Goal: Task Accomplishment & Management: Complete application form

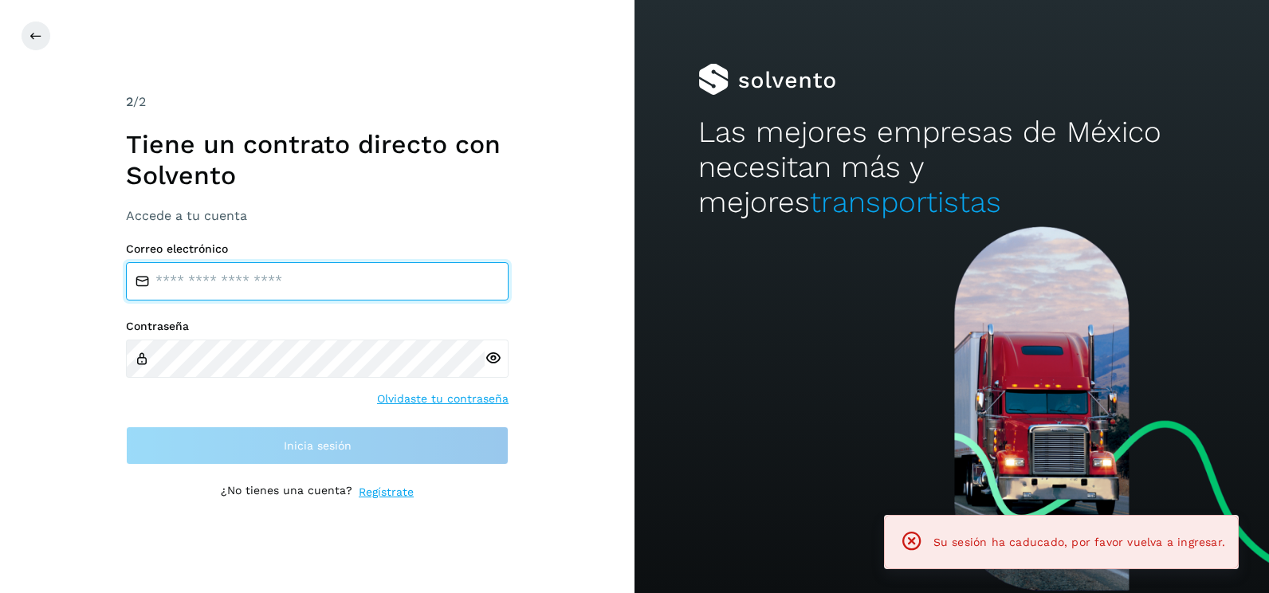
type input "**********"
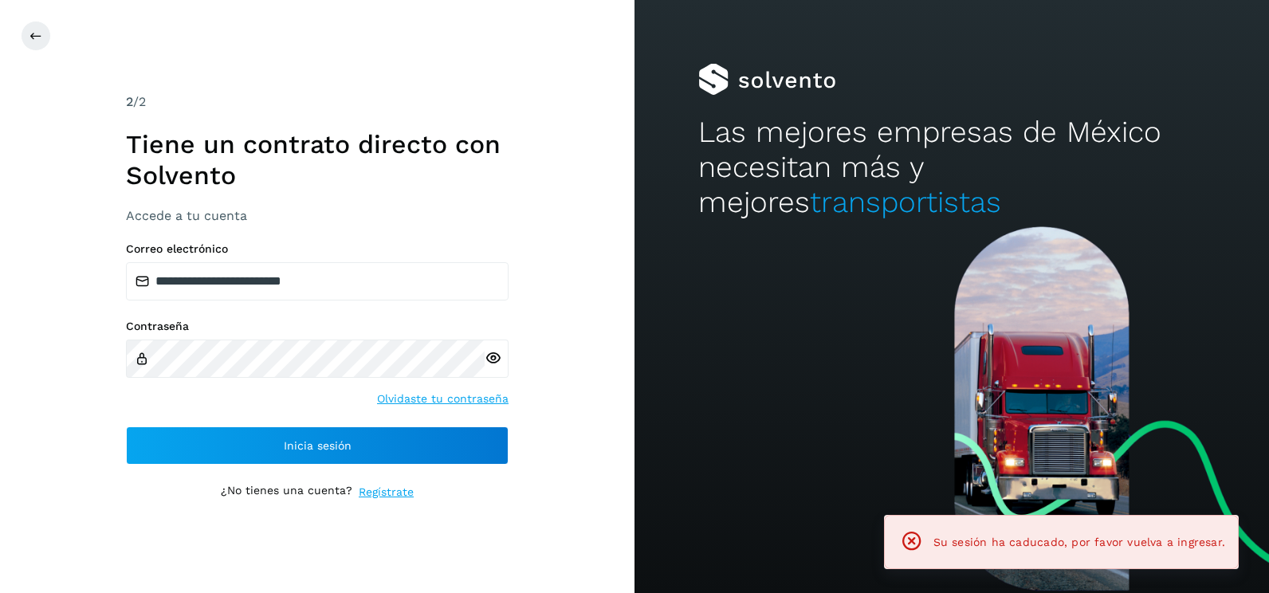
click at [551, 359] on div "**********" at bounding box center [317, 296] width 634 height 593
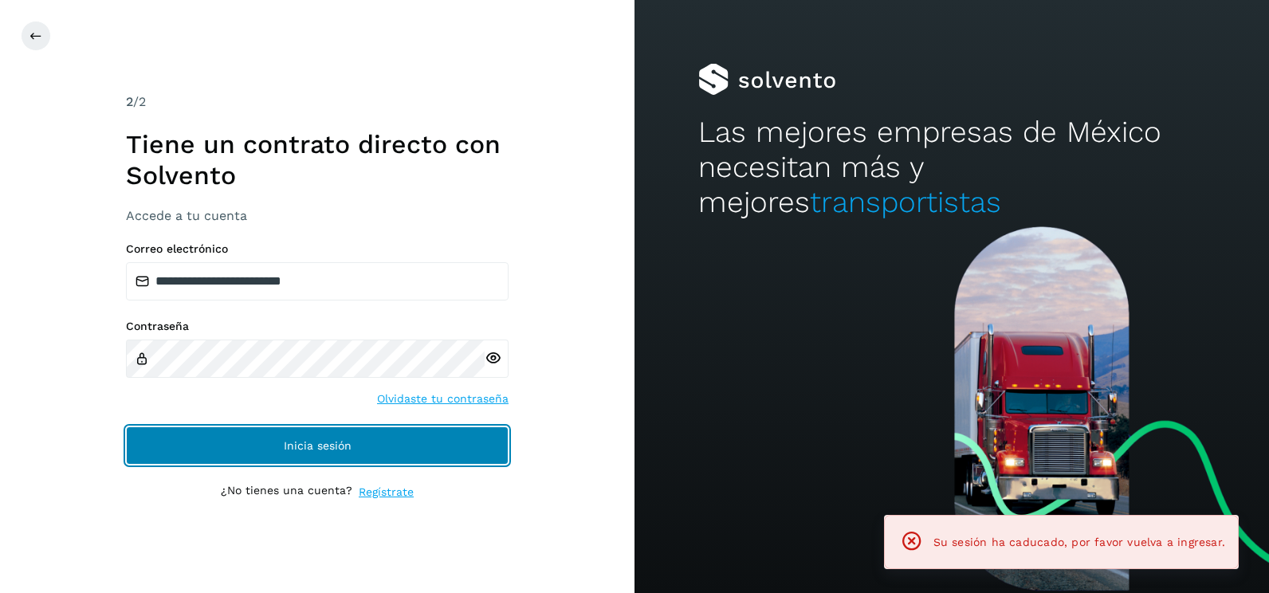
click at [419, 453] on button "Inicia sesión" at bounding box center [317, 445] width 383 height 38
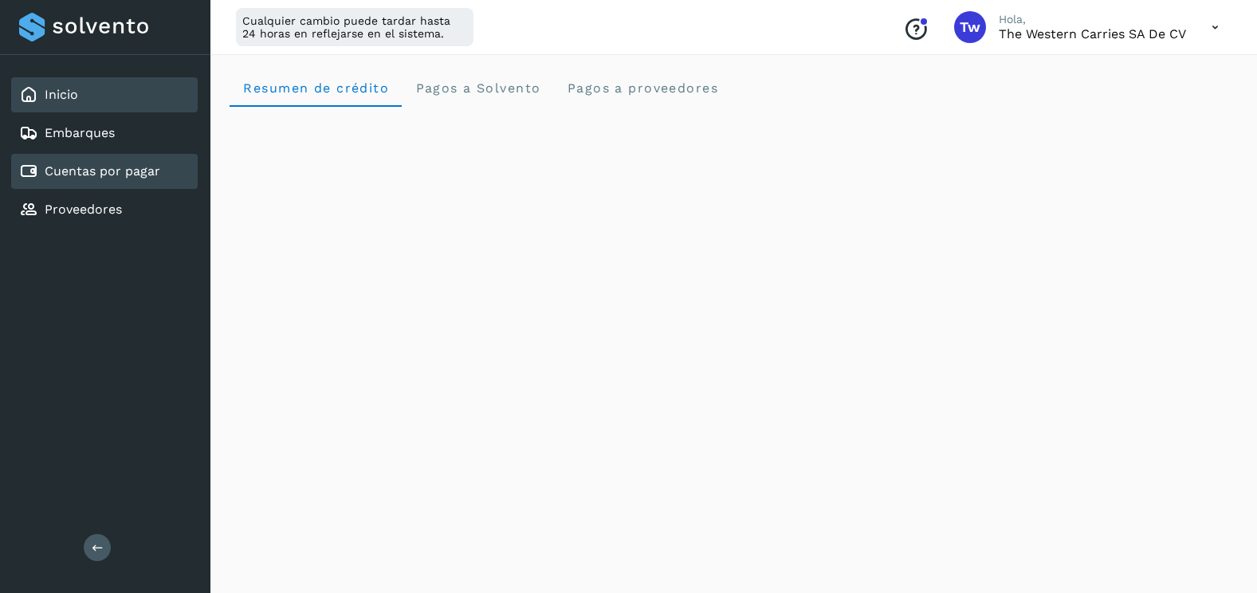
click at [150, 175] on link "Cuentas por pagar" at bounding box center [103, 170] width 116 height 15
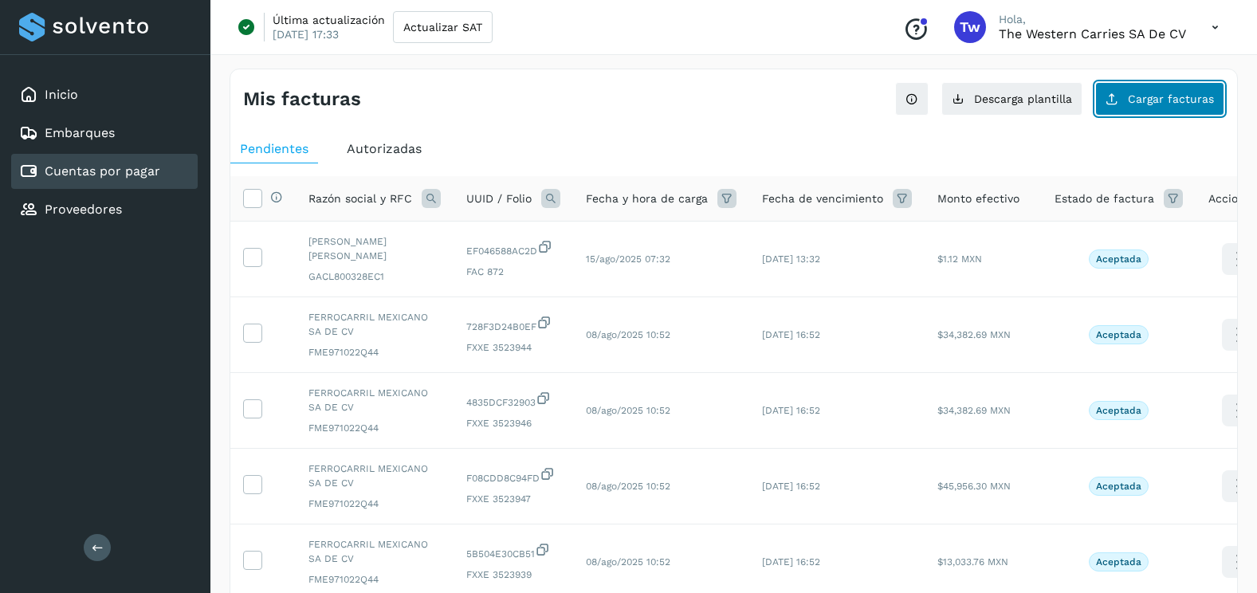
click at [1128, 97] on button "Cargar facturas" at bounding box center [1159, 98] width 129 height 33
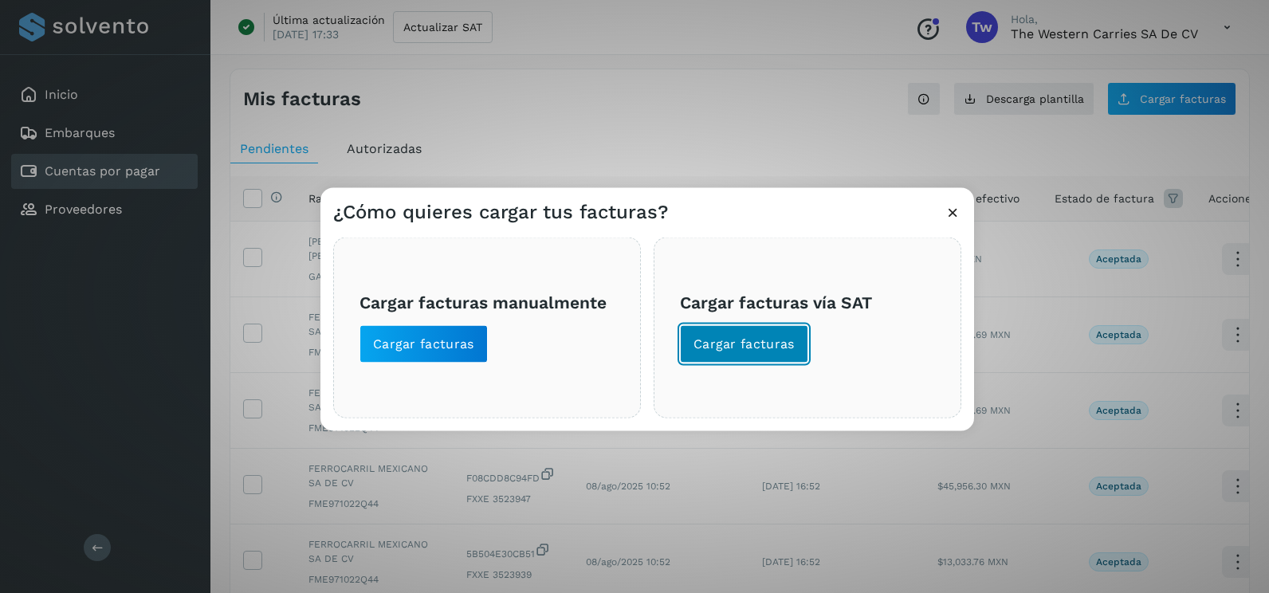
click at [749, 333] on button "Cargar facturas" at bounding box center [744, 344] width 128 height 38
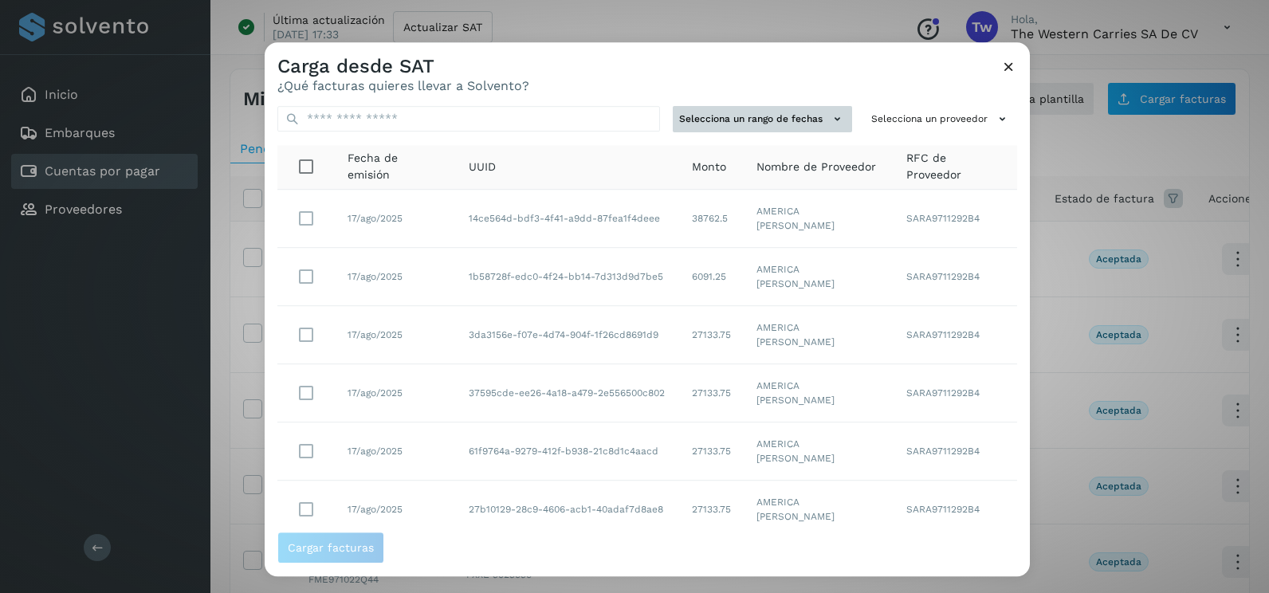
click at [816, 123] on button "Selecciona un rango de fechas" at bounding box center [762, 119] width 179 height 26
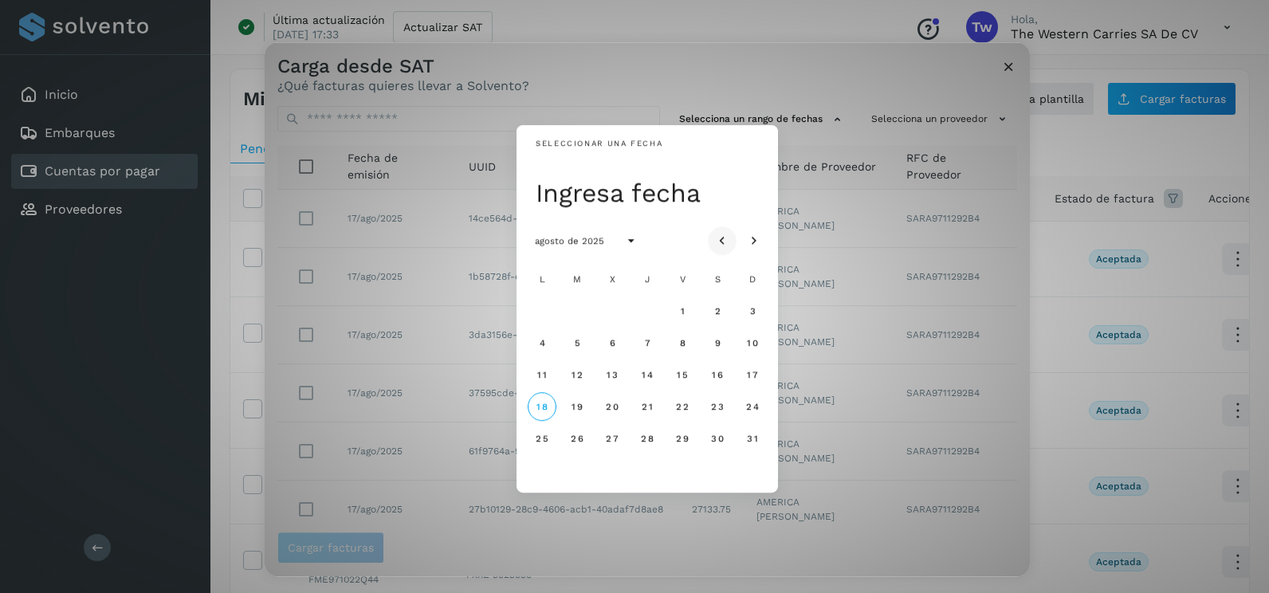
click at [728, 241] on icon "Mes anterior" at bounding box center [722, 242] width 16 height 16
click at [755, 240] on icon "Mes siguiente" at bounding box center [754, 242] width 16 height 16
click at [720, 342] on span "9" at bounding box center [716, 342] width 7 height 11
click at [756, 340] on span "10" at bounding box center [752, 342] width 12 height 11
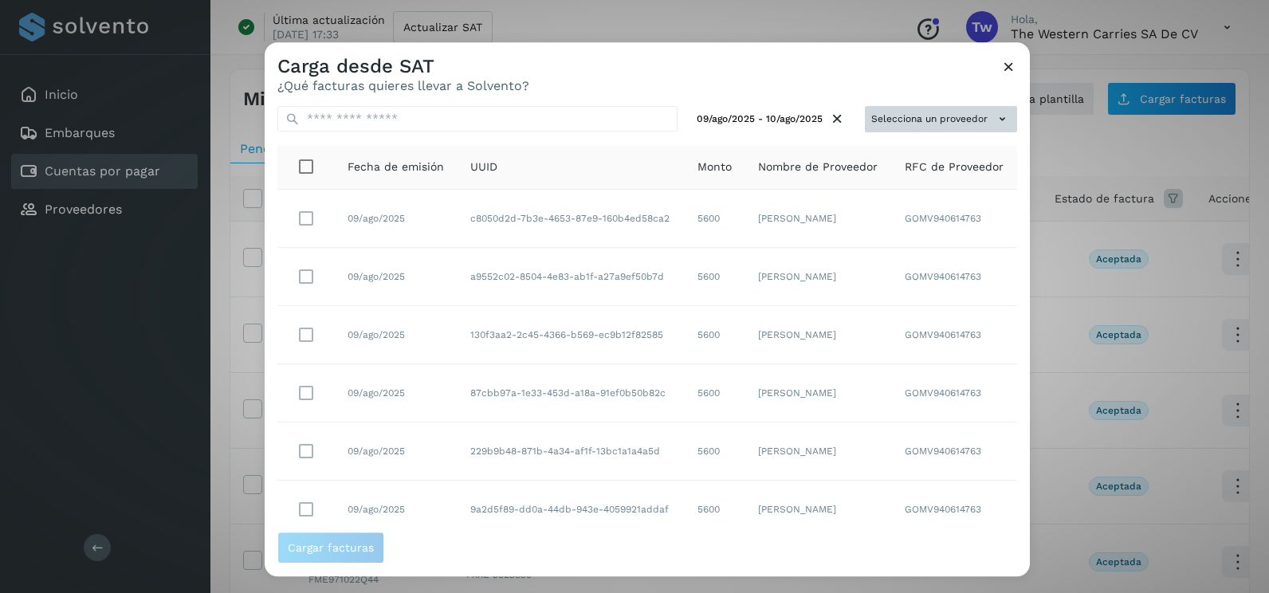
click at [920, 130] on button "Selecciona un proveedor" at bounding box center [941, 119] width 152 height 26
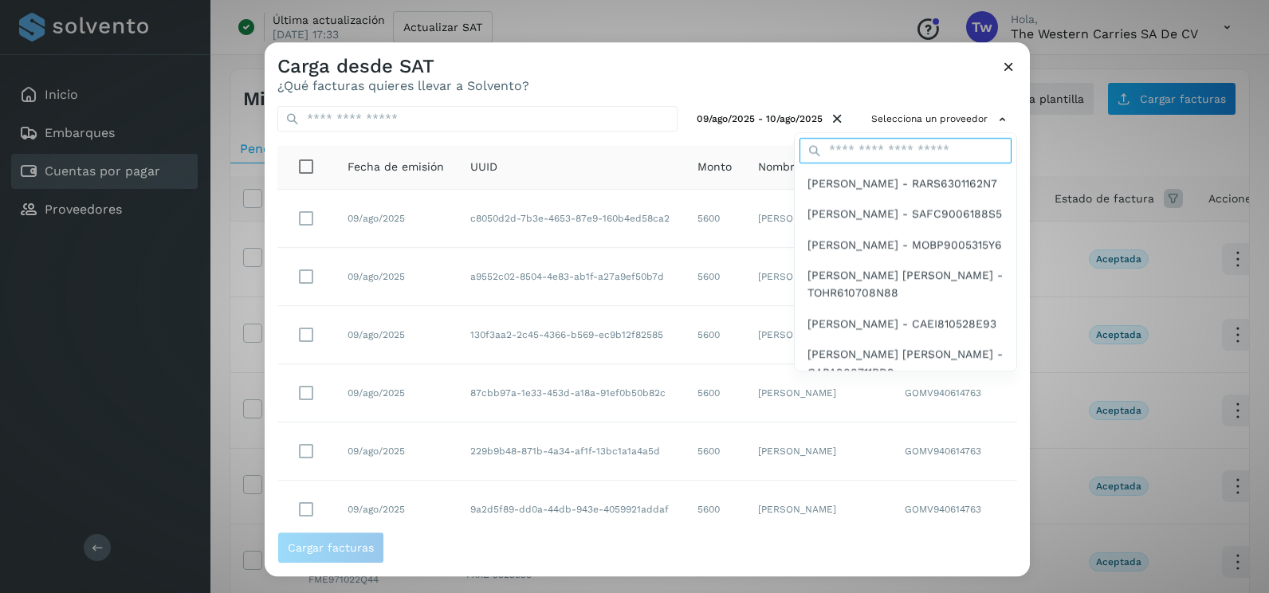
click at [917, 147] on input "text" at bounding box center [905, 151] width 212 height 26
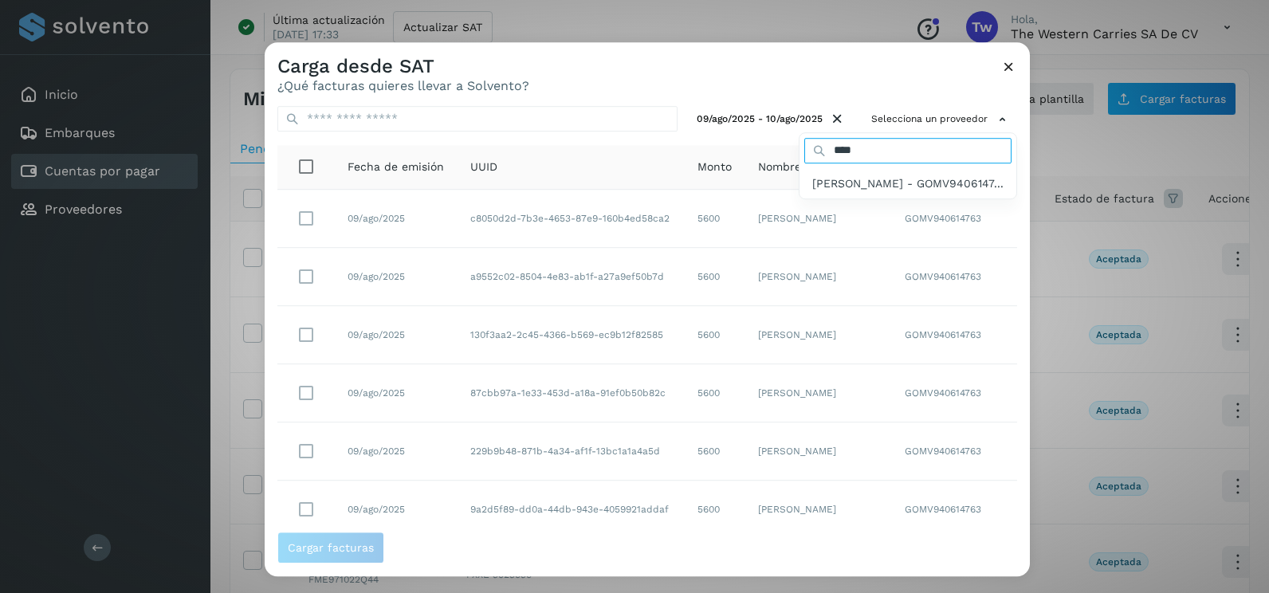
type input "*********"
click at [882, 185] on span "[PERSON_NAME] - GOMV9406147..." at bounding box center [907, 184] width 191 height 18
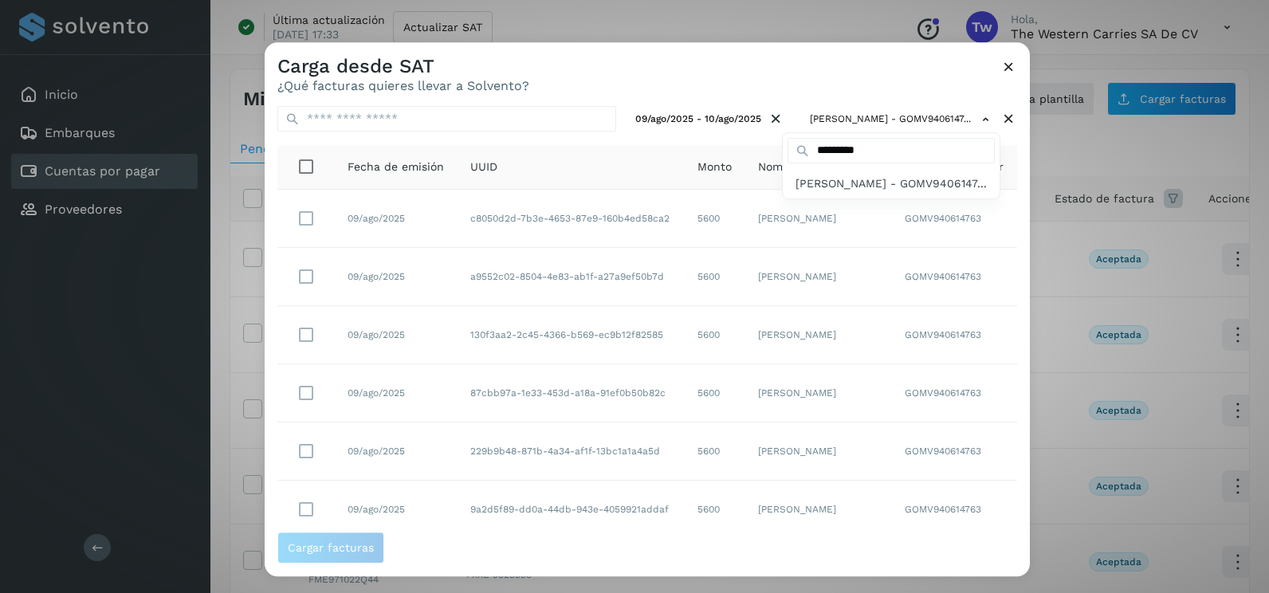
click at [843, 72] on div at bounding box center [899, 338] width 1269 height 593
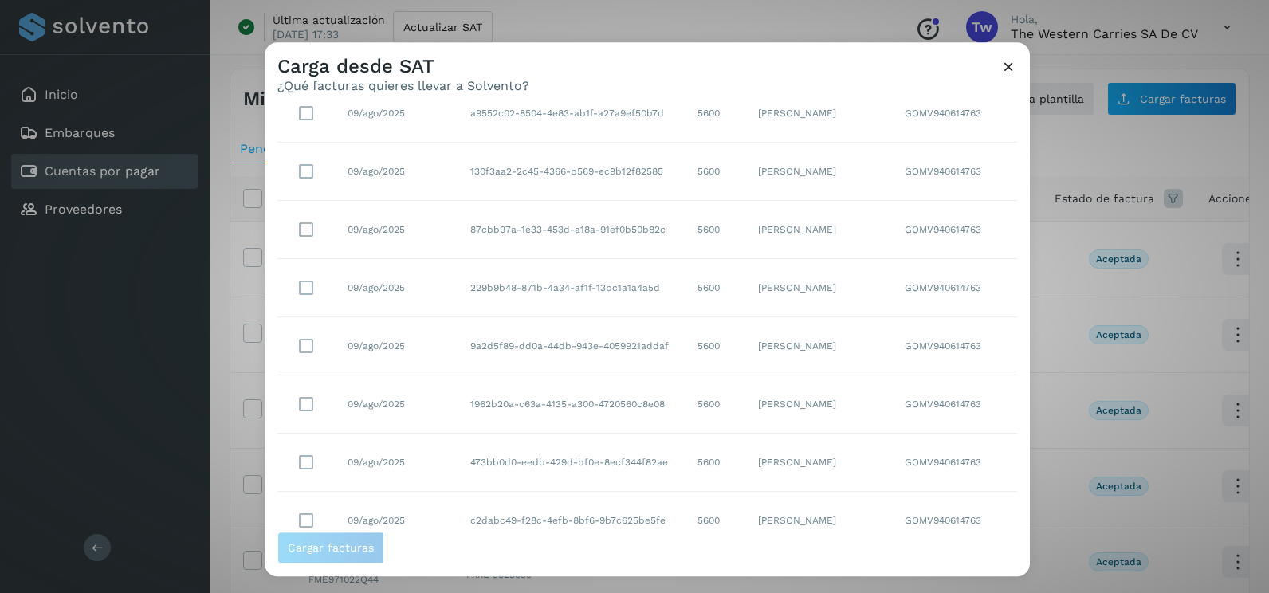
scroll to position [283, 0]
click at [936, 504] on select "** ** **" at bounding box center [956, 503] width 41 height 31
select select "**"
click at [936, 488] on select "** ** **" at bounding box center [956, 503] width 41 height 31
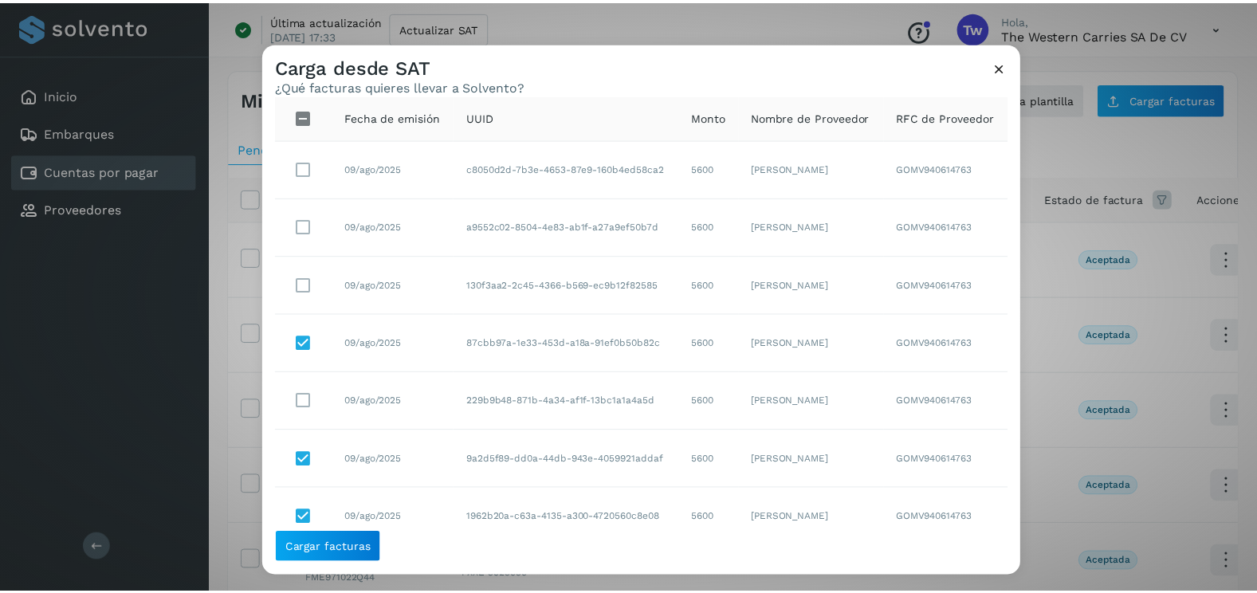
scroll to position [22, 0]
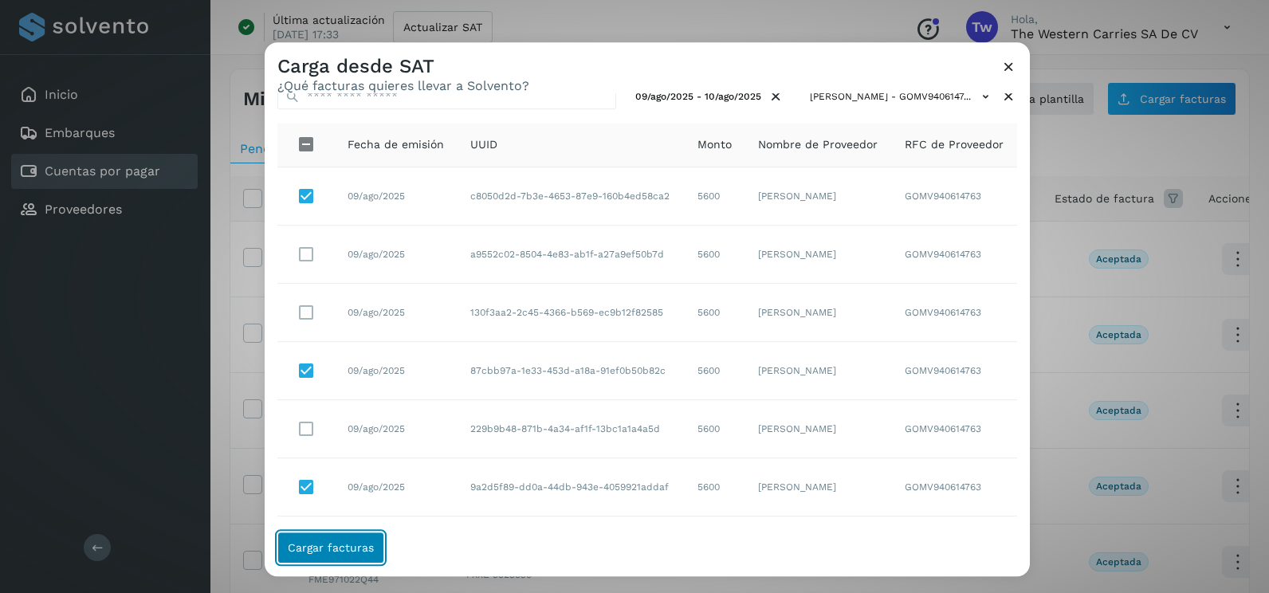
click at [342, 548] on span "Cargar facturas" at bounding box center [331, 547] width 86 height 11
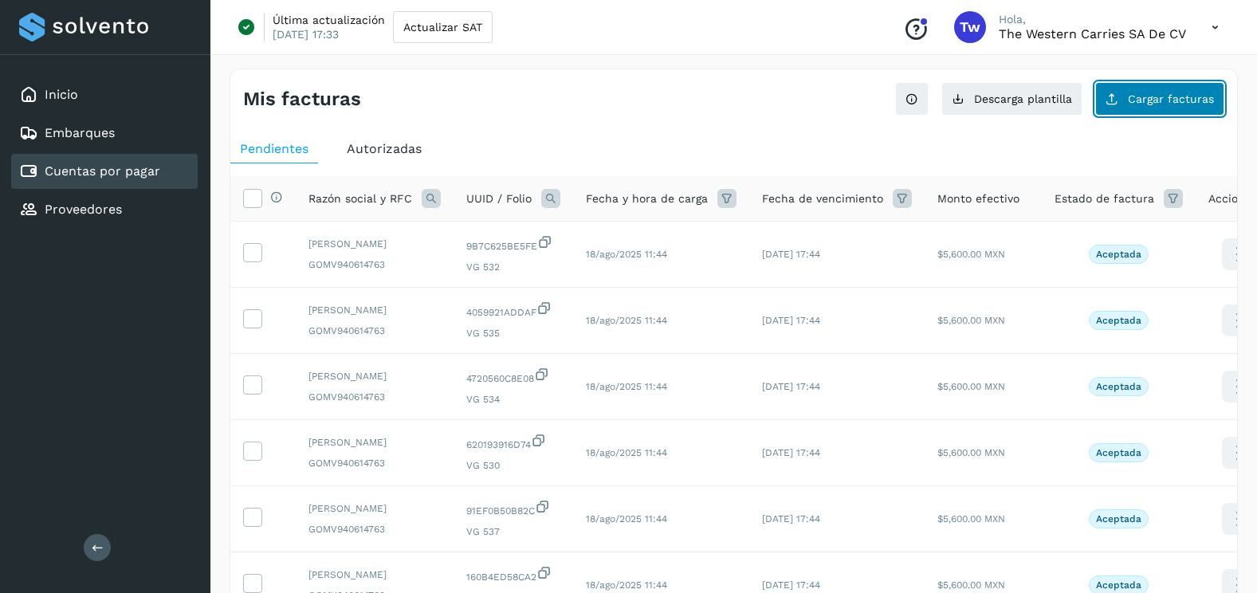
click at [1200, 103] on span "Cargar facturas" at bounding box center [1171, 98] width 86 height 11
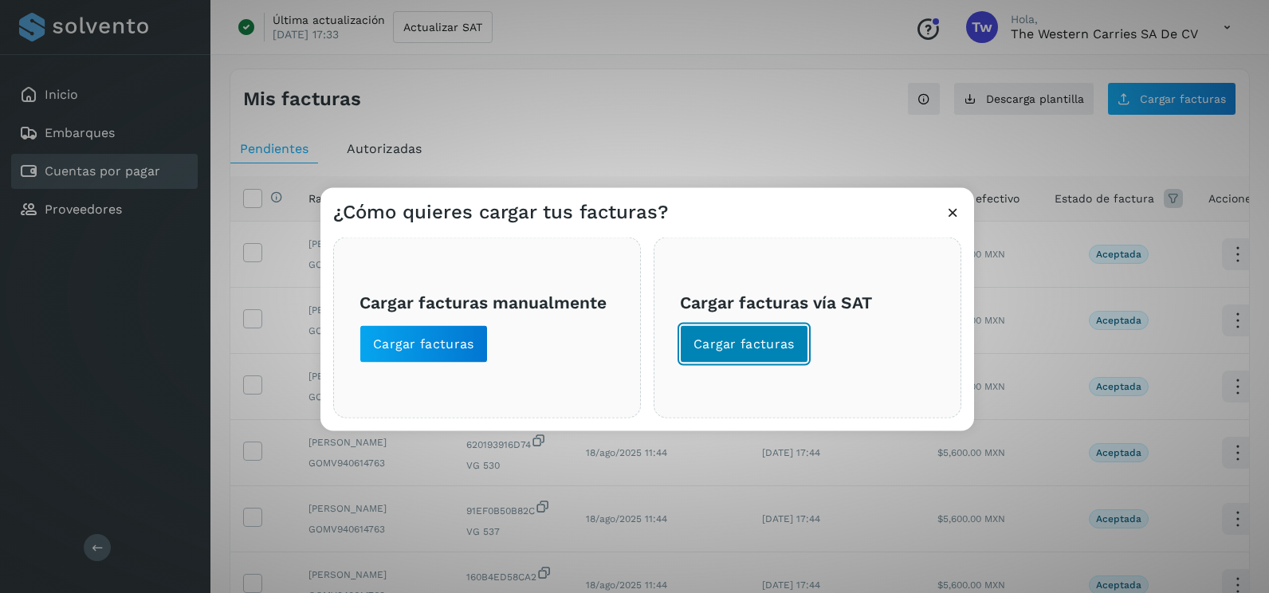
click at [788, 332] on button "Cargar facturas" at bounding box center [744, 344] width 128 height 38
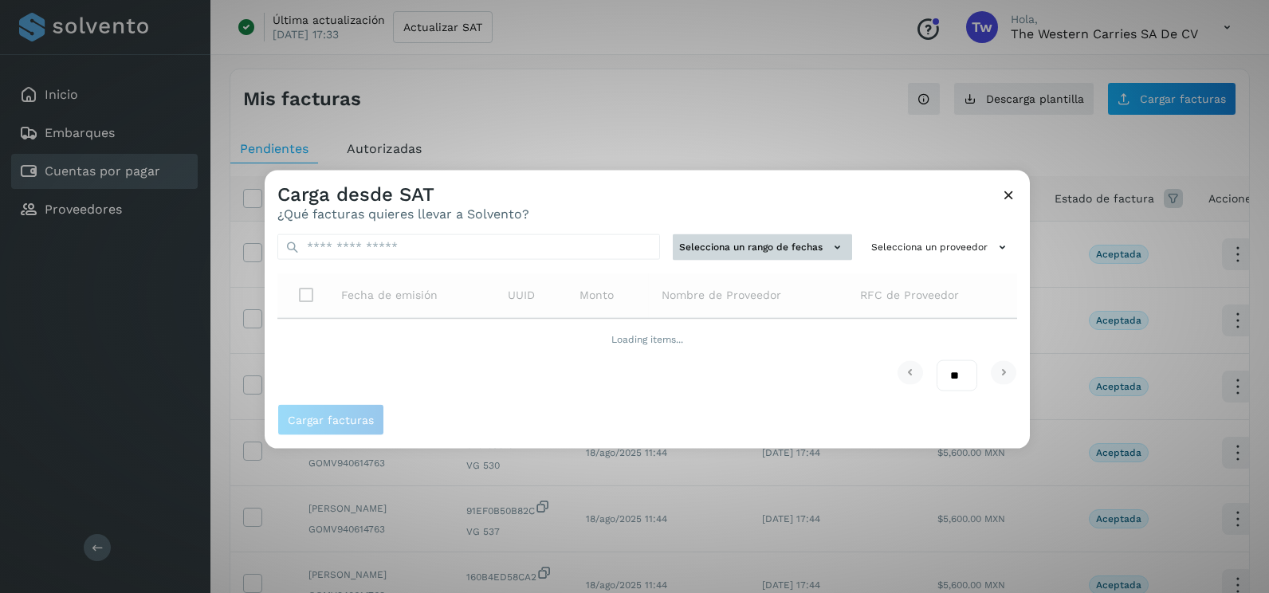
click at [728, 254] on button "Selecciona un rango de fechas" at bounding box center [762, 247] width 179 height 26
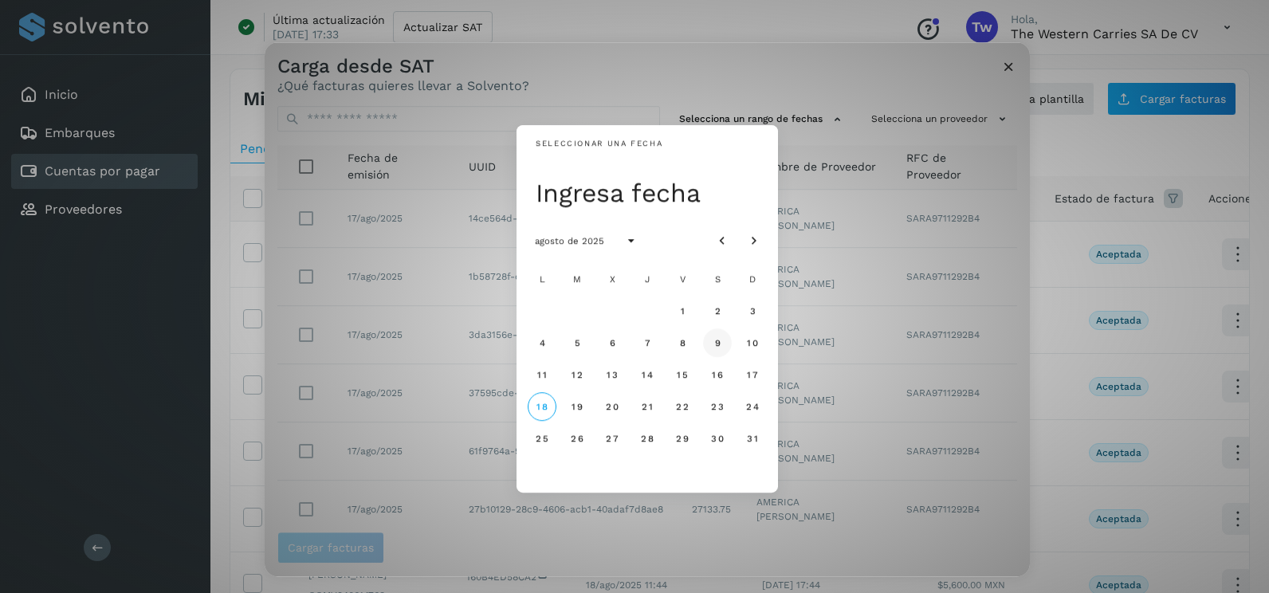
click at [720, 338] on span "9" at bounding box center [716, 342] width 7 height 11
click at [752, 338] on span "10" at bounding box center [752, 342] width 12 height 11
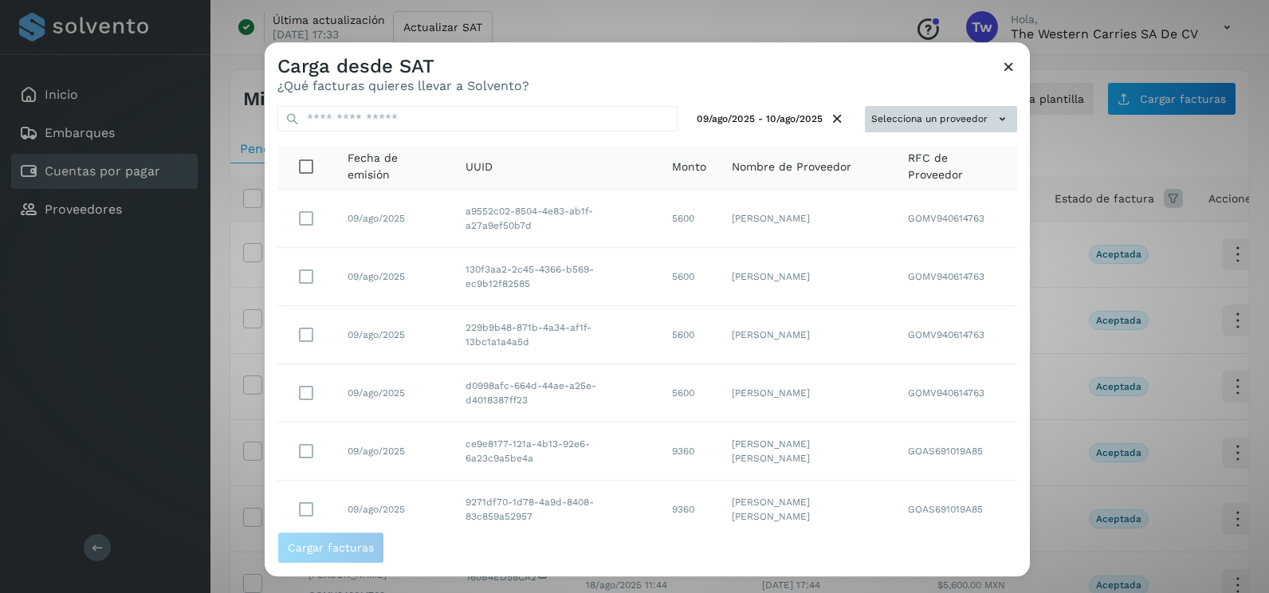
click at [956, 126] on button "Selecciona un proveedor" at bounding box center [941, 119] width 152 height 26
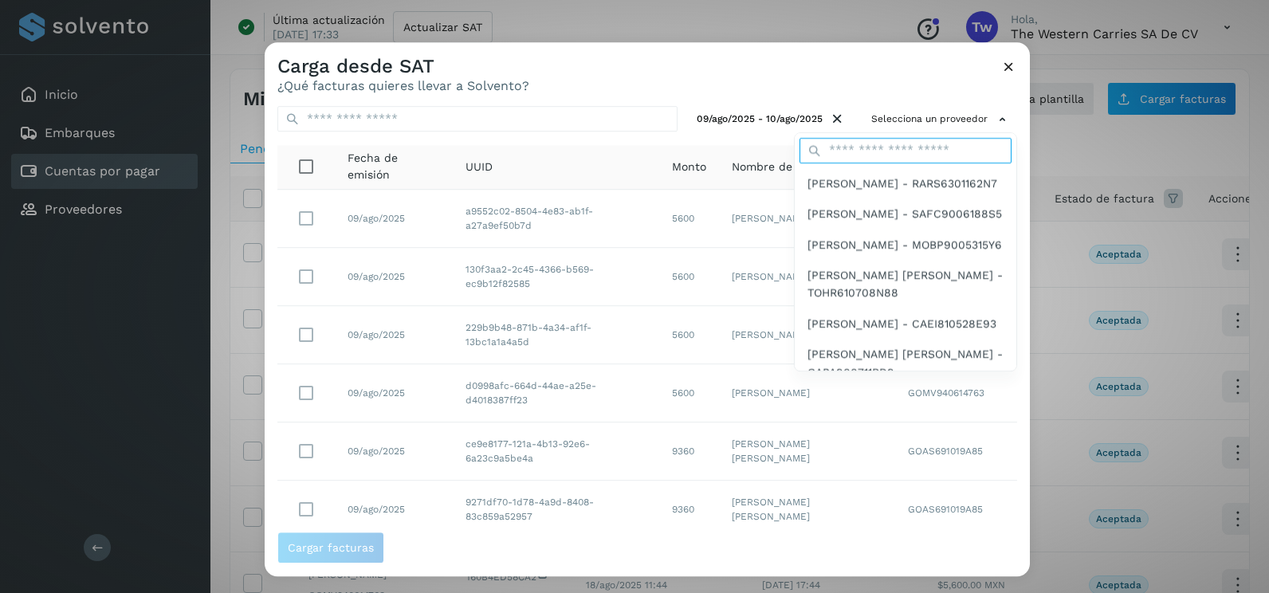
click at [850, 155] on input "text" at bounding box center [905, 151] width 212 height 26
type input "*********"
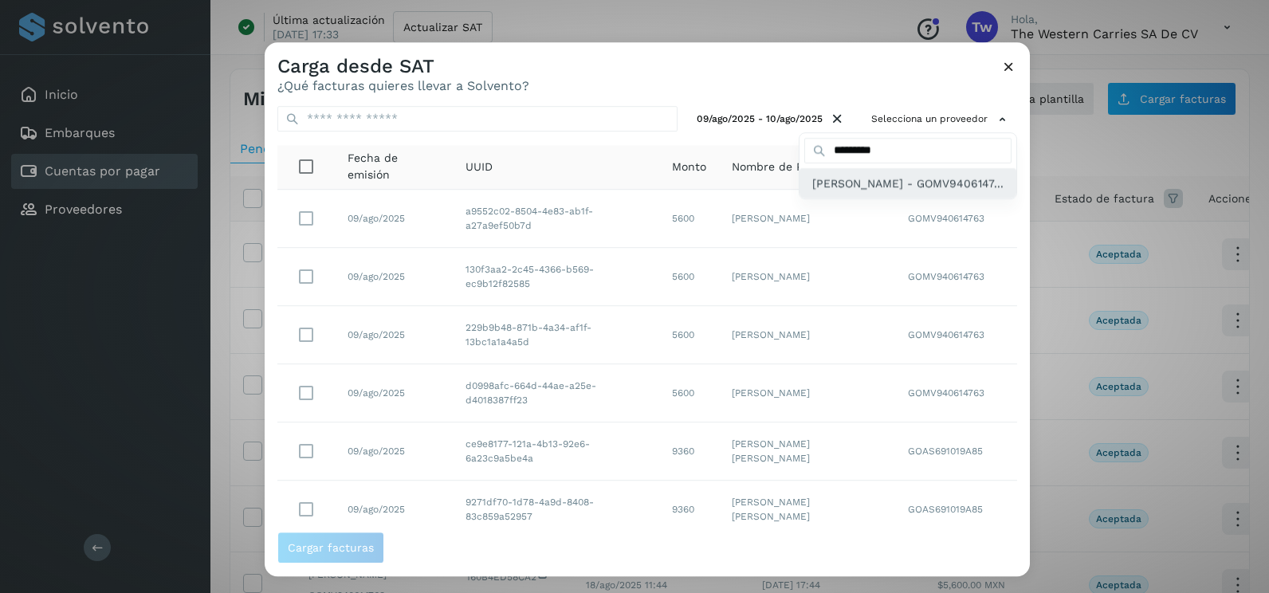
click at [841, 192] on span "[PERSON_NAME] - GOMV9406147..." at bounding box center [907, 184] width 191 height 18
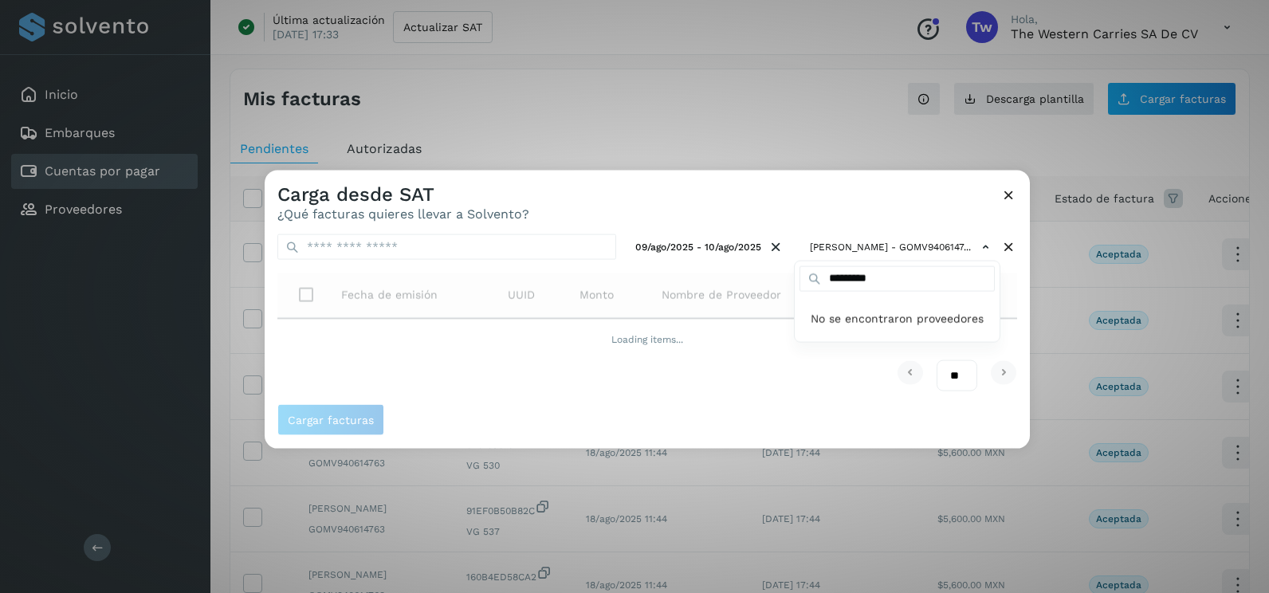
click at [748, 203] on div at bounding box center [899, 467] width 1269 height 593
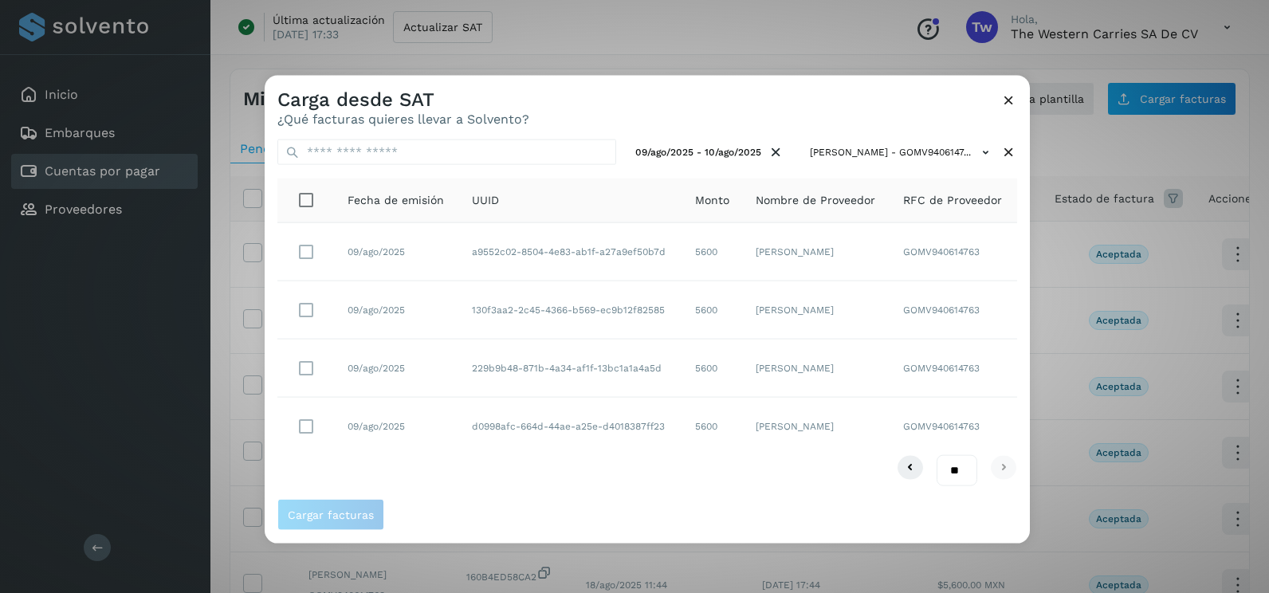
click at [1003, 101] on icon at bounding box center [1008, 100] width 17 height 17
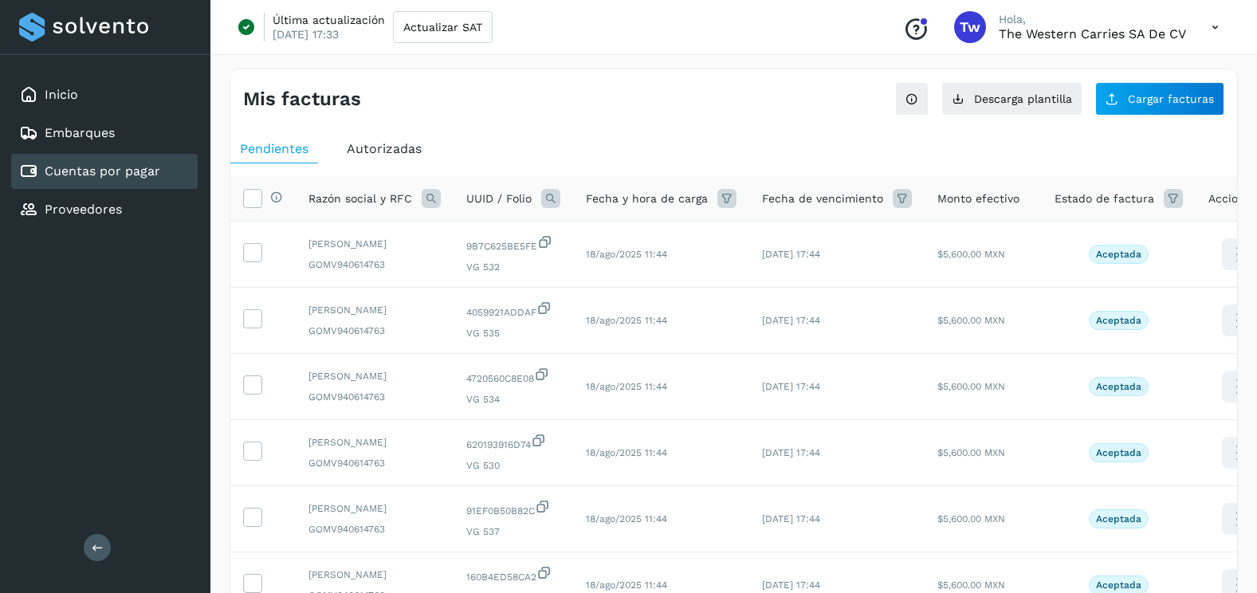
click at [1126, 138] on ul "Pendientes Autorizadas" at bounding box center [733, 149] width 1007 height 29
click at [1151, 98] on span "Cargar facturas" at bounding box center [1171, 98] width 86 height 11
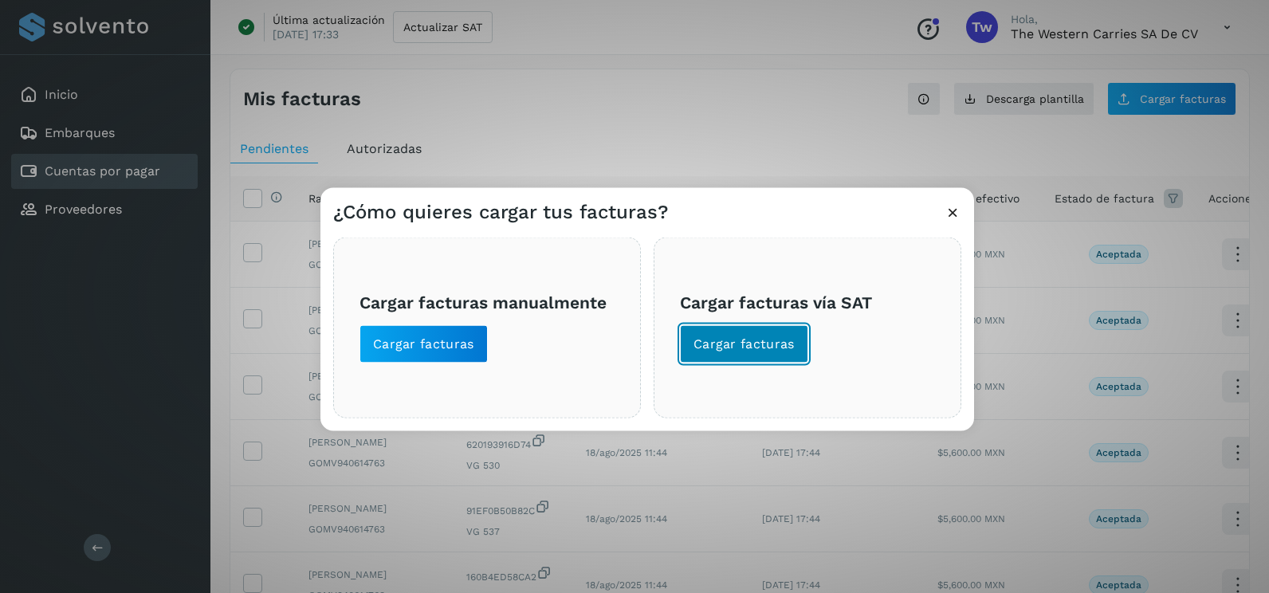
click at [706, 351] on span "Cargar facturas" at bounding box center [743, 345] width 101 height 18
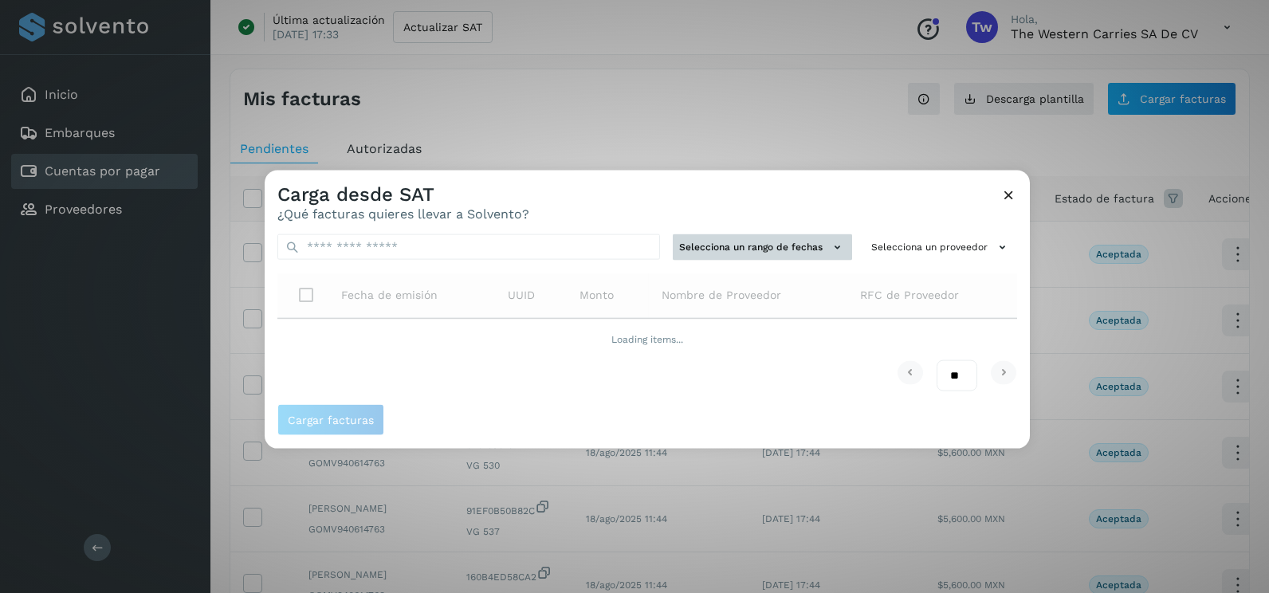
click at [783, 251] on button "Selecciona un rango de fechas" at bounding box center [762, 247] width 179 height 26
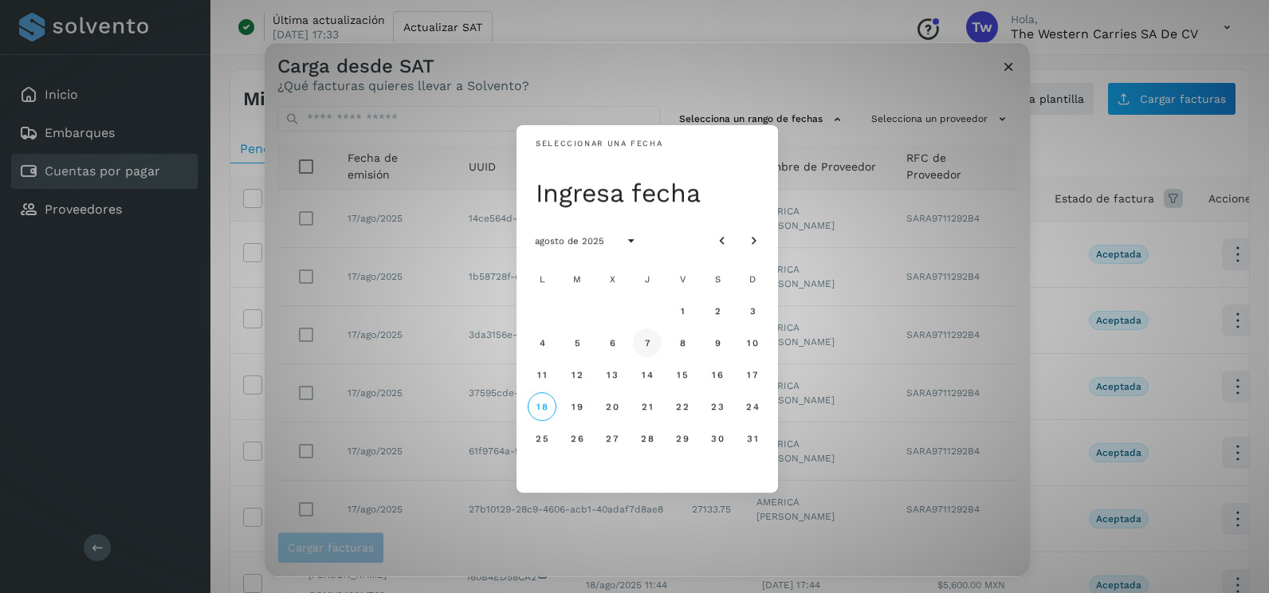
click at [651, 343] on button "7" at bounding box center [647, 342] width 29 height 29
click at [676, 342] on button "8" at bounding box center [682, 342] width 29 height 29
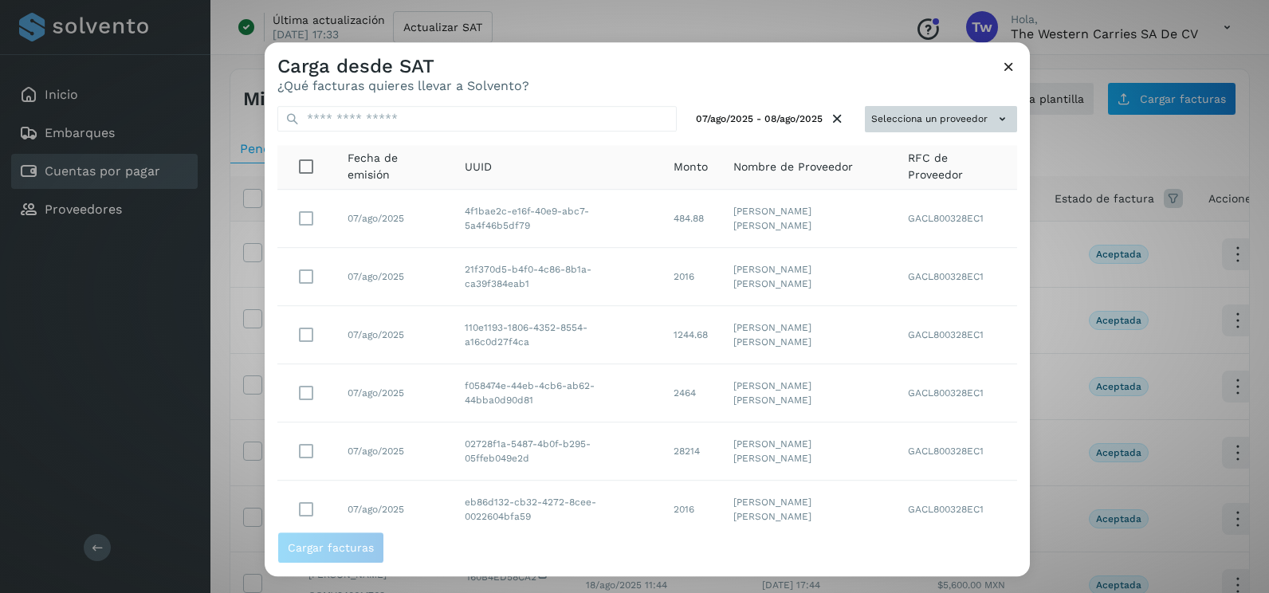
click at [934, 112] on button "Selecciona un proveedor" at bounding box center [941, 119] width 152 height 26
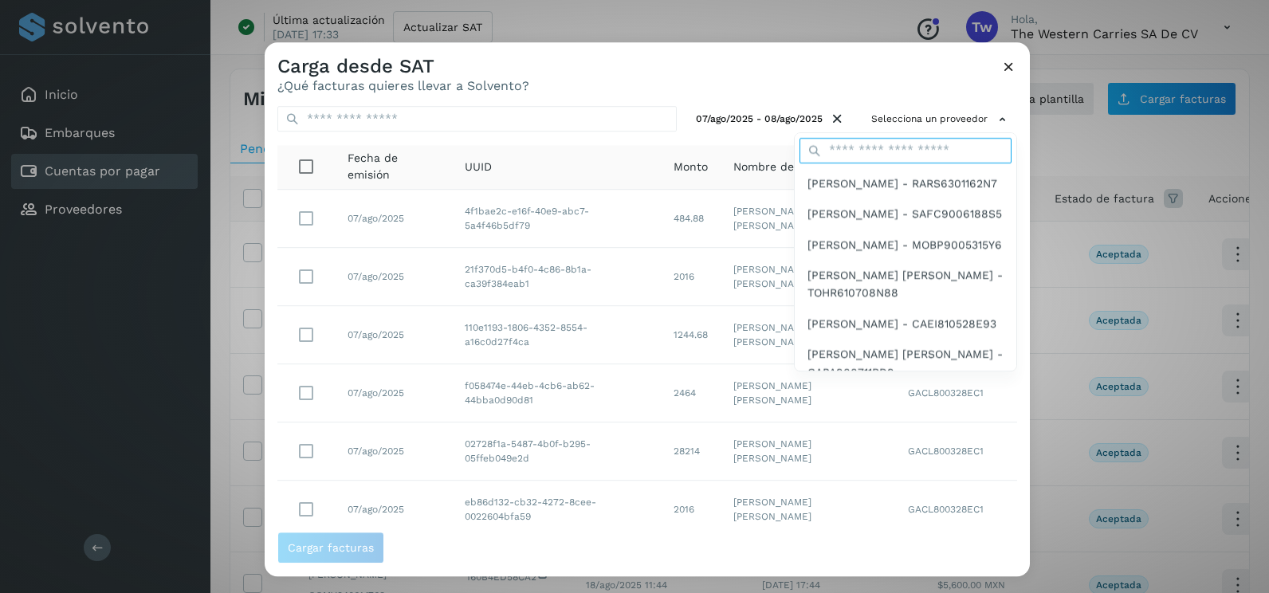
click at [889, 156] on input "text" at bounding box center [905, 151] width 212 height 26
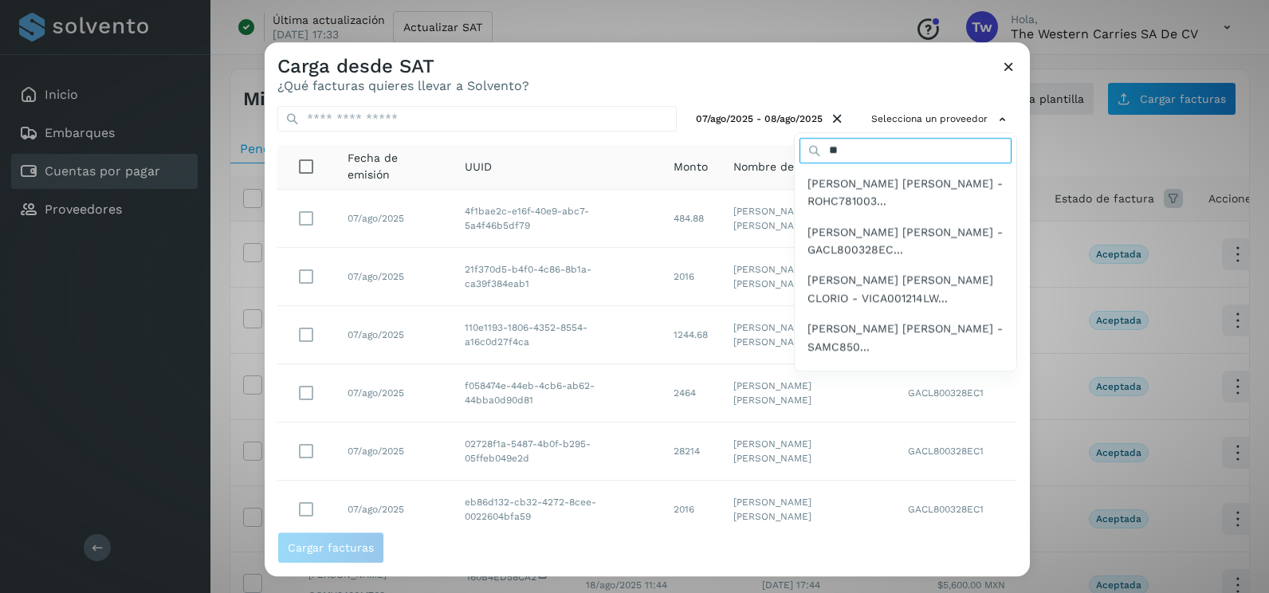
type input "*"
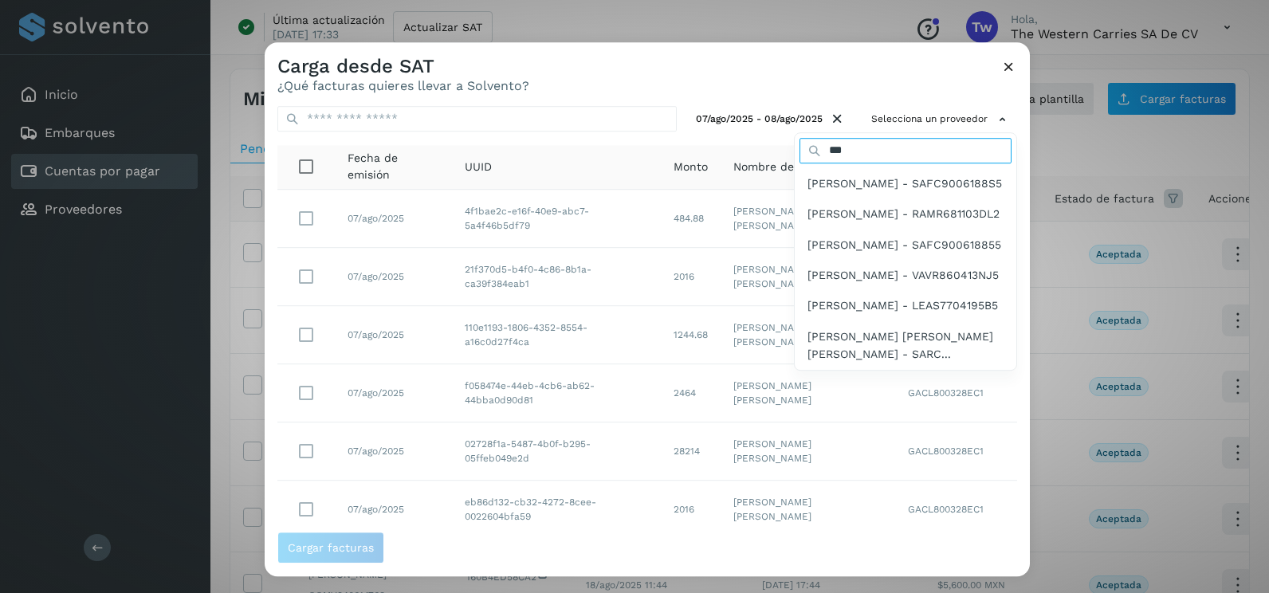
type input "*****"
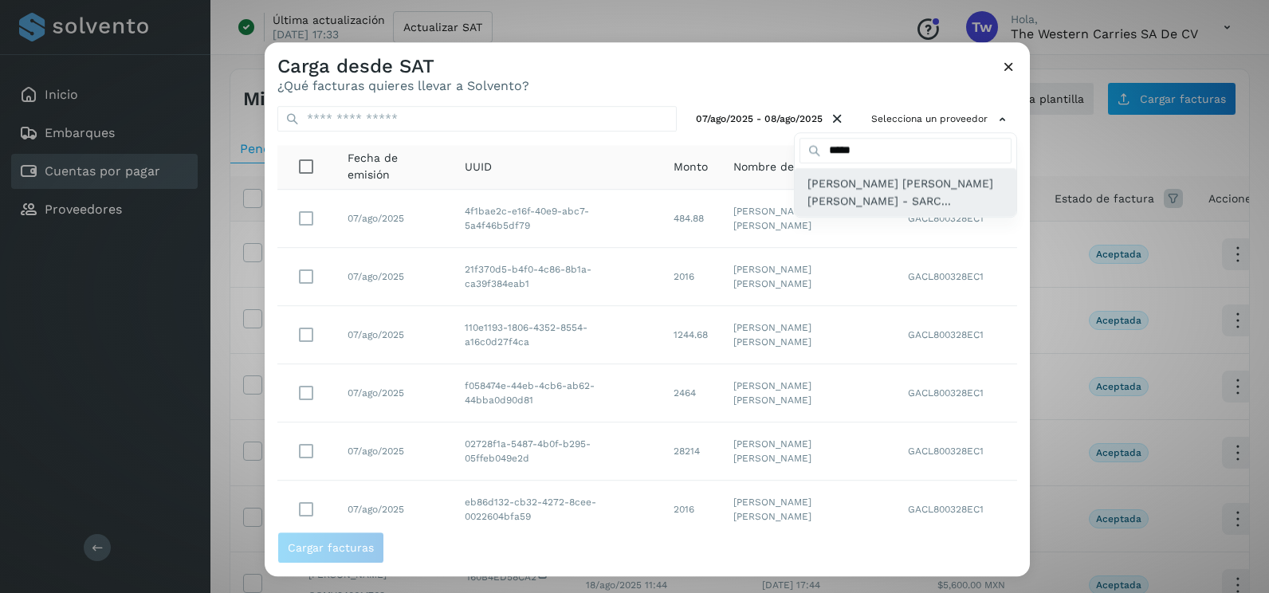
click at [850, 209] on span "[PERSON_NAME] [PERSON_NAME] [PERSON_NAME] - SARC..." at bounding box center [905, 193] width 196 height 36
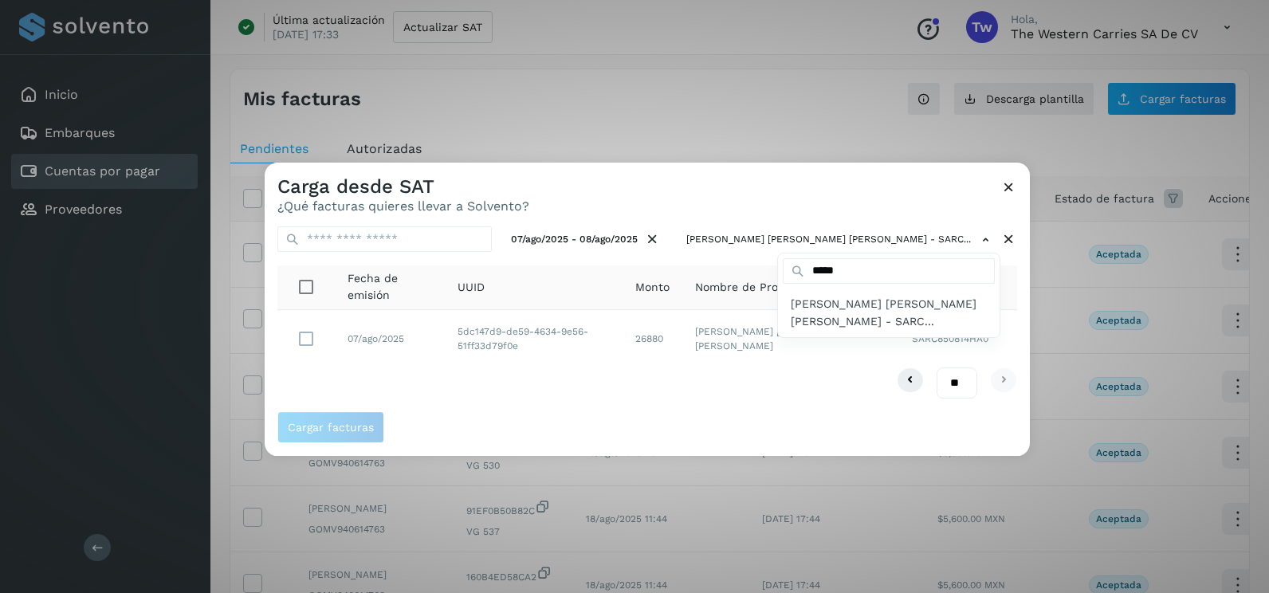
click at [304, 340] on div at bounding box center [899, 459] width 1269 height 593
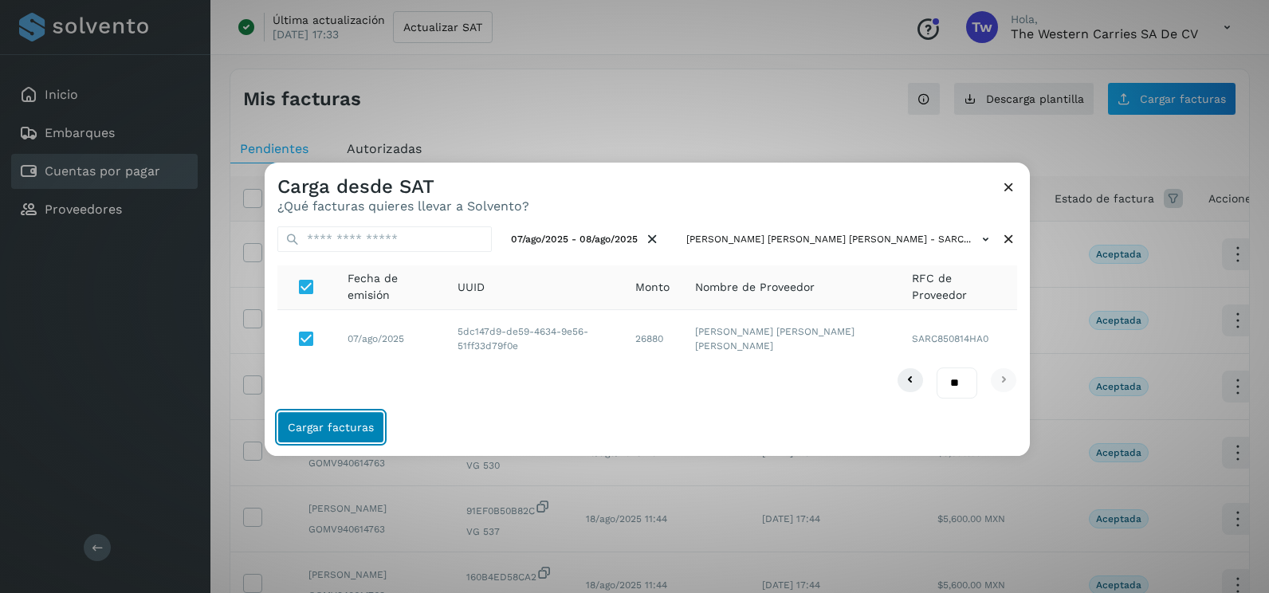
click at [347, 415] on button "Cargar facturas" at bounding box center [330, 427] width 107 height 32
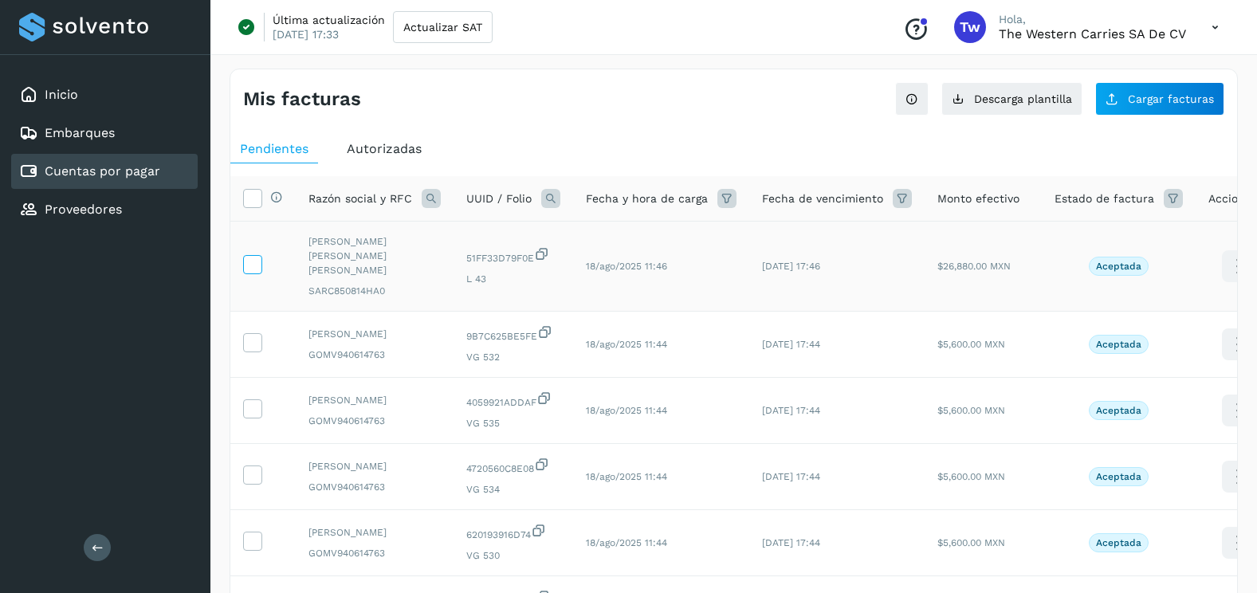
click at [254, 261] on icon at bounding box center [252, 263] width 17 height 17
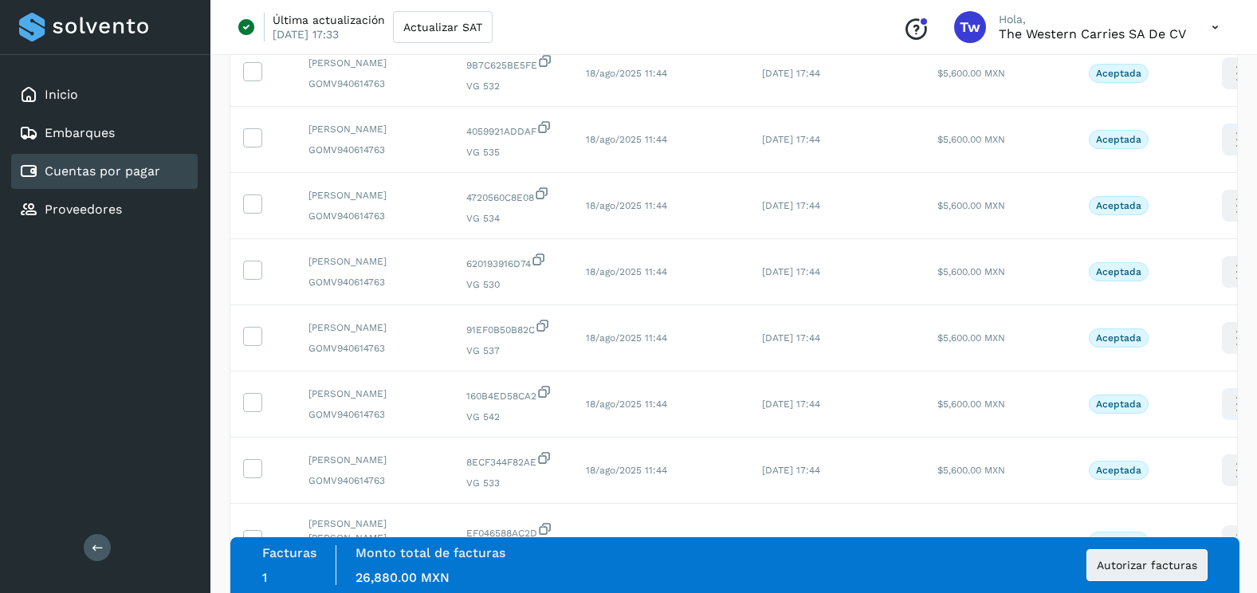
scroll to position [478, 0]
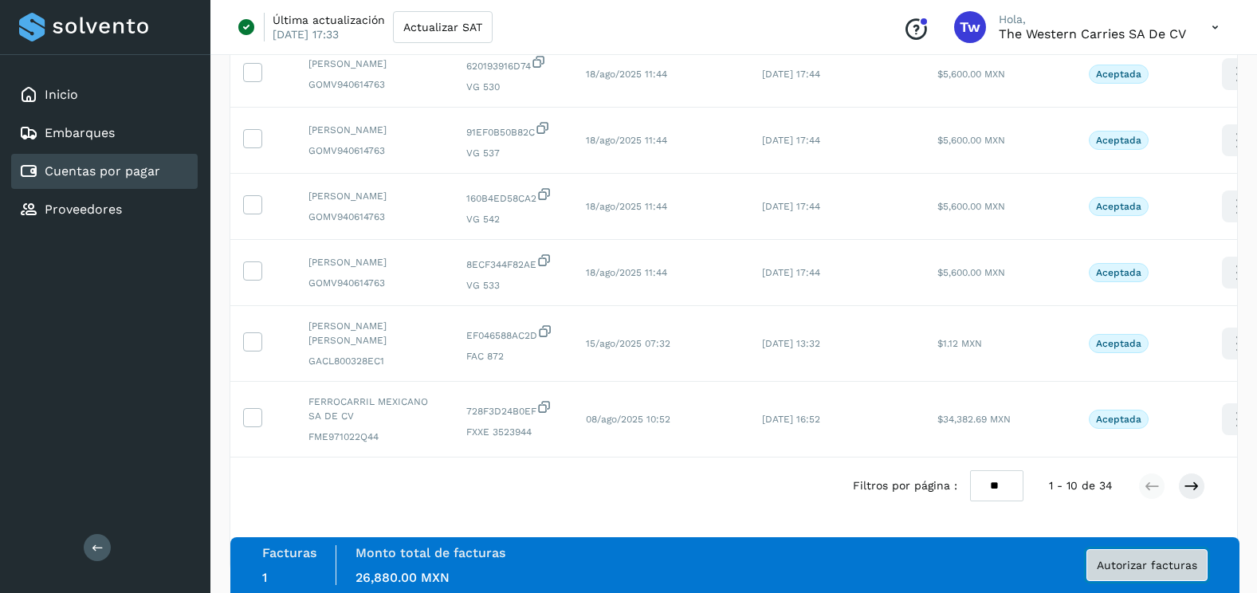
click at [1164, 568] on span "Autorizar facturas" at bounding box center [1147, 564] width 100 height 11
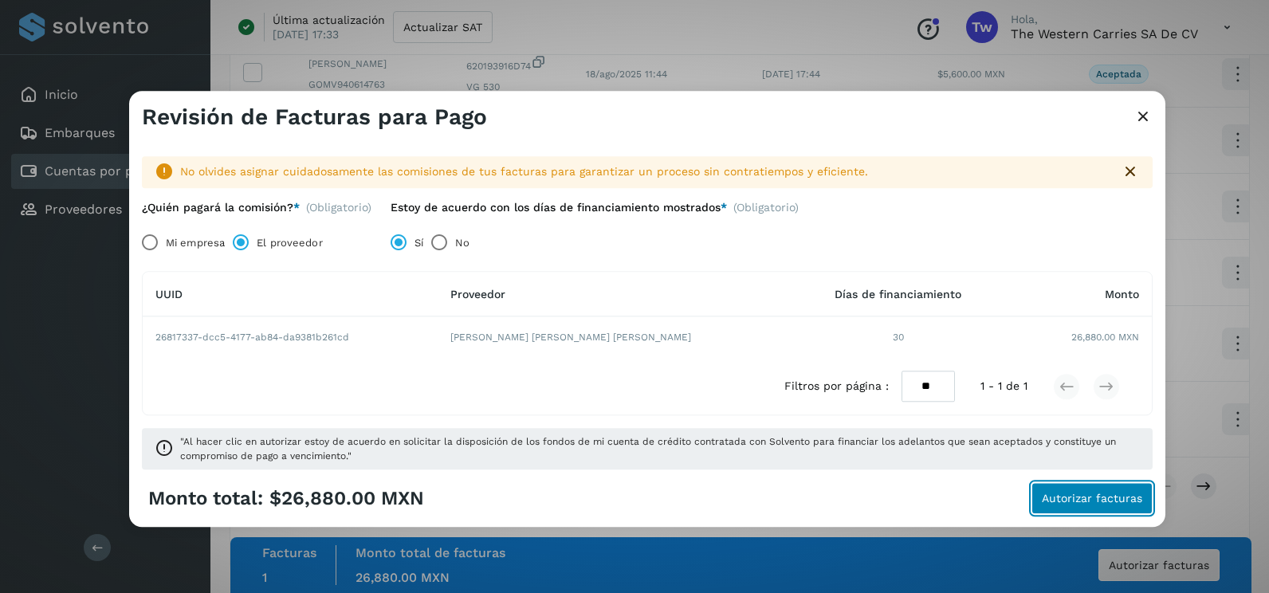
click at [1113, 502] on span "Autorizar facturas" at bounding box center [1092, 498] width 100 height 11
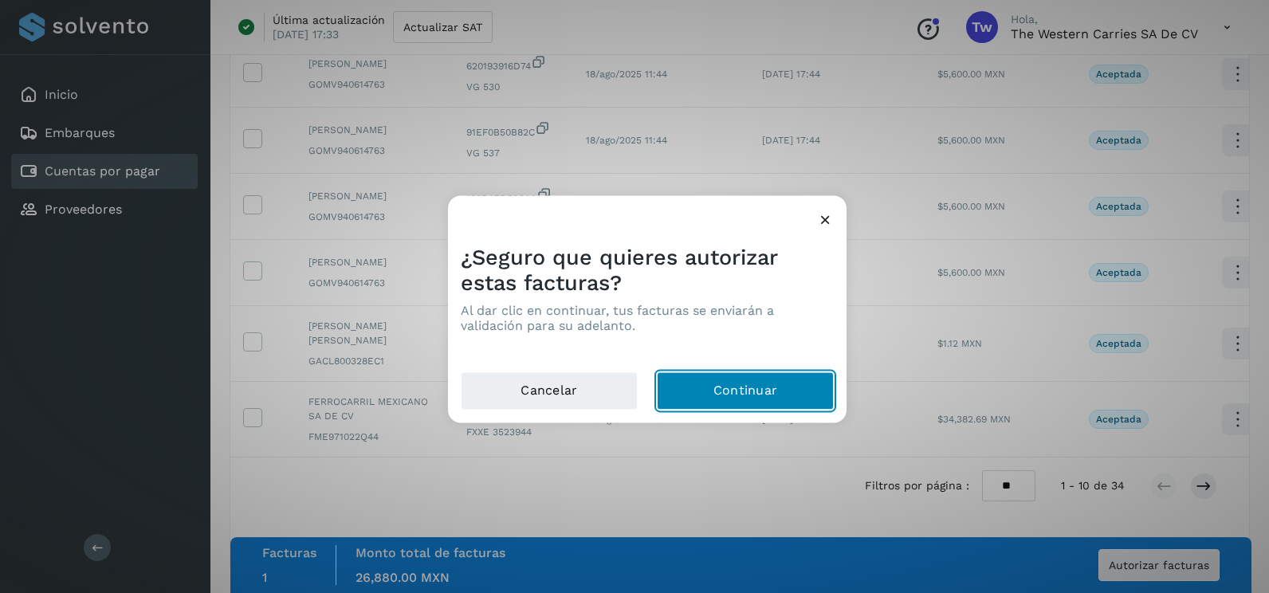
click at [724, 389] on button "Continuar" at bounding box center [745, 391] width 177 height 38
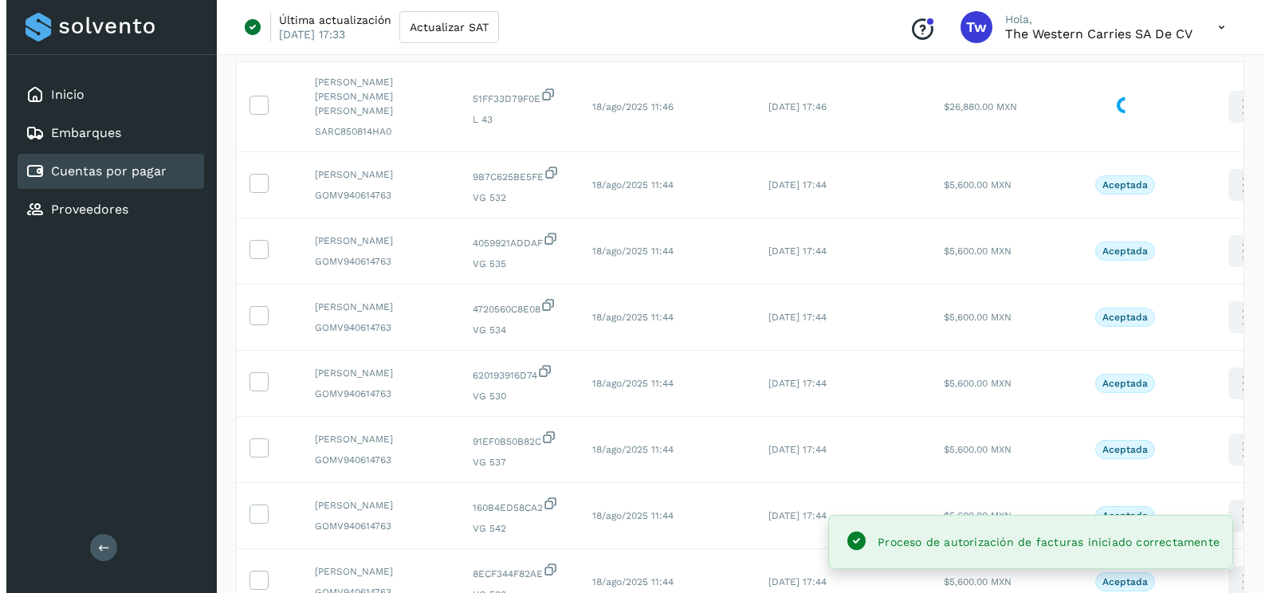
scroll to position [0, 0]
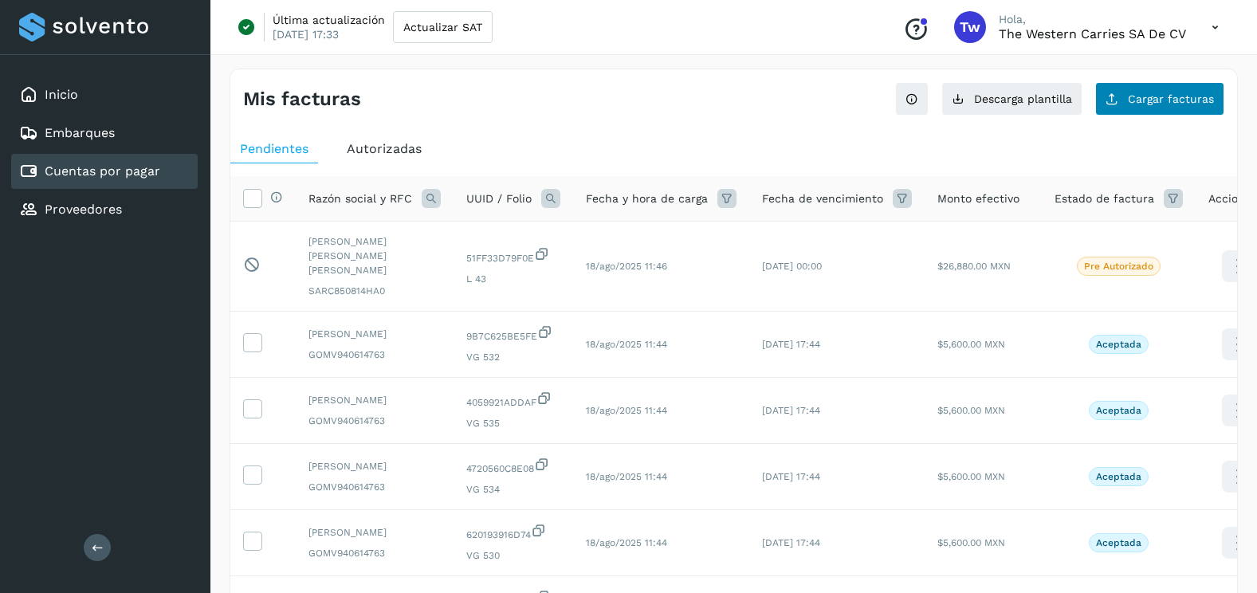
drag, startPoint x: 1191, startPoint y: 77, endPoint x: 1188, endPoint y: 84, distance: 8.6
click at [1191, 77] on div "Mis facturas Ver instrucciones para cargar Facturas Descarga plantilla Cargar f…" at bounding box center [733, 92] width 1007 height 46
click at [1187, 88] on button "Cargar facturas" at bounding box center [1159, 98] width 129 height 33
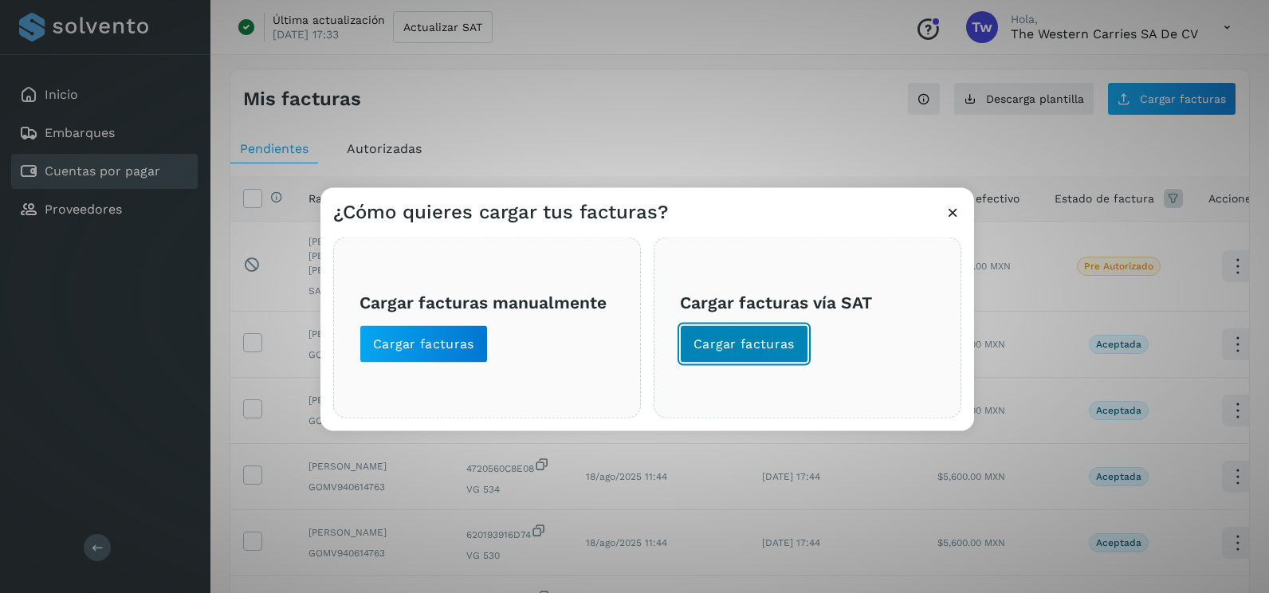
click at [775, 344] on span "Cargar facturas" at bounding box center [743, 345] width 101 height 18
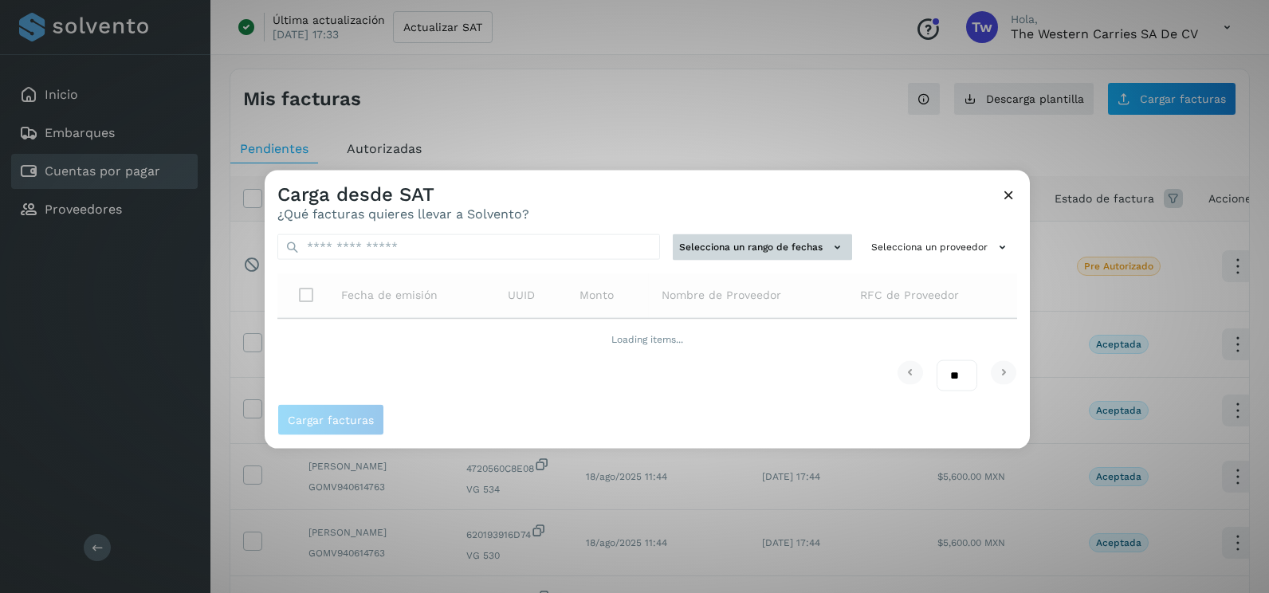
click at [779, 251] on button "Selecciona un rango de fechas" at bounding box center [762, 247] width 179 height 26
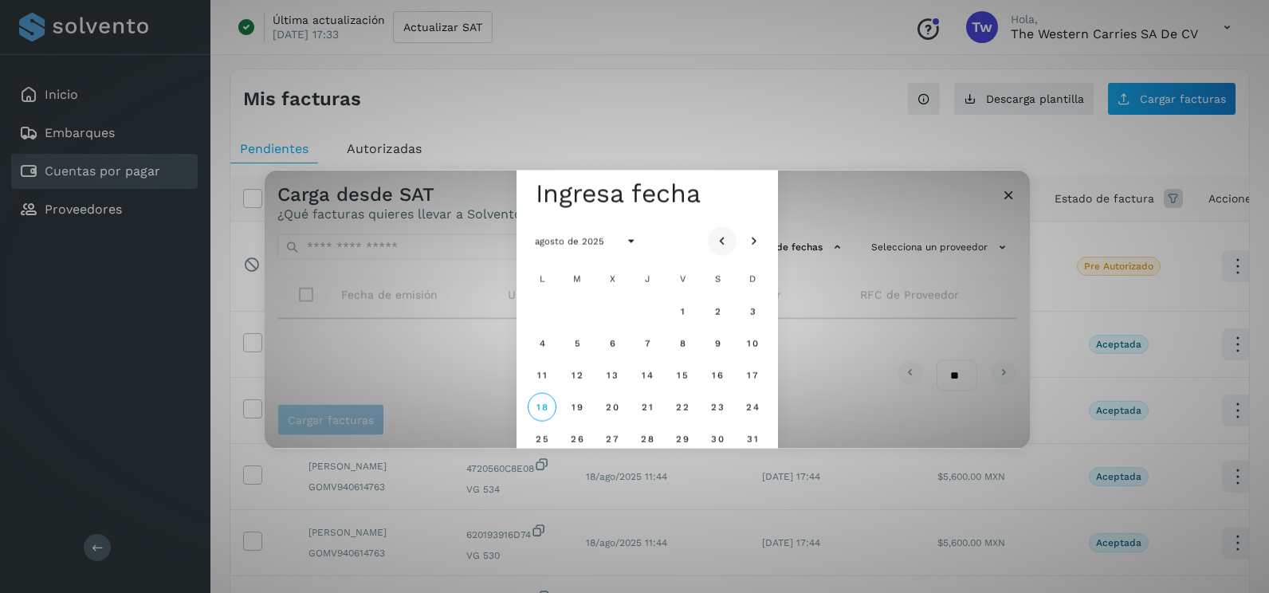
click at [729, 237] on icon "Mes anterior" at bounding box center [722, 242] width 16 height 16
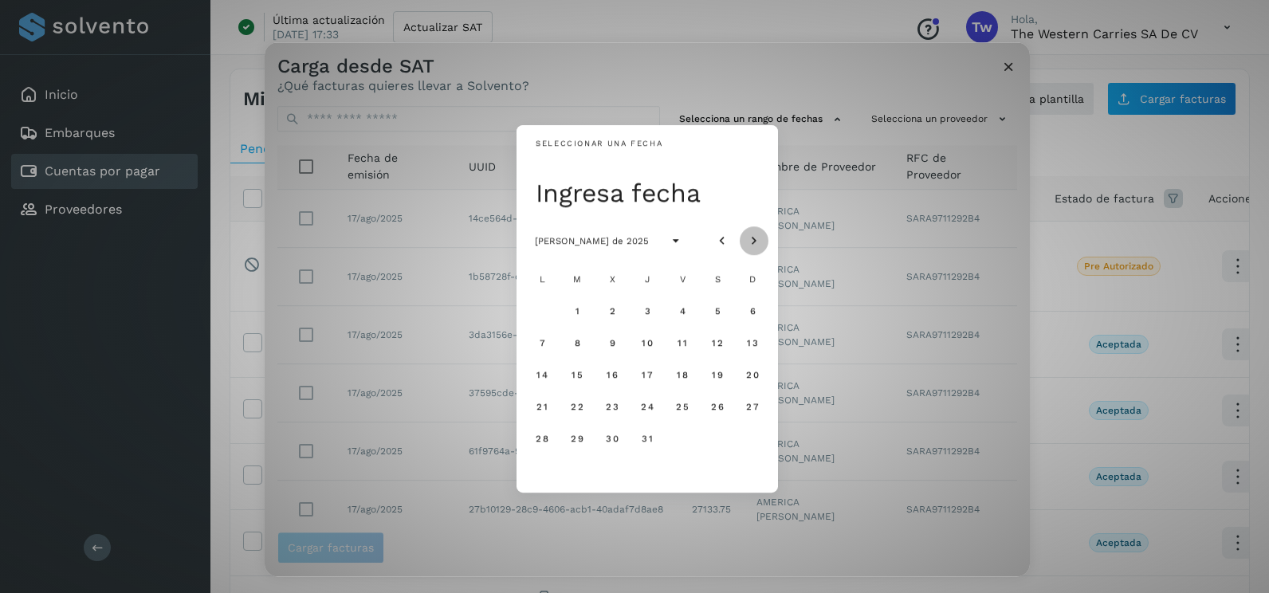
click at [755, 236] on icon "Mes siguiente" at bounding box center [754, 242] width 16 height 16
click at [607, 344] on button "6" at bounding box center [612, 342] width 29 height 29
click at [650, 344] on span "7" at bounding box center [646, 342] width 7 height 11
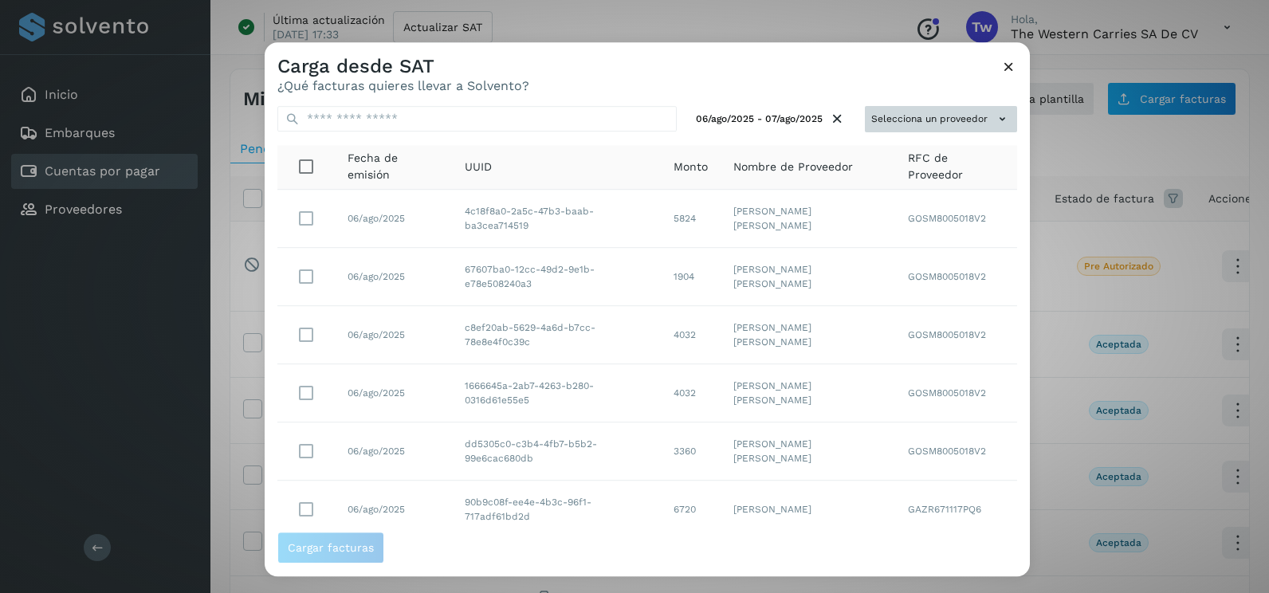
click at [937, 124] on button "Selecciona un proveedor" at bounding box center [941, 119] width 152 height 26
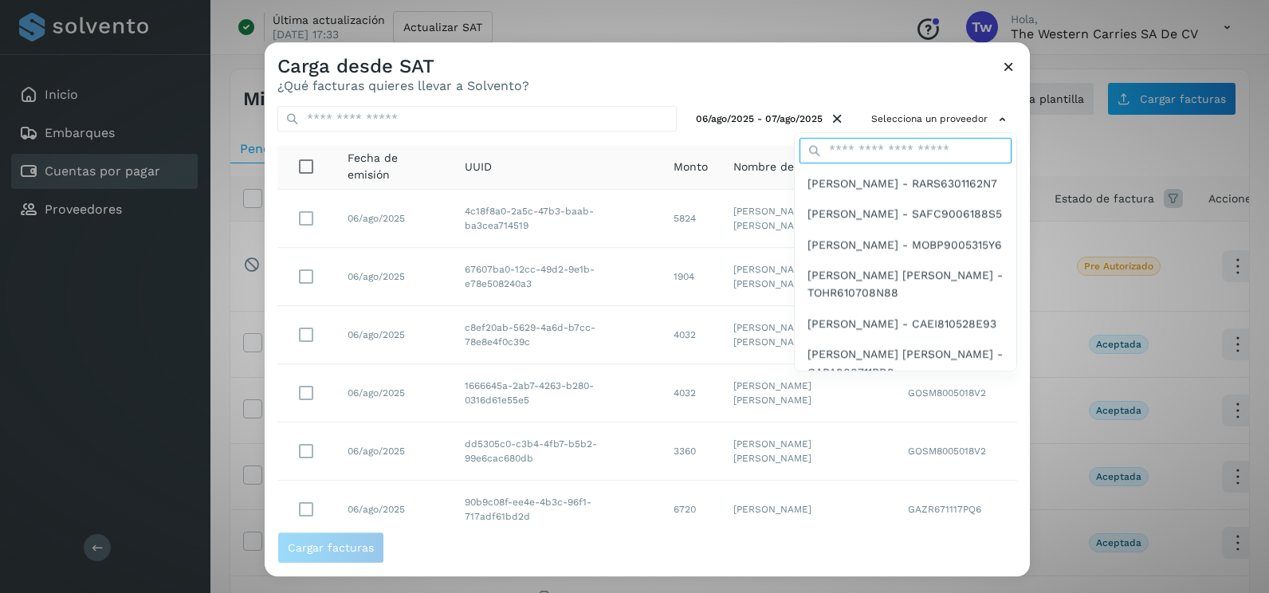
click at [881, 143] on input "text" at bounding box center [905, 151] width 212 height 26
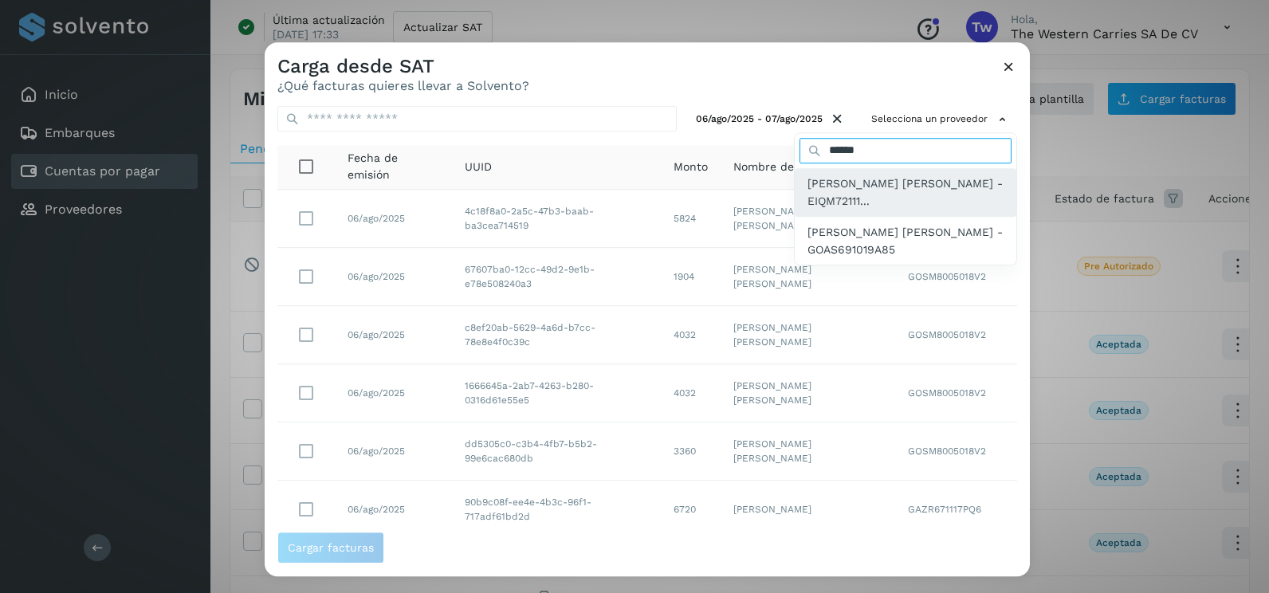
type input "******"
click at [872, 188] on span "[PERSON_NAME] [PERSON_NAME] - EIQM72111..." at bounding box center [905, 193] width 196 height 36
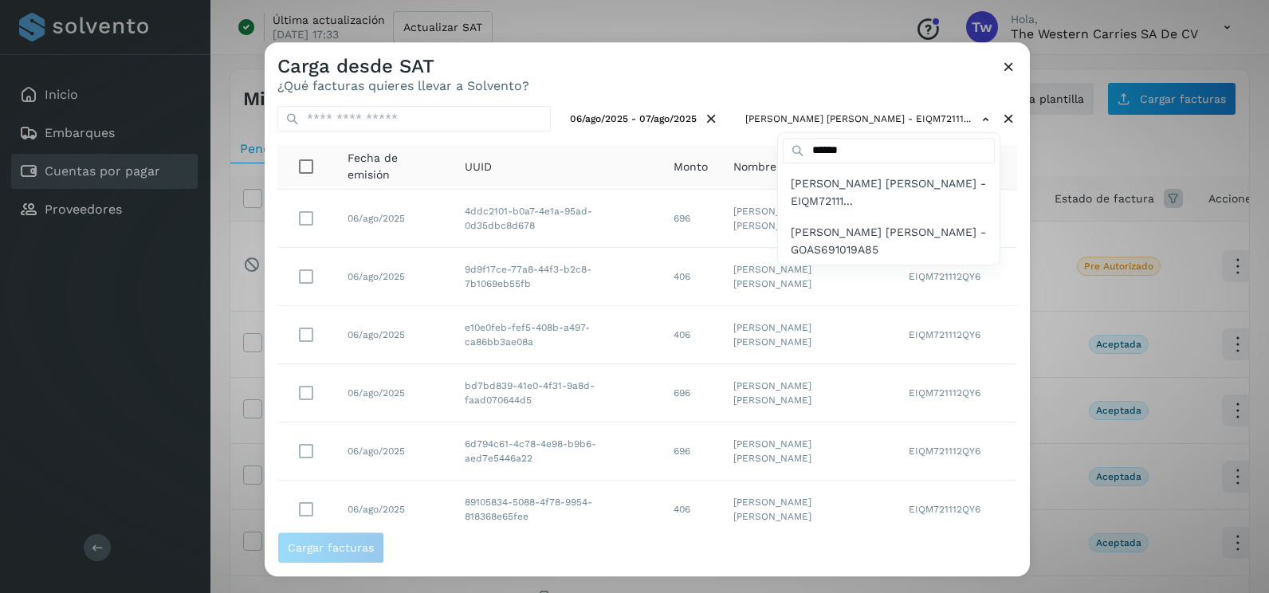
click at [828, 195] on span "[PERSON_NAME] [PERSON_NAME] - EIQM72111..." at bounding box center [889, 193] width 196 height 36
click at [808, 87] on div at bounding box center [899, 338] width 1269 height 593
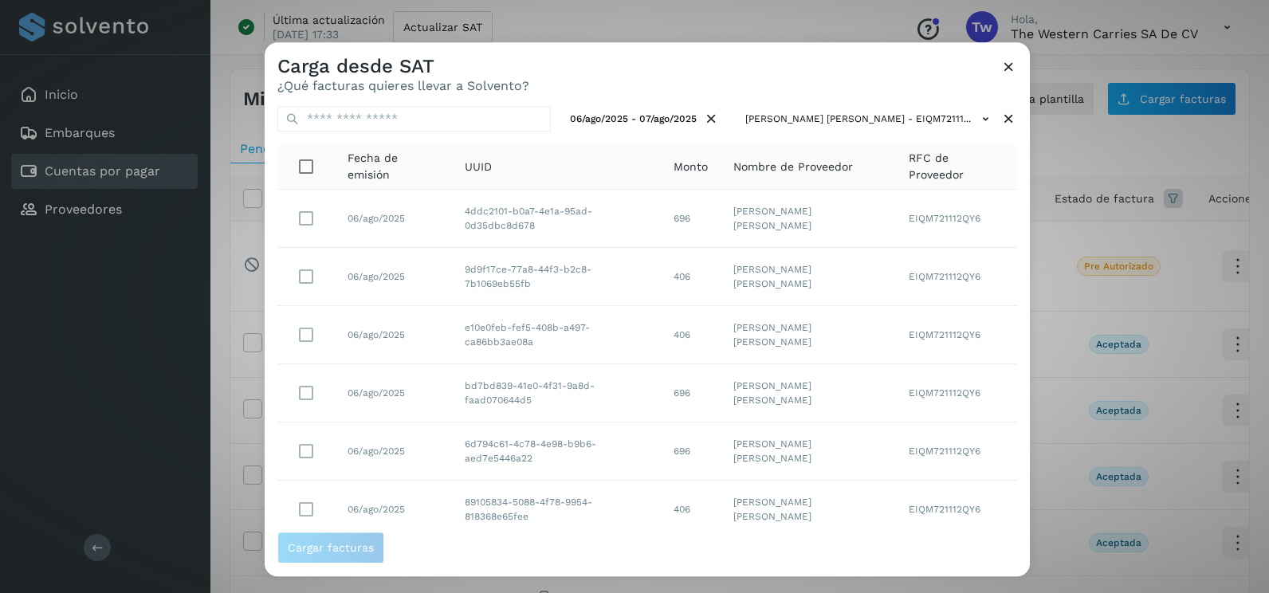
scroll to position [283, 0]
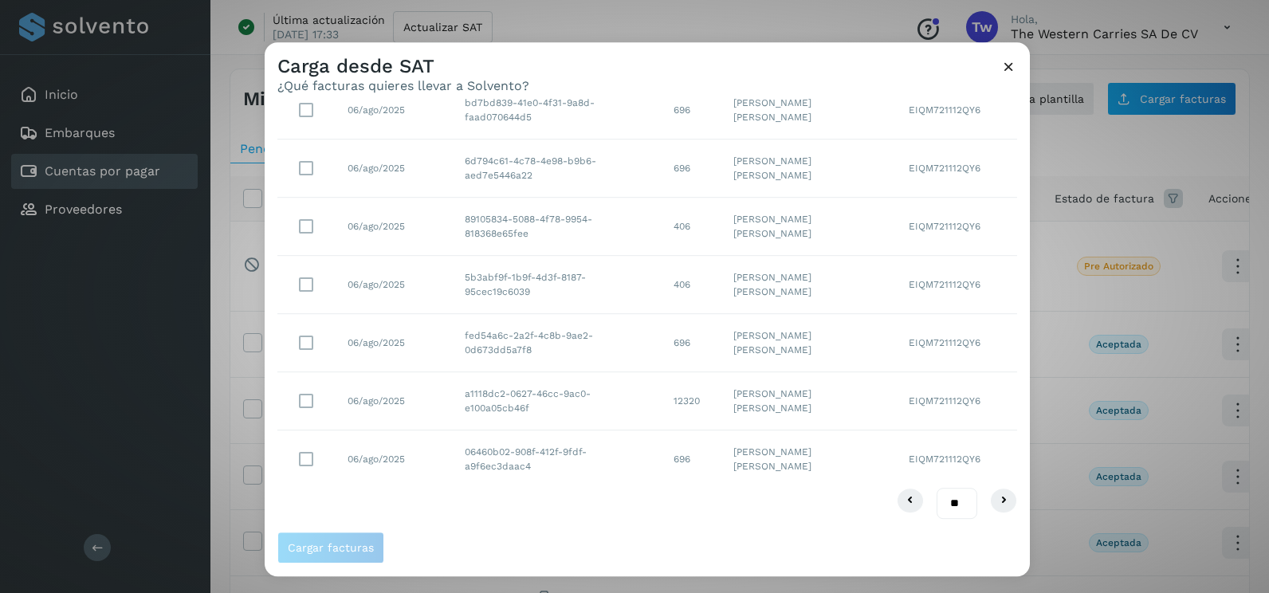
click at [949, 492] on select "** ** **" at bounding box center [956, 503] width 41 height 31
select select "**"
click at [936, 488] on select "** ** **" at bounding box center [956, 503] width 41 height 31
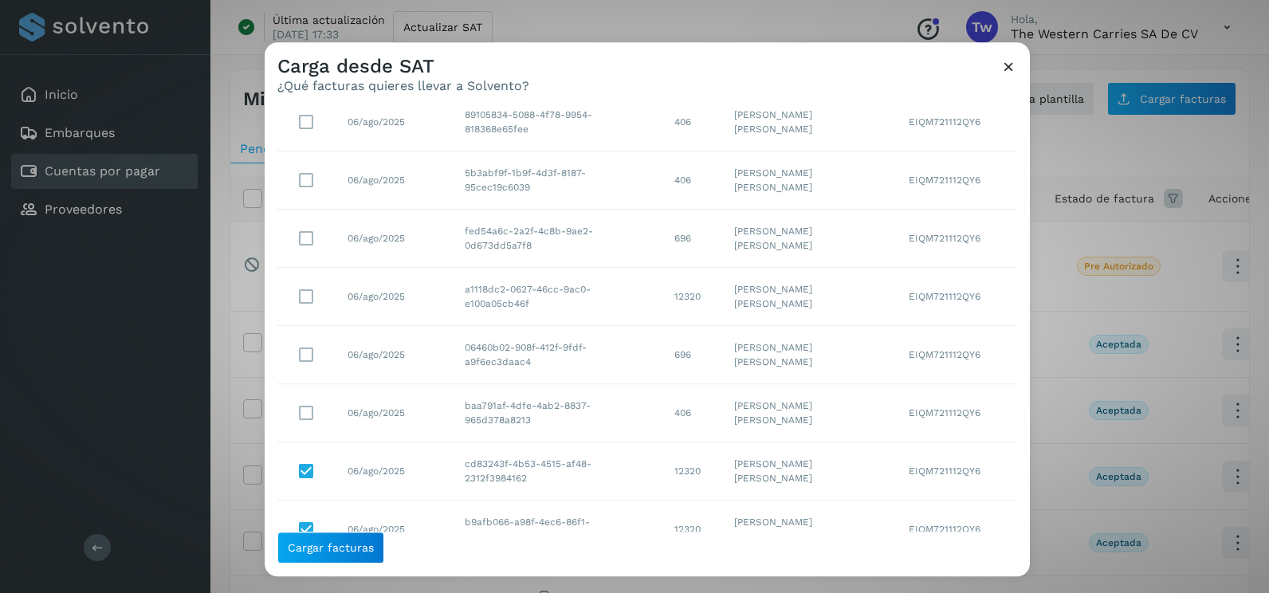
scroll to position [376, 0]
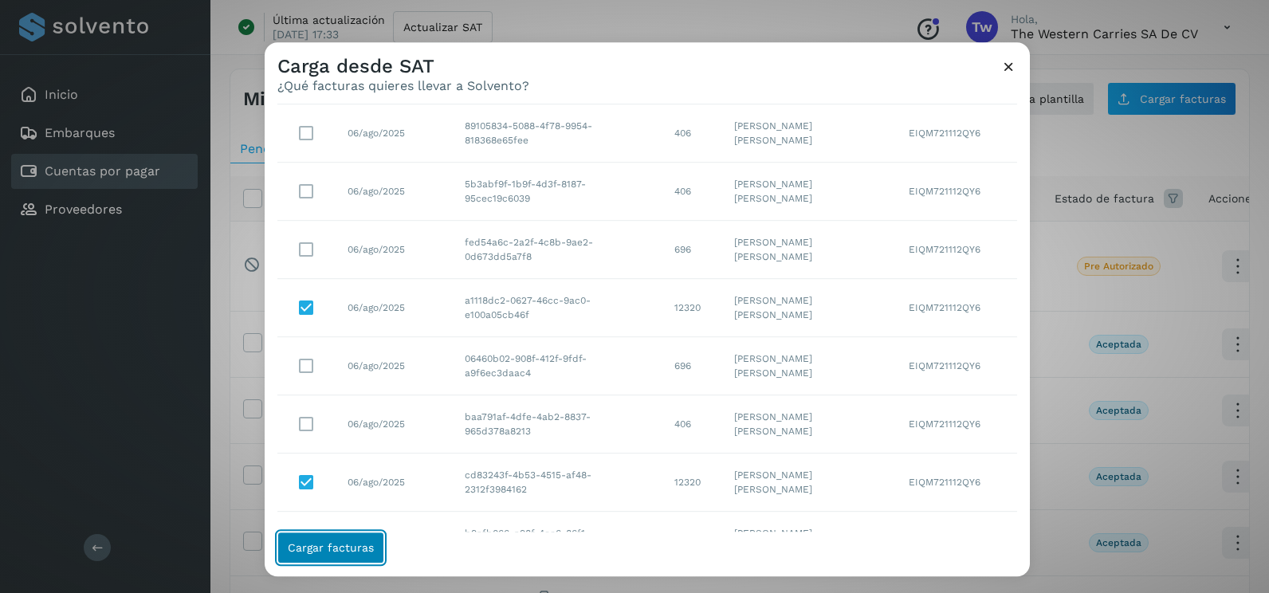
click at [355, 554] on button "Cargar facturas" at bounding box center [330, 548] width 107 height 32
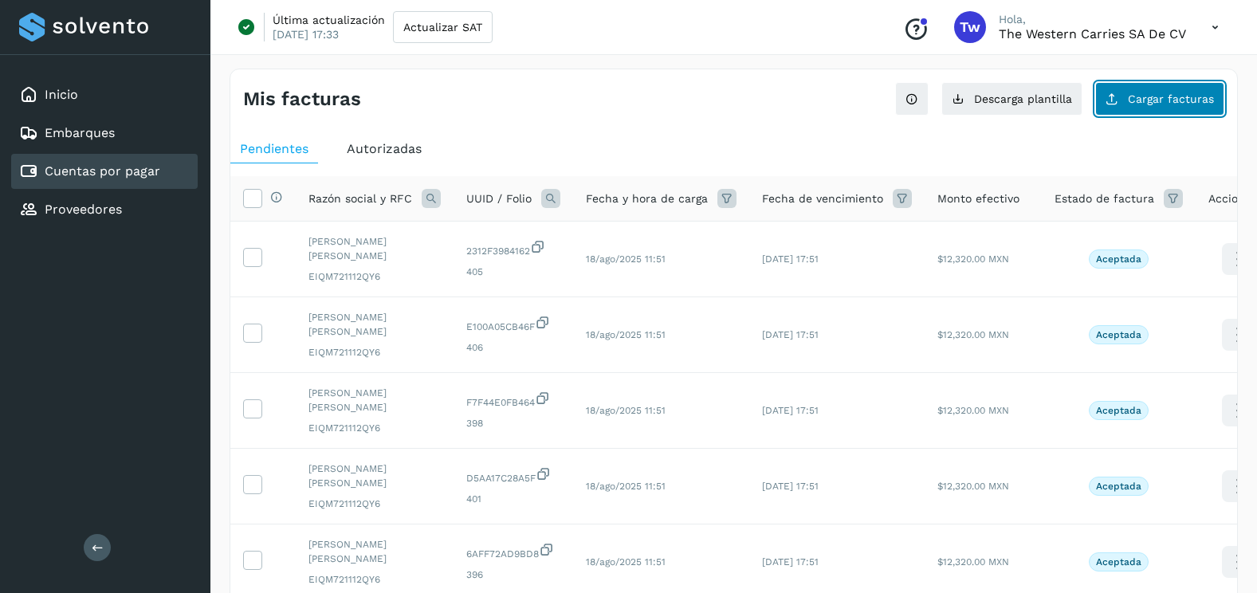
click at [1187, 101] on span "Cargar facturas" at bounding box center [1171, 98] width 86 height 11
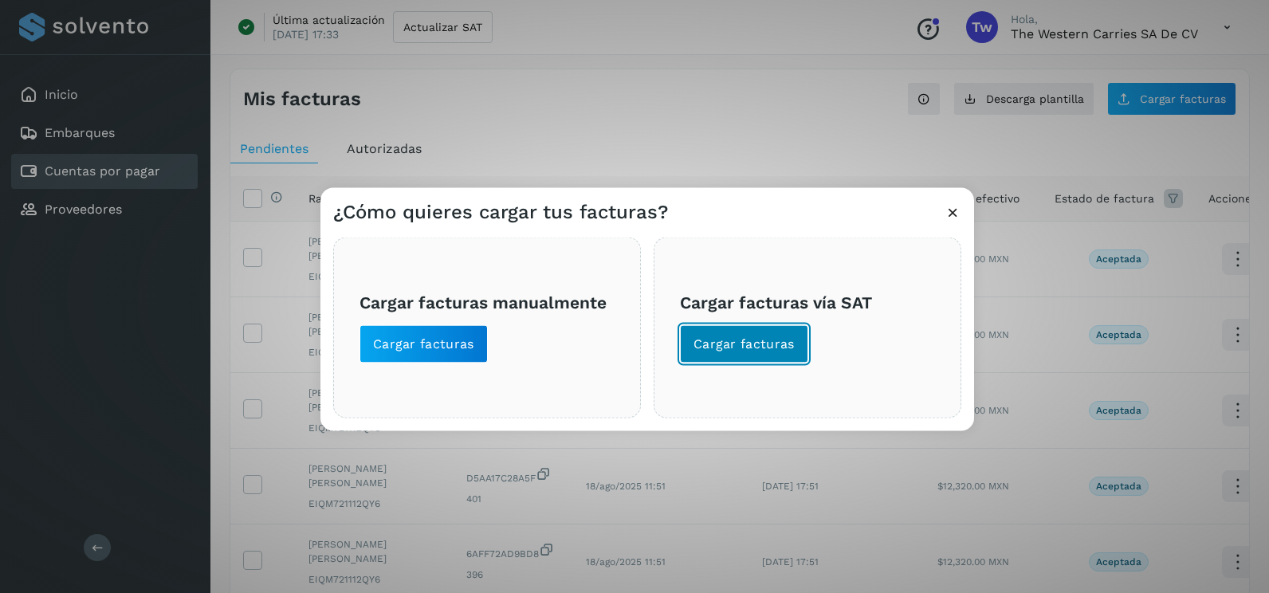
click at [724, 350] on span "Cargar facturas" at bounding box center [743, 345] width 101 height 18
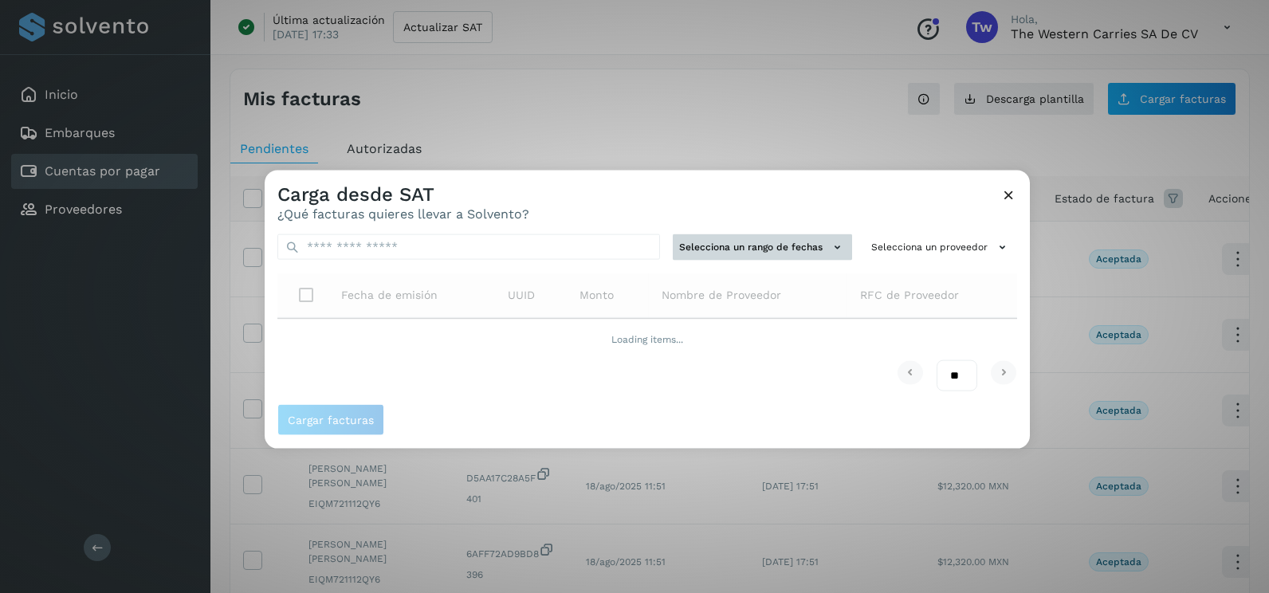
click at [760, 246] on button "Selecciona un rango de fechas" at bounding box center [762, 247] width 179 height 26
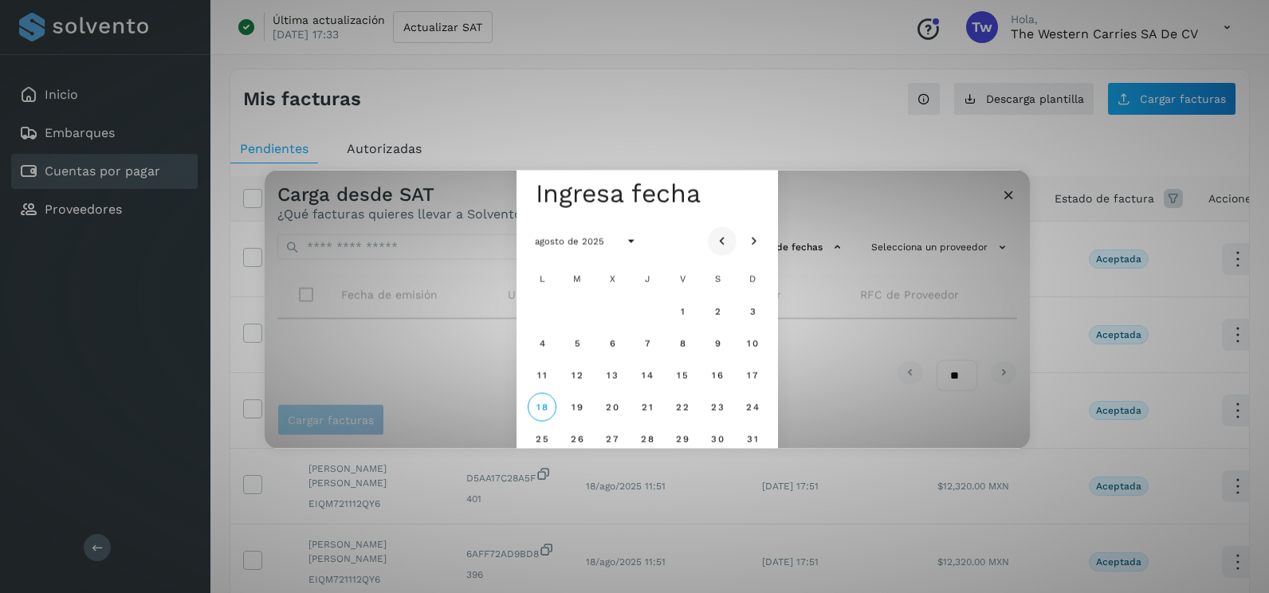
click at [725, 234] on icon "Mes anterior" at bounding box center [722, 242] width 16 height 16
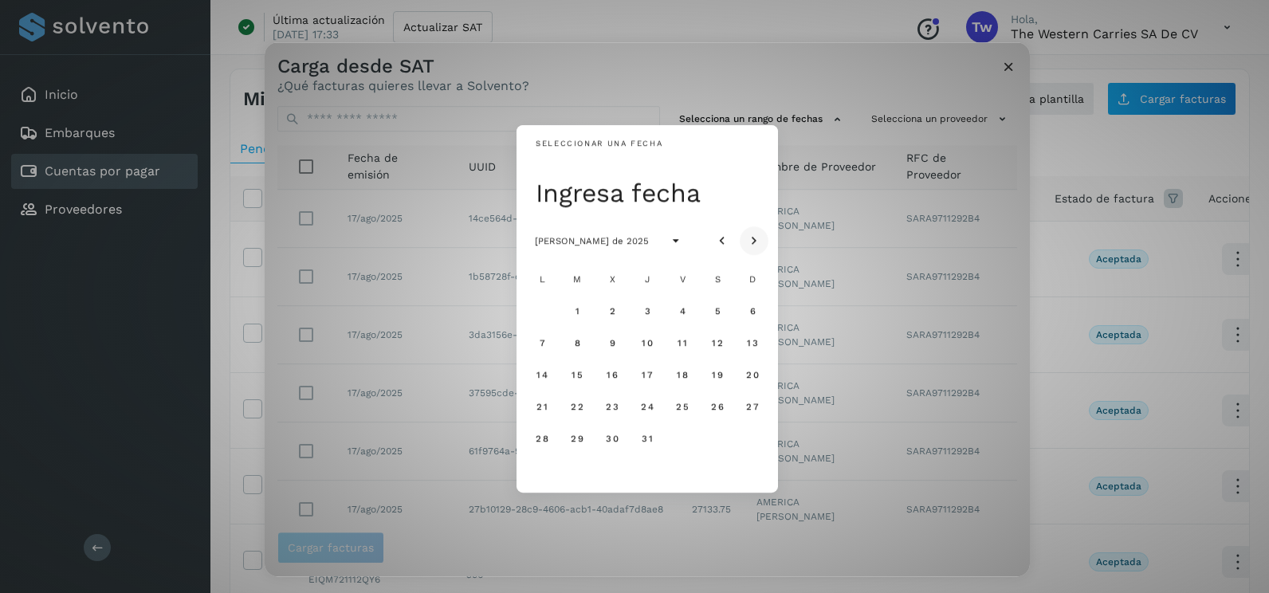
click at [754, 242] on icon "Mes siguiente" at bounding box center [754, 242] width 16 height 16
click at [578, 340] on span "5" at bounding box center [576, 342] width 7 height 11
click at [607, 346] on button "6" at bounding box center [612, 342] width 29 height 29
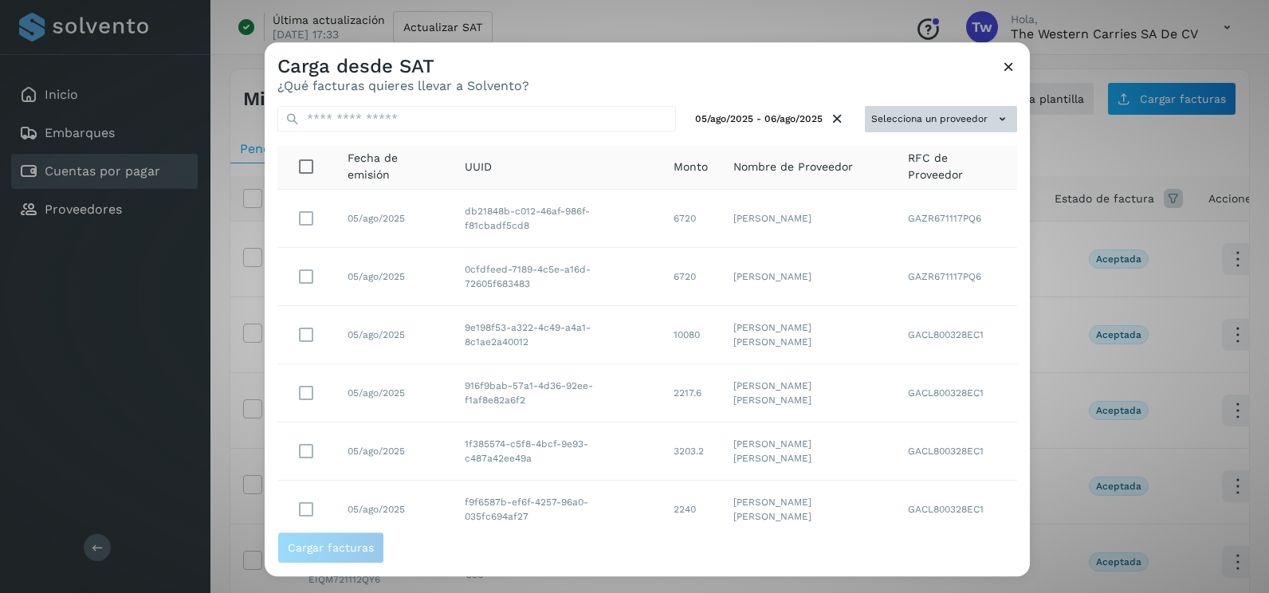
click at [893, 116] on button "Selecciona un proveedor" at bounding box center [941, 119] width 152 height 26
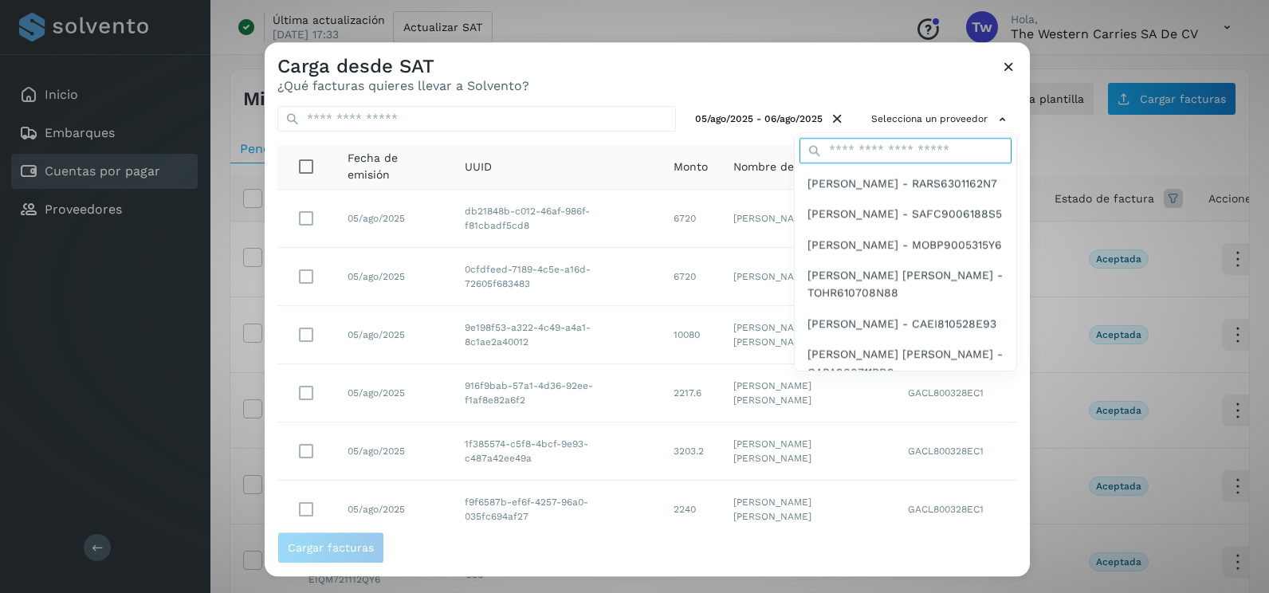
click at [858, 158] on input "text" at bounding box center [905, 151] width 212 height 26
type input "******"
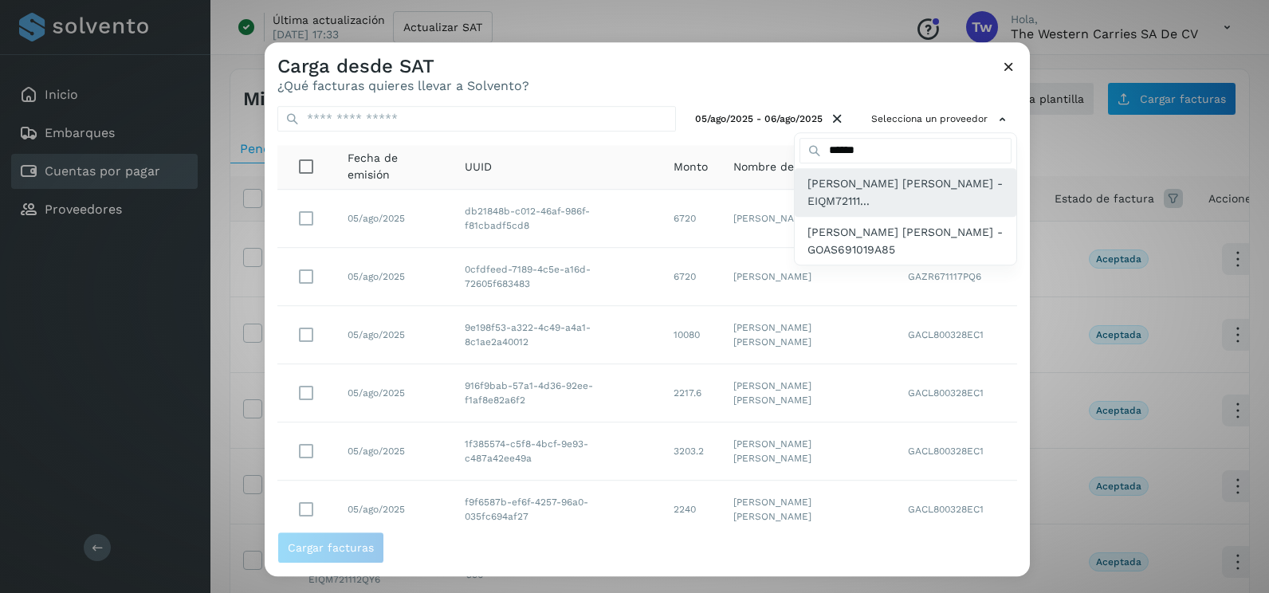
click at [850, 193] on span "[PERSON_NAME] [PERSON_NAME] - EIQM72111..." at bounding box center [905, 193] width 196 height 36
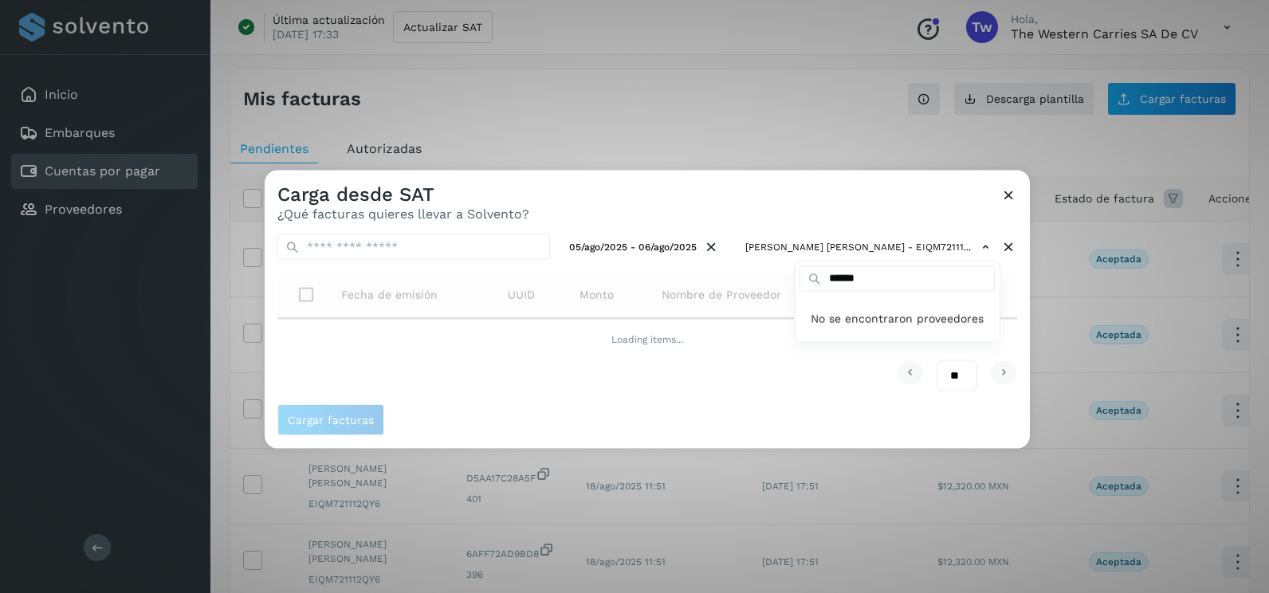
click at [770, 186] on div at bounding box center [899, 467] width 1269 height 593
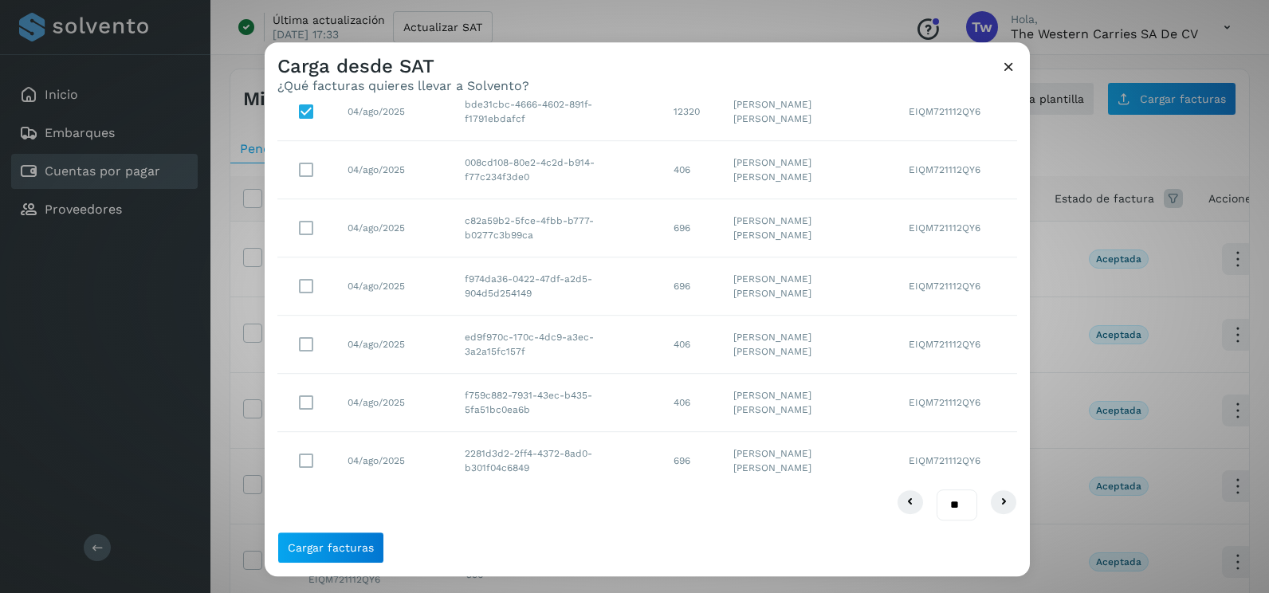
scroll to position [283, 0]
click at [332, 556] on button "Cargar facturas" at bounding box center [330, 548] width 107 height 32
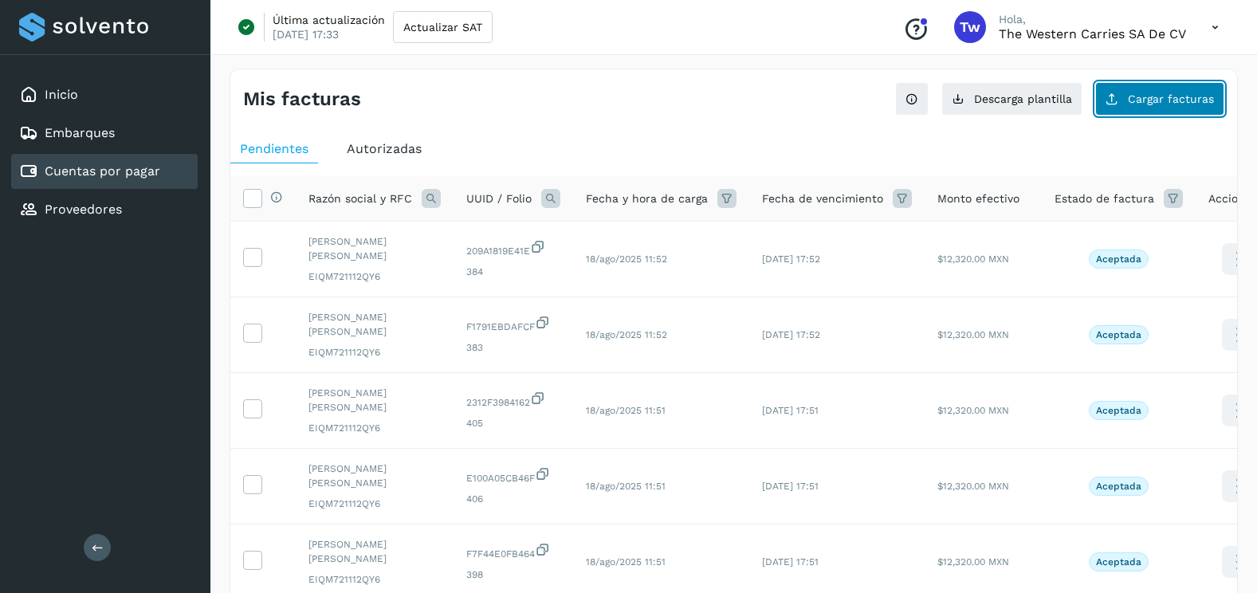
click at [1173, 109] on button "Cargar facturas" at bounding box center [1159, 98] width 129 height 33
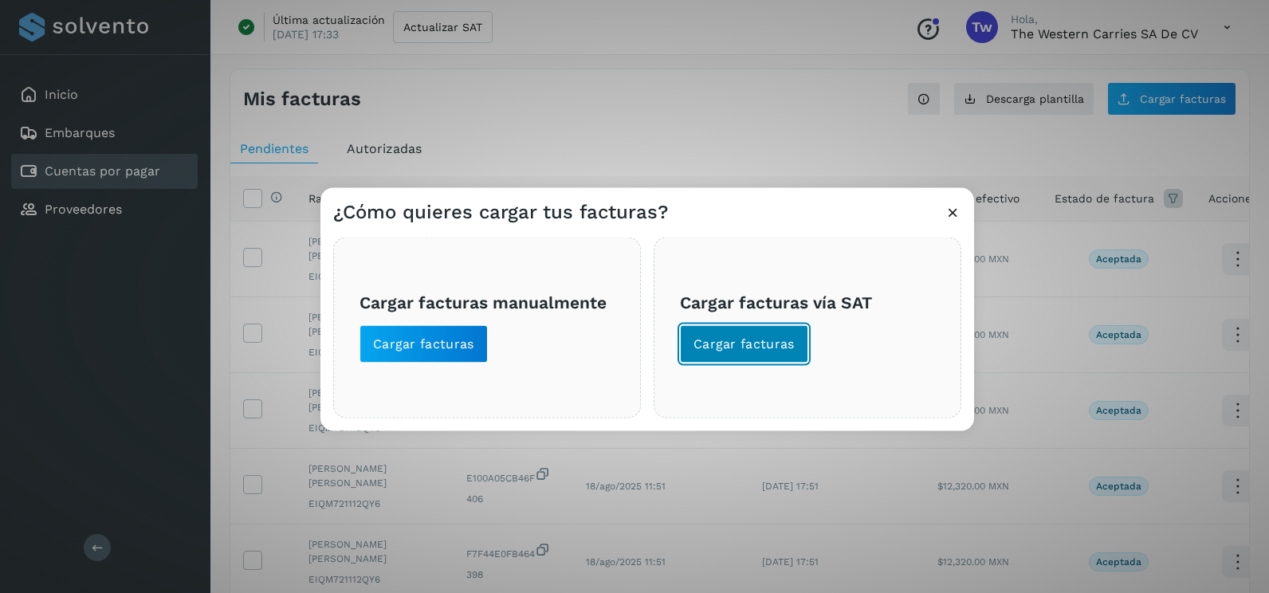
click at [737, 348] on span "Cargar facturas" at bounding box center [743, 345] width 101 height 18
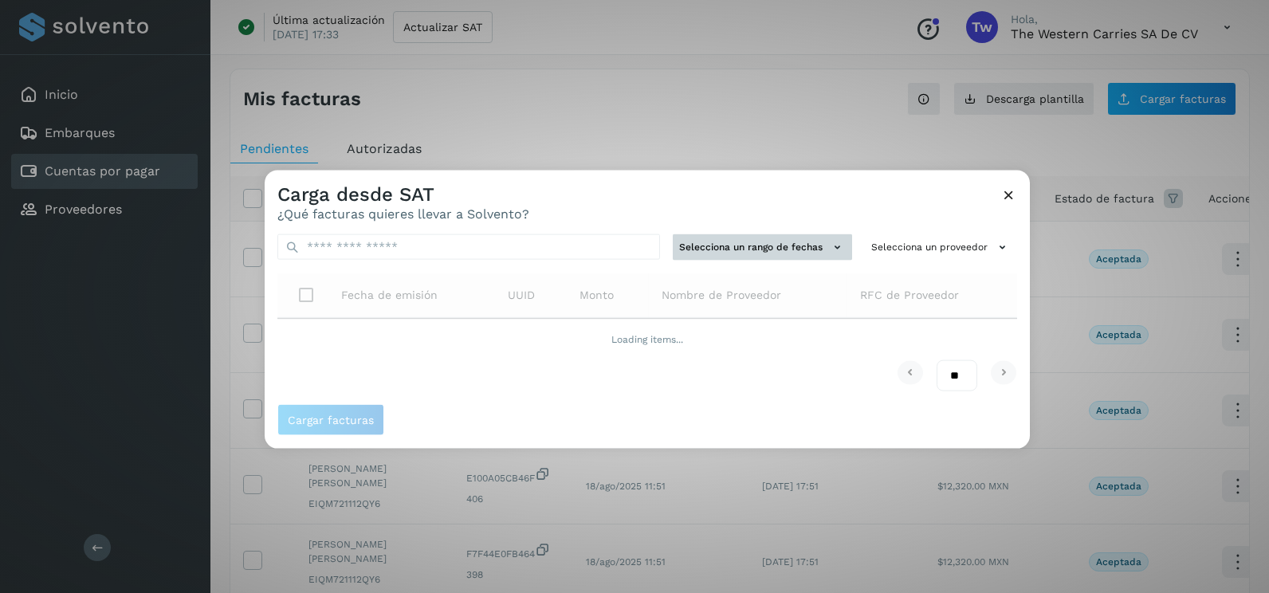
click at [775, 249] on button "Selecciona un rango de fechas" at bounding box center [762, 247] width 179 height 26
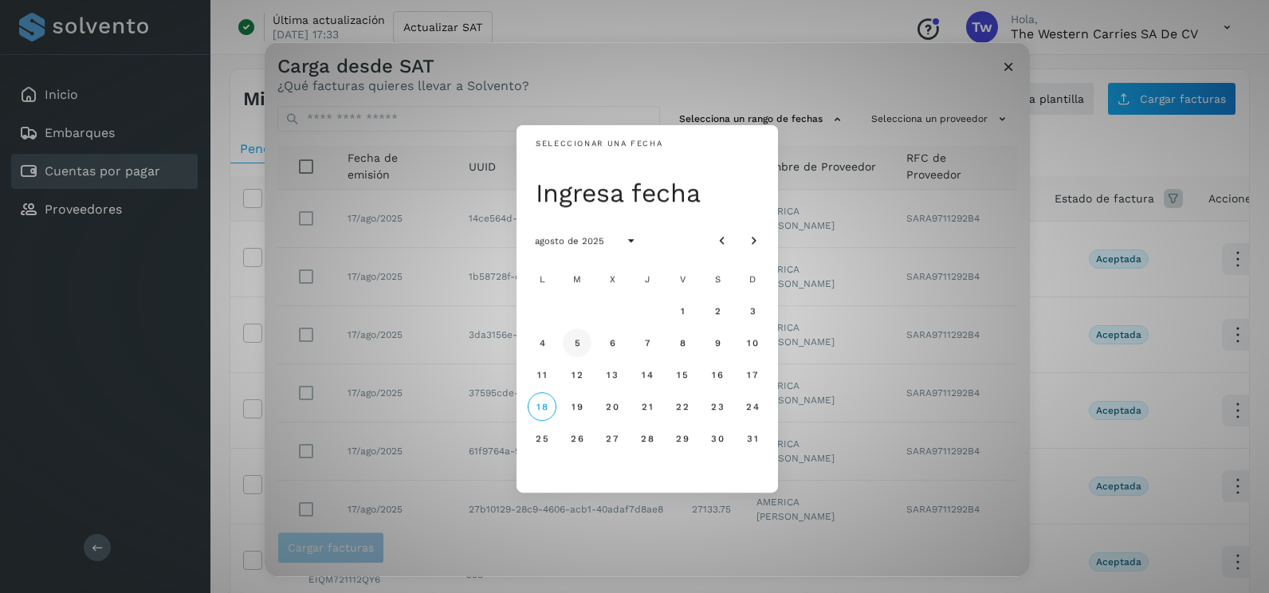
click at [575, 339] on span "5" at bounding box center [576, 342] width 7 height 11
click at [601, 340] on button "6" at bounding box center [612, 342] width 29 height 29
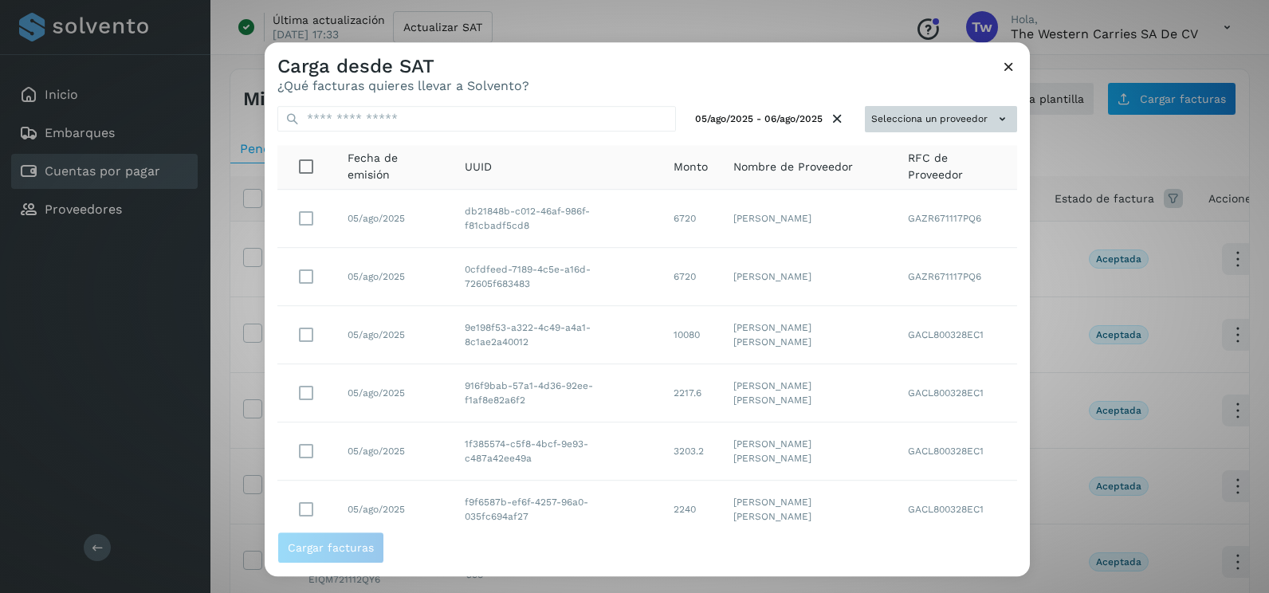
click at [975, 120] on button "Selecciona un proveedor" at bounding box center [941, 119] width 152 height 26
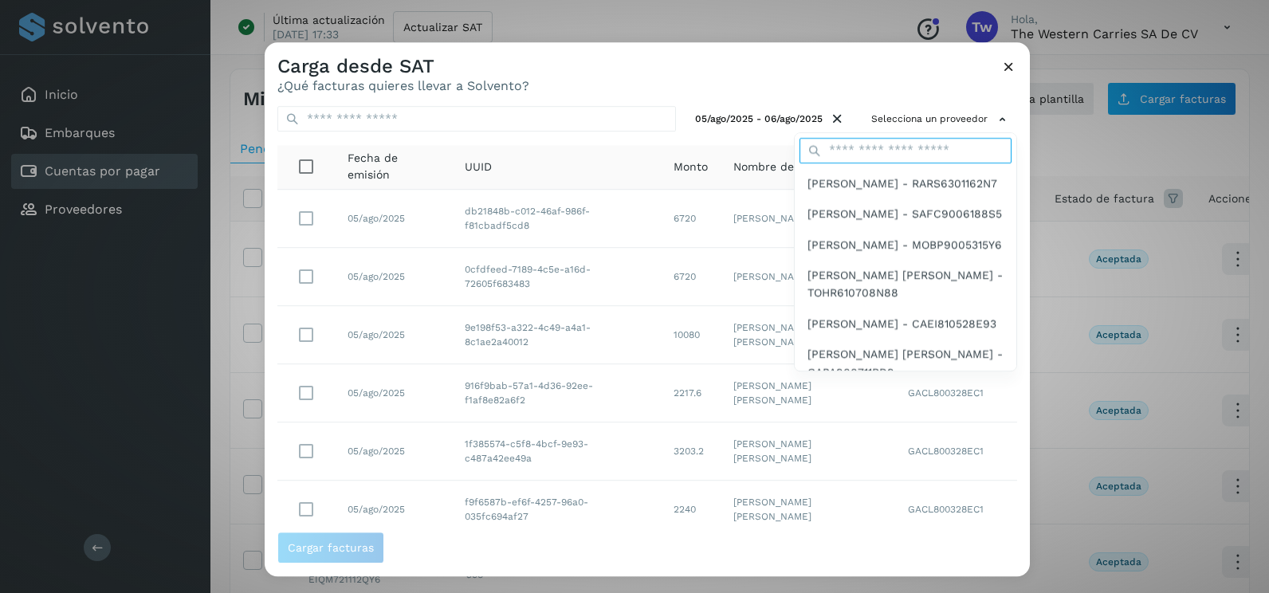
click at [875, 162] on input "text" at bounding box center [905, 151] width 212 height 26
type input "******"
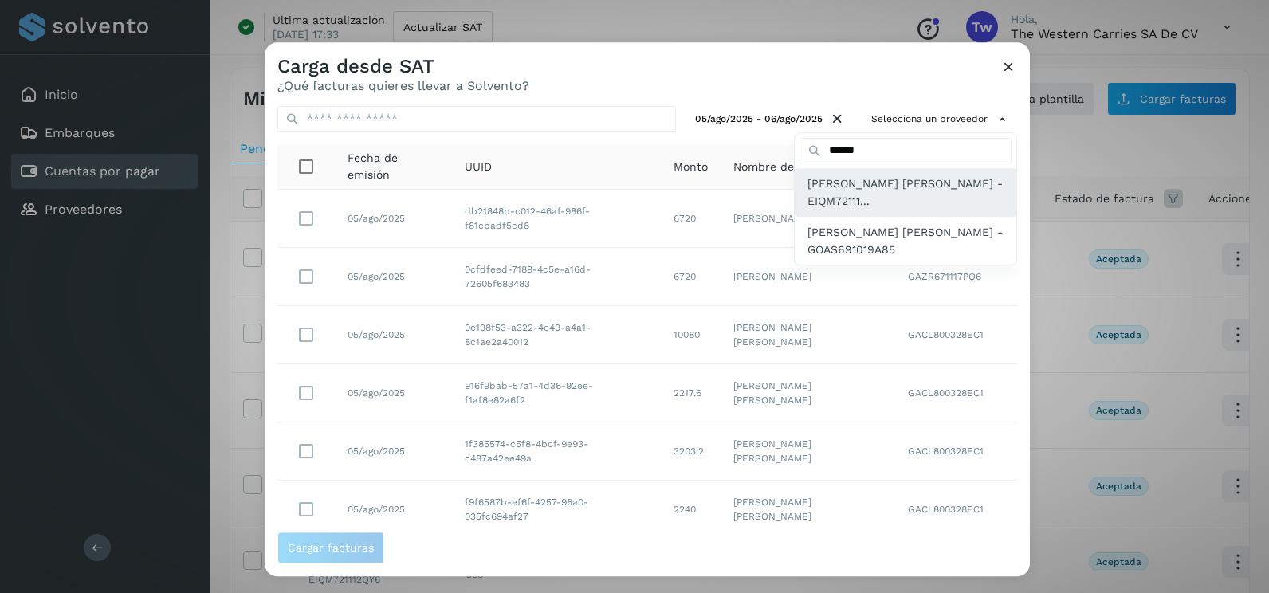
click at [873, 202] on span "[PERSON_NAME] [PERSON_NAME] - EIQM72111..." at bounding box center [905, 193] width 196 height 36
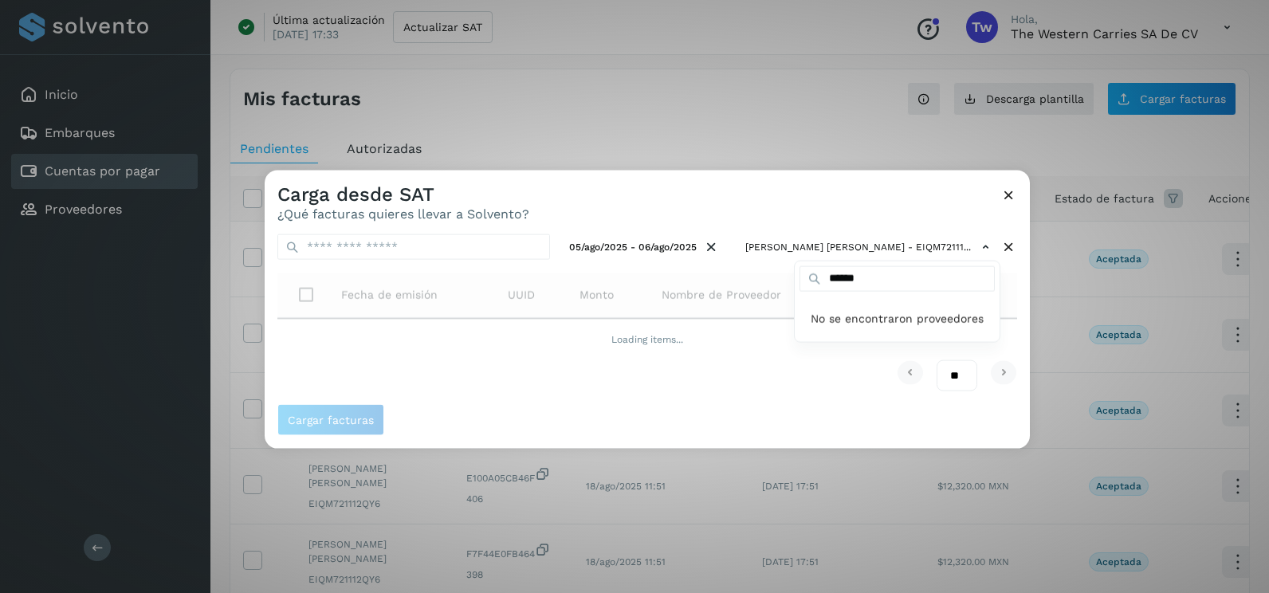
click at [1015, 324] on div at bounding box center [899, 467] width 1269 height 593
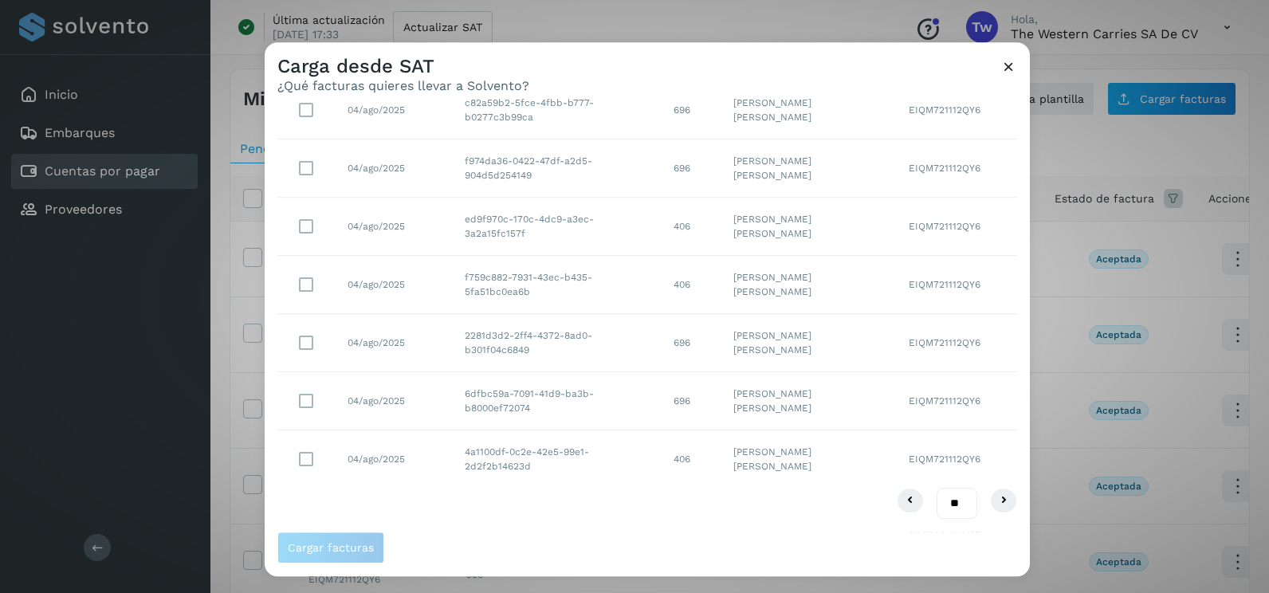
click at [944, 504] on select "** ** **" at bounding box center [956, 503] width 41 height 31
select select "**"
click at [936, 488] on select "** ** **" at bounding box center [956, 503] width 41 height 31
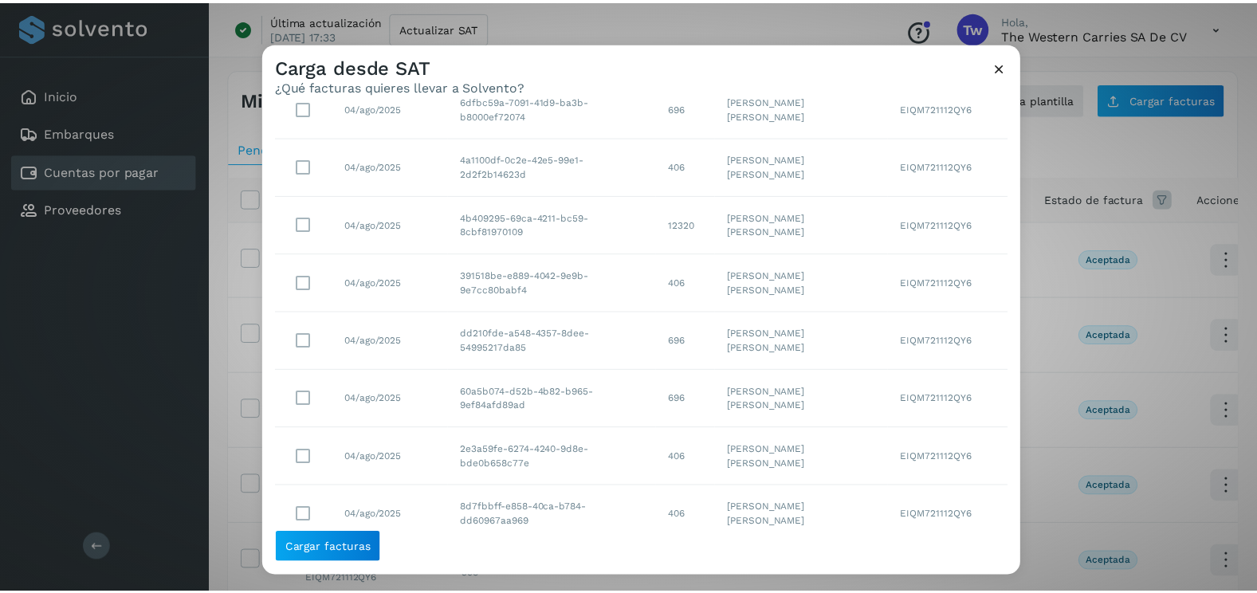
scroll to position [496, 0]
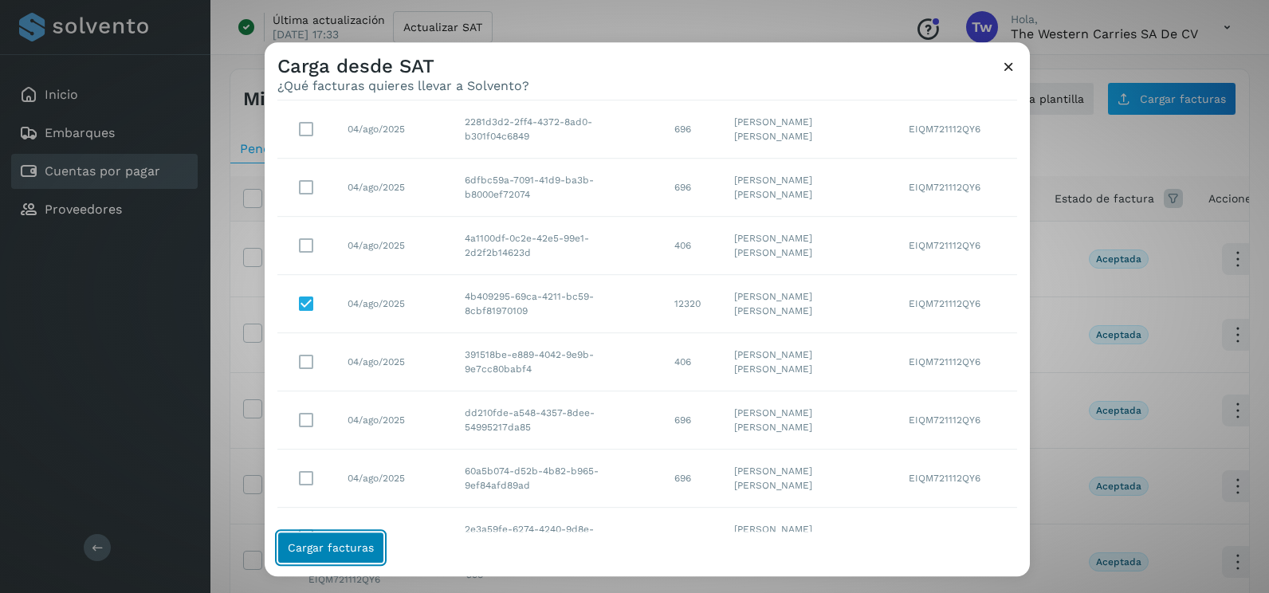
click at [338, 544] on span "Cargar facturas" at bounding box center [331, 547] width 86 height 11
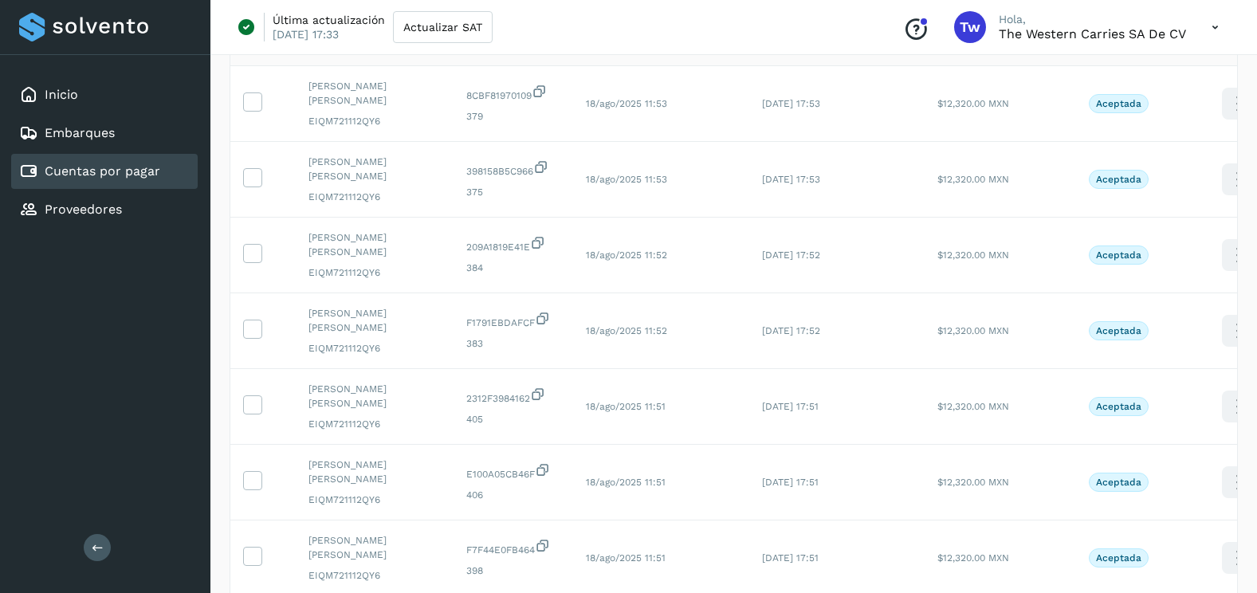
scroll to position [533, 0]
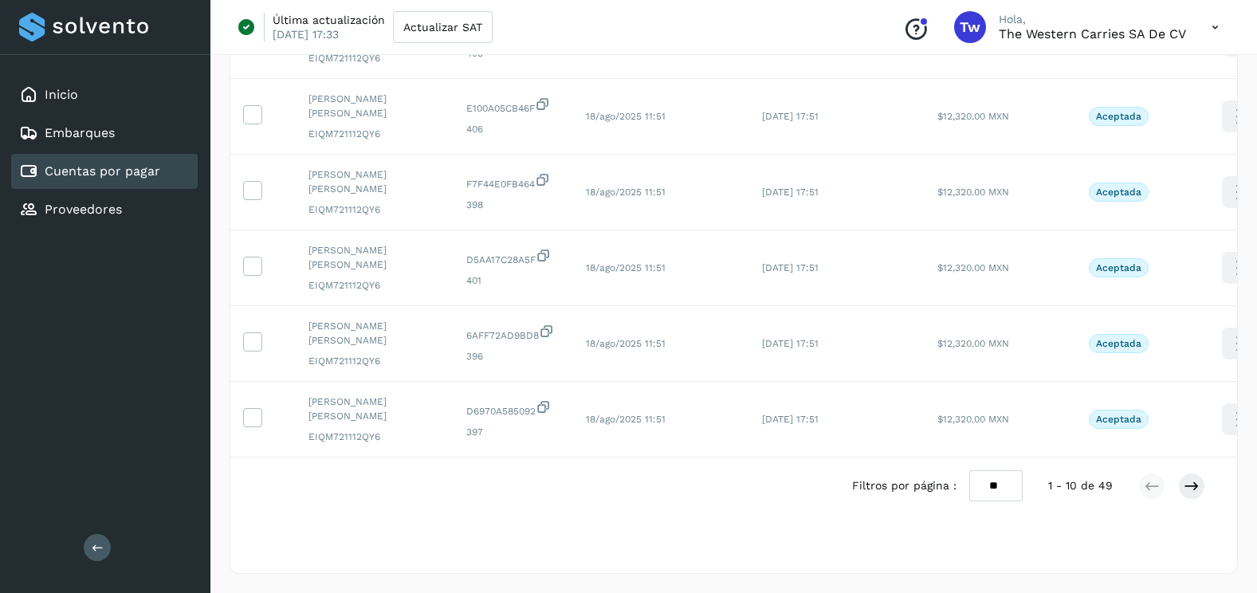
click at [1018, 492] on select "** ** **" at bounding box center [995, 485] width 53 height 31
select select "**"
click at [969, 470] on select "** ** **" at bounding box center [995, 485] width 53 height 31
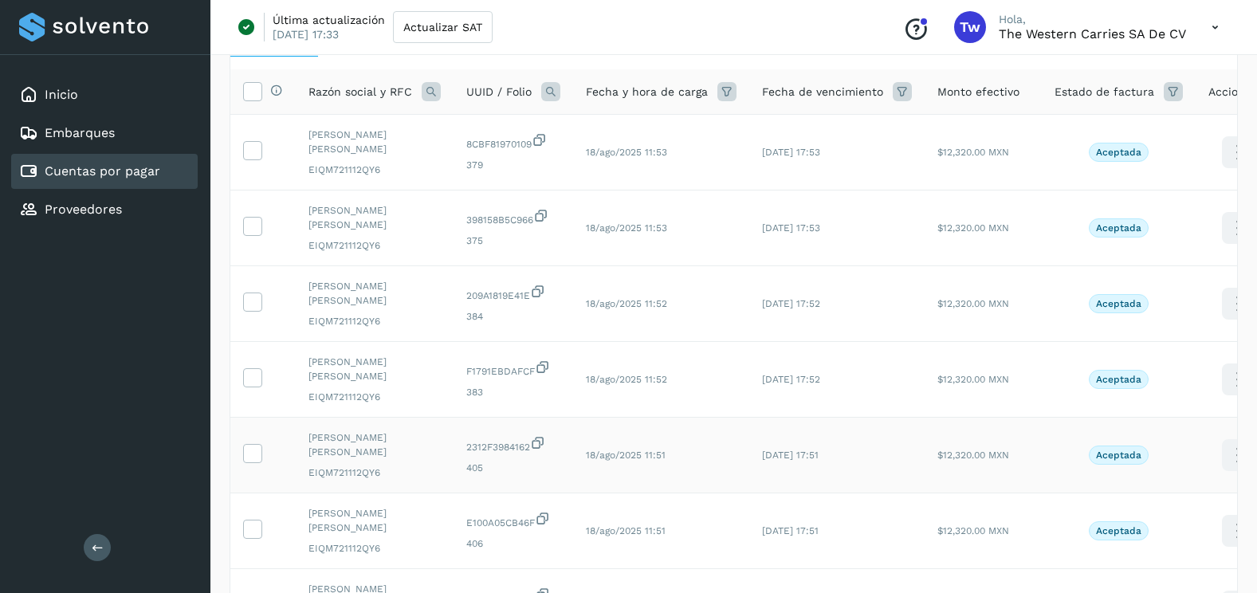
scroll to position [0, 0]
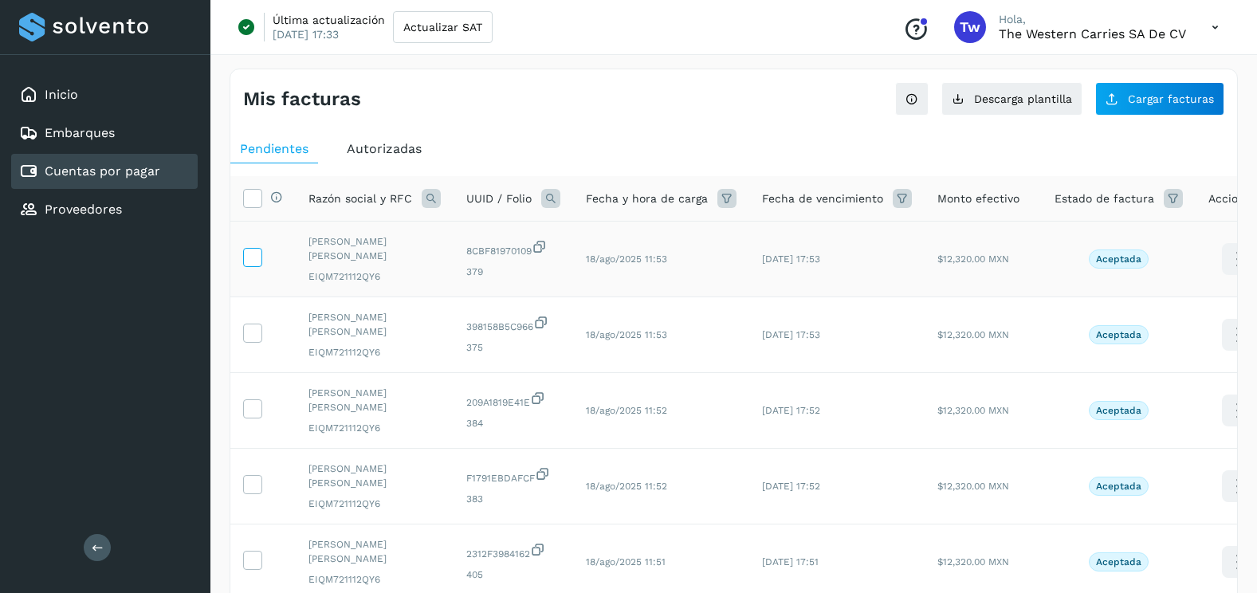
click at [255, 257] on icon at bounding box center [252, 256] width 17 height 17
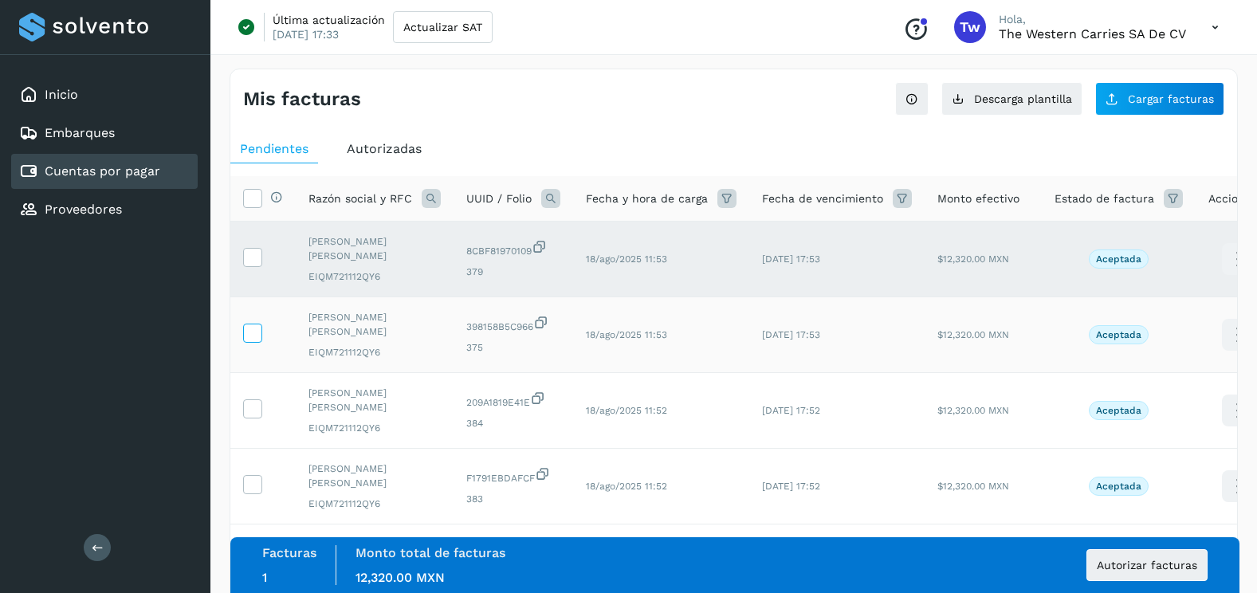
click at [261, 335] on label at bounding box center [252, 333] width 19 height 19
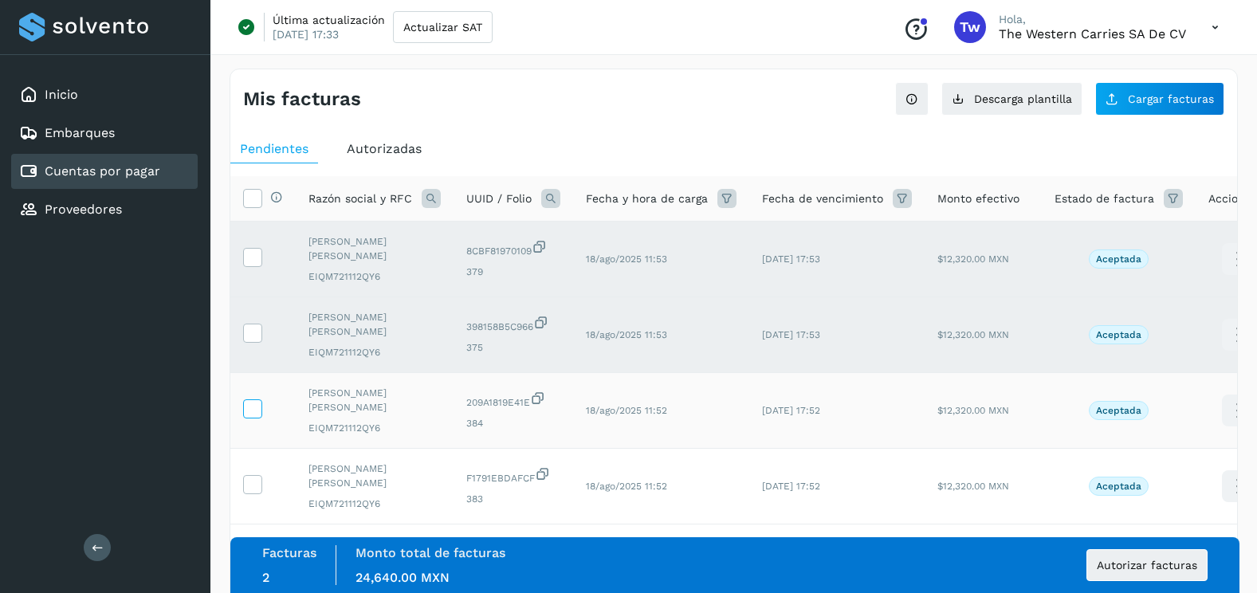
click at [256, 418] on label at bounding box center [252, 408] width 19 height 19
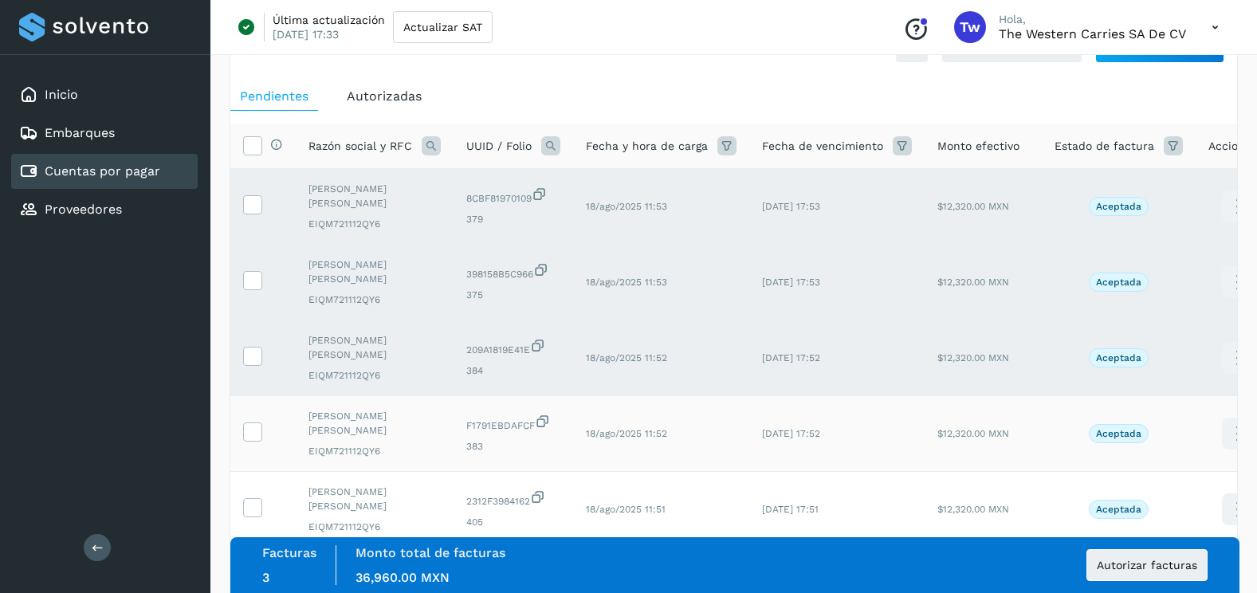
scroll to position [159, 0]
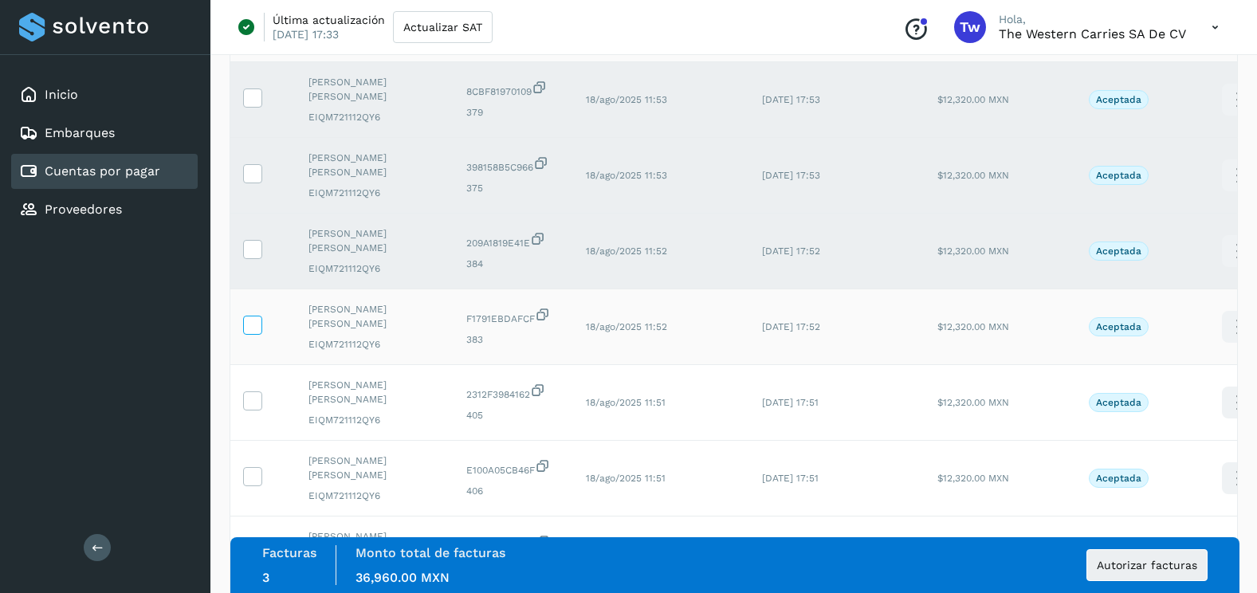
click at [249, 316] on icon at bounding box center [252, 324] width 17 height 17
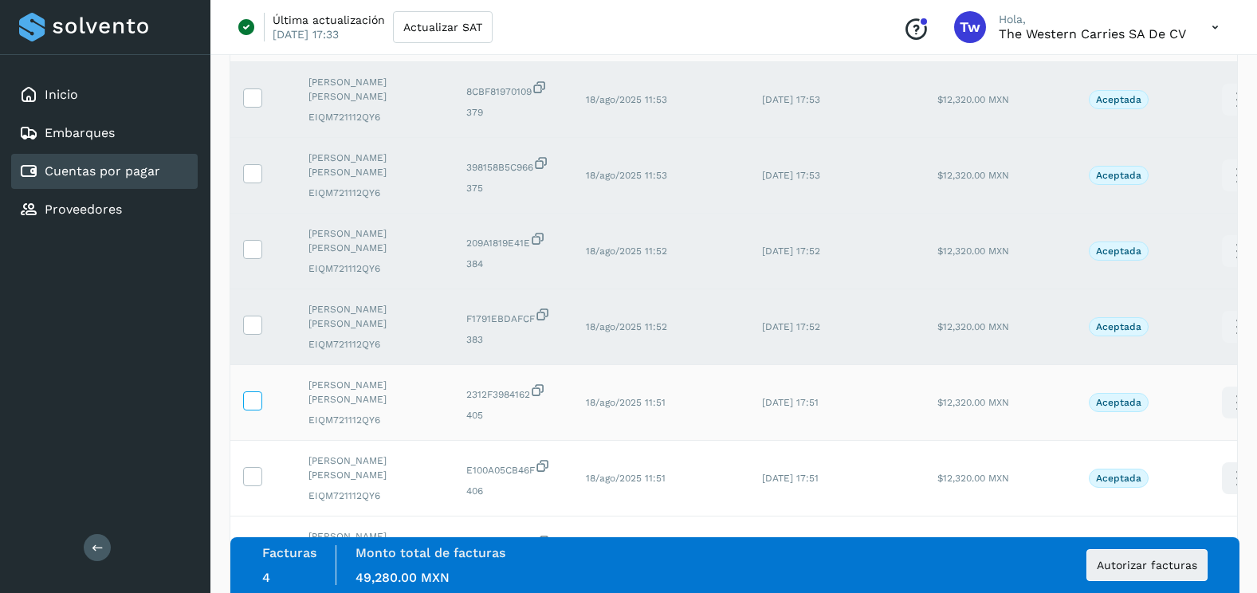
click at [254, 396] on icon at bounding box center [252, 399] width 17 height 17
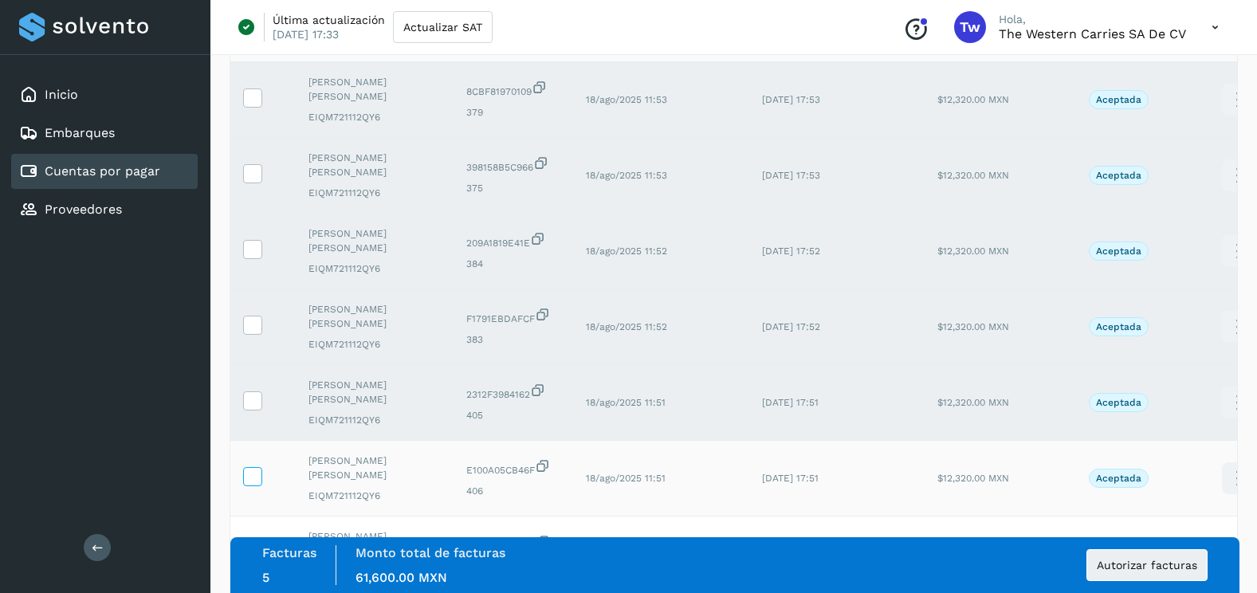
click at [260, 476] on icon at bounding box center [252, 475] width 17 height 17
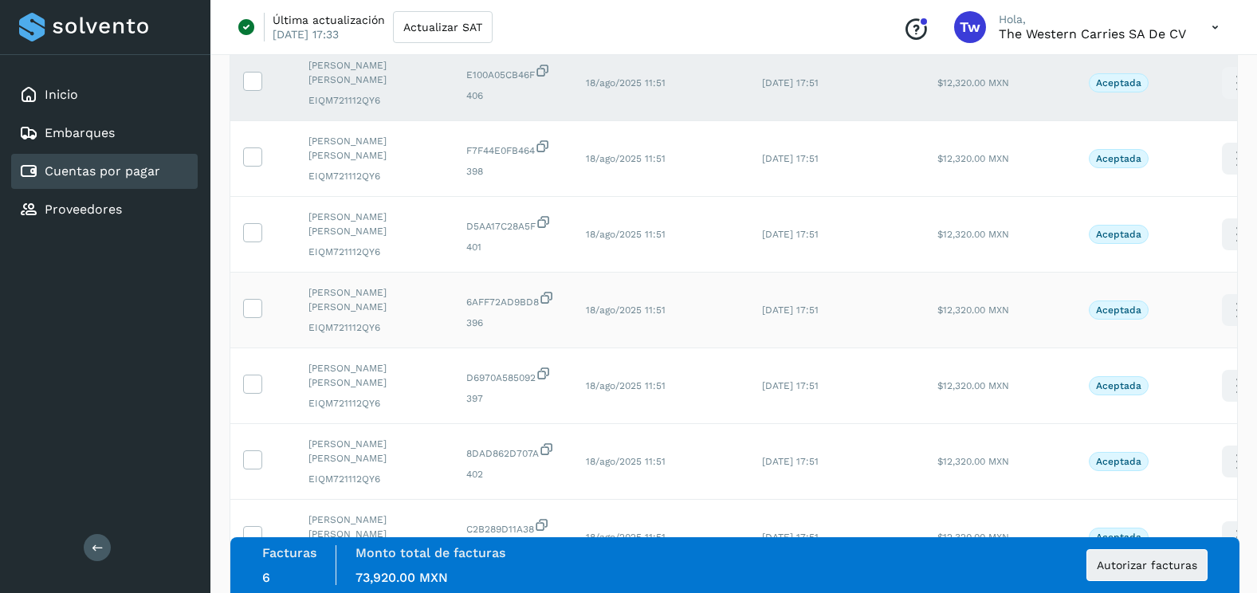
scroll to position [558, 0]
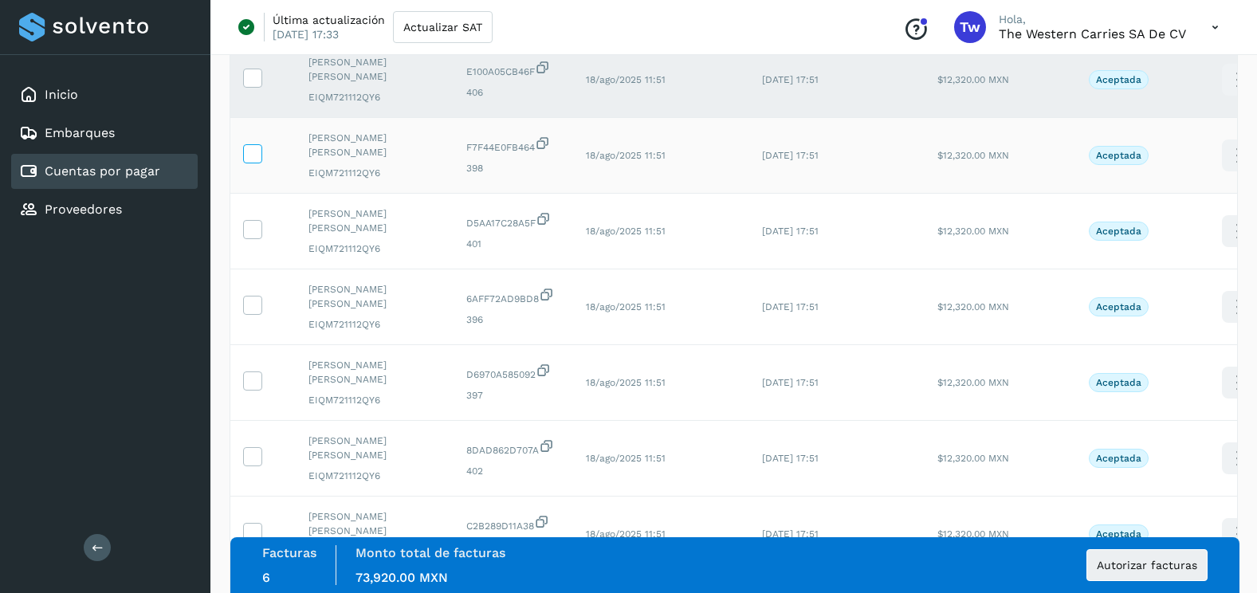
click at [254, 159] on icon at bounding box center [252, 152] width 17 height 17
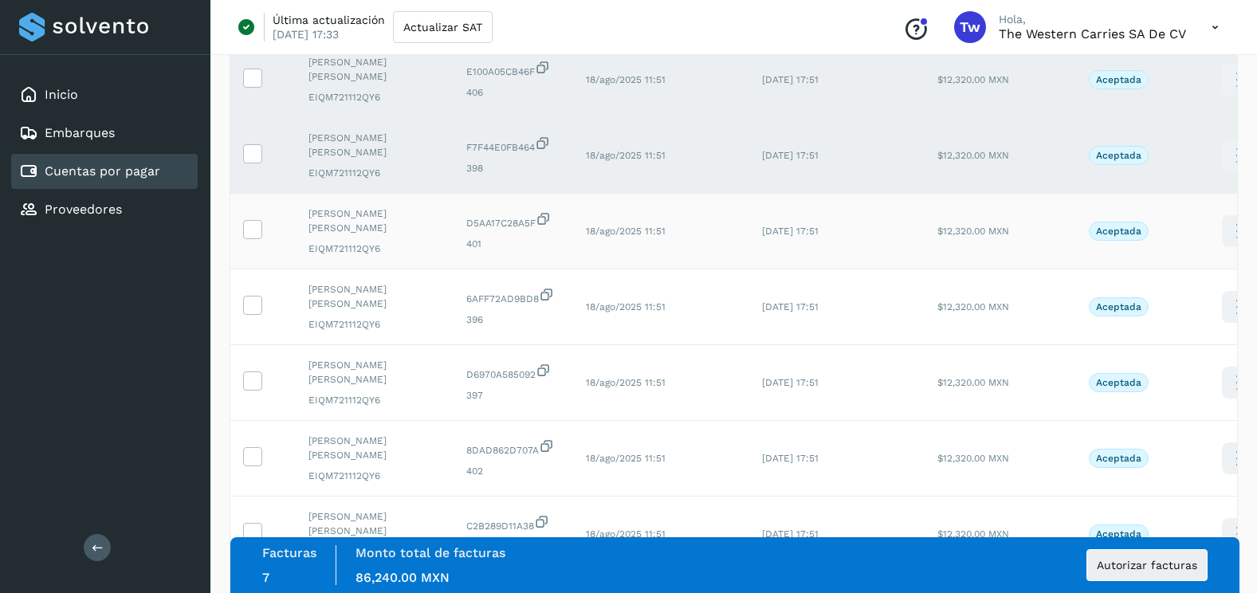
click at [264, 236] on td at bounding box center [262, 232] width 65 height 76
click at [257, 227] on icon at bounding box center [252, 228] width 17 height 17
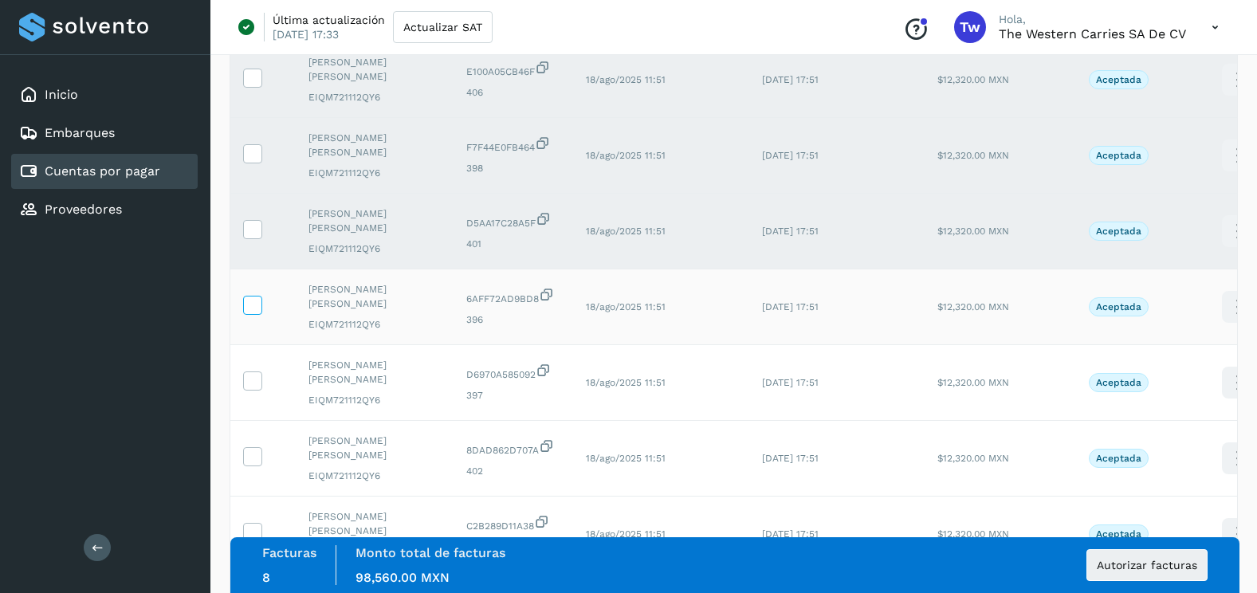
click at [251, 308] on icon at bounding box center [252, 304] width 17 height 17
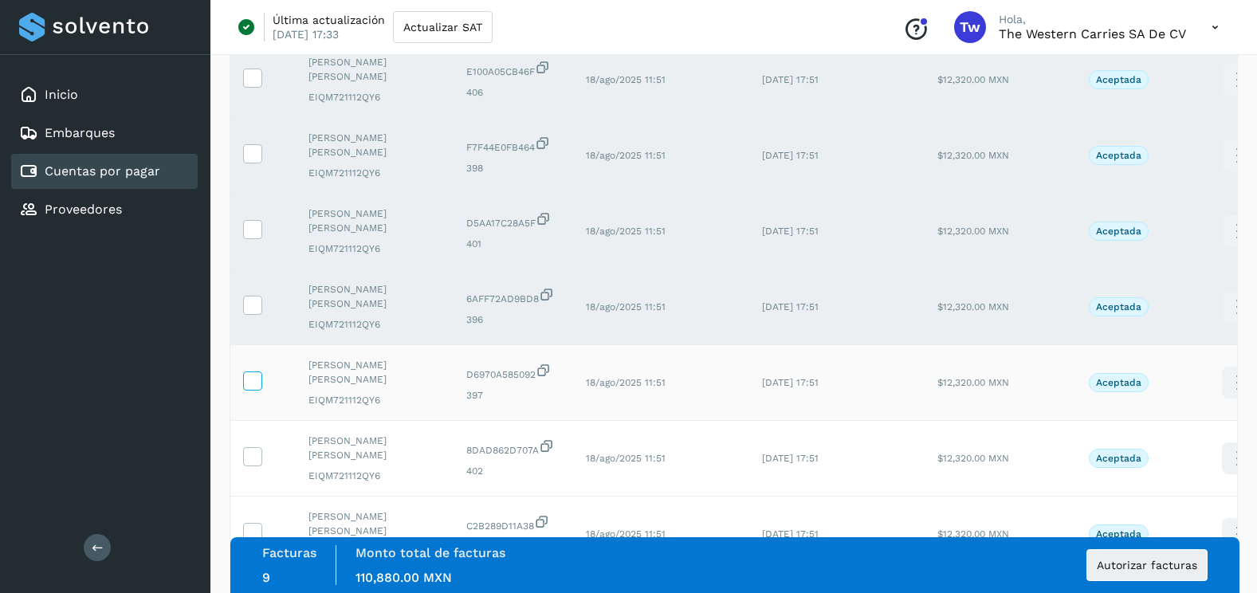
click at [244, 384] on icon at bounding box center [252, 379] width 17 height 17
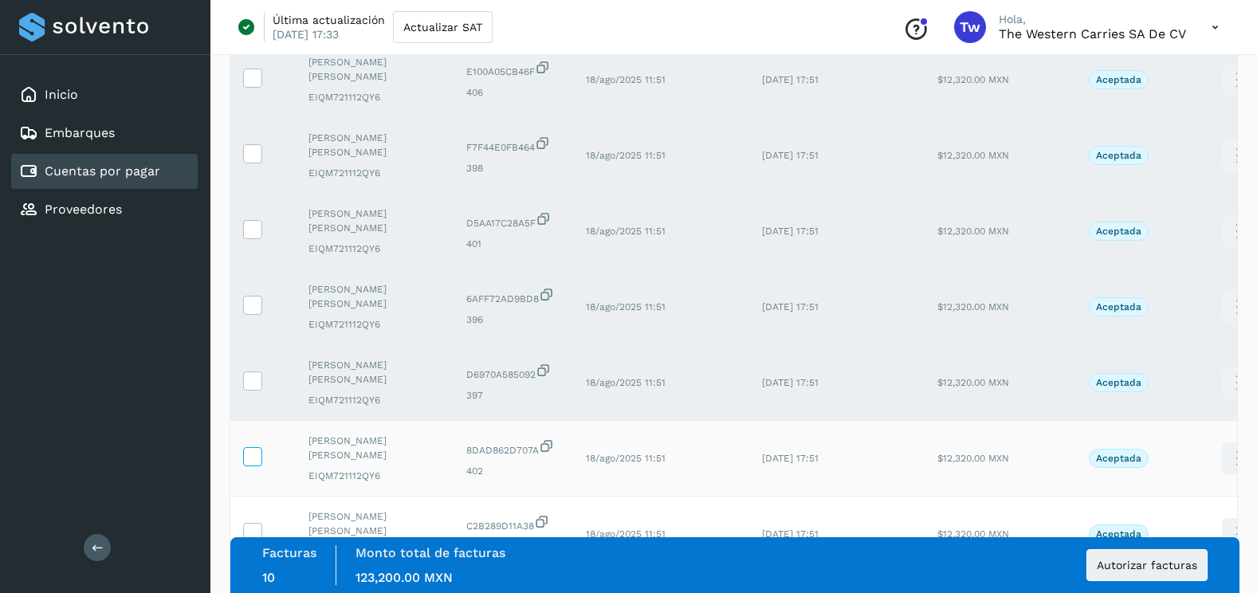
click at [257, 456] on icon at bounding box center [252, 455] width 17 height 17
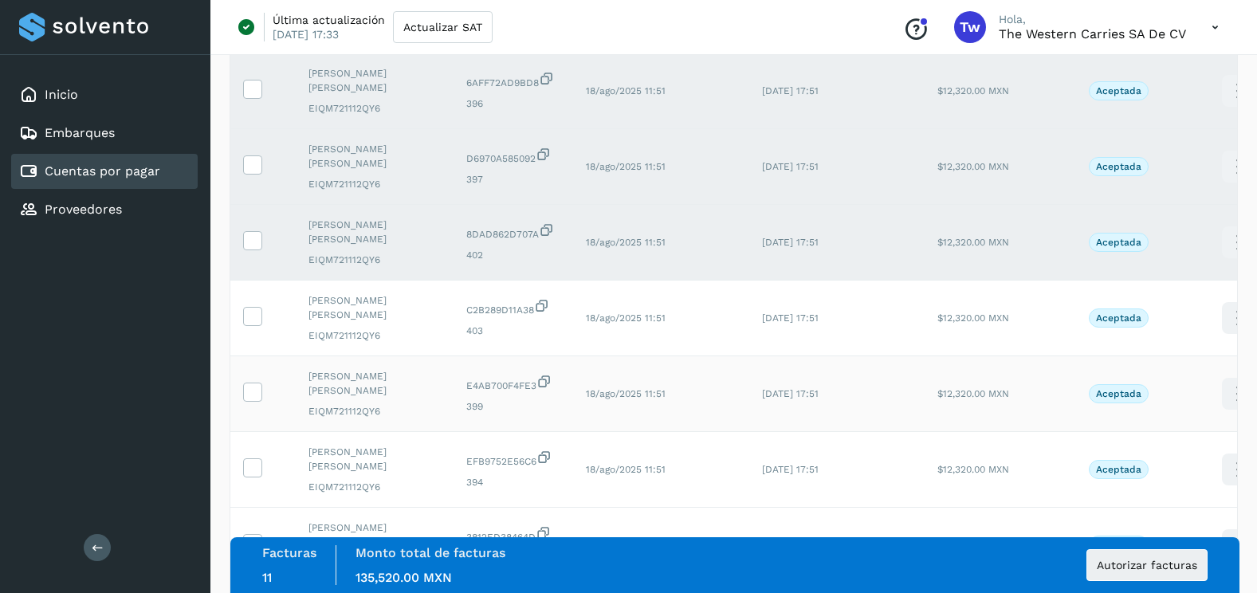
scroll to position [797, 0]
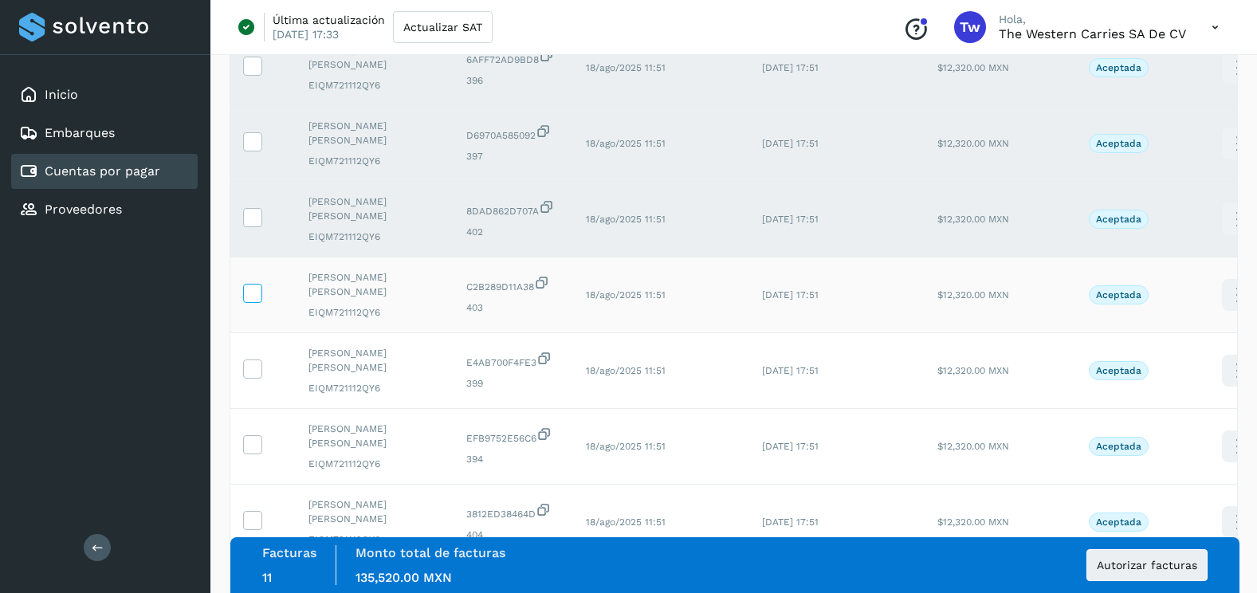
click at [250, 296] on icon at bounding box center [252, 292] width 17 height 17
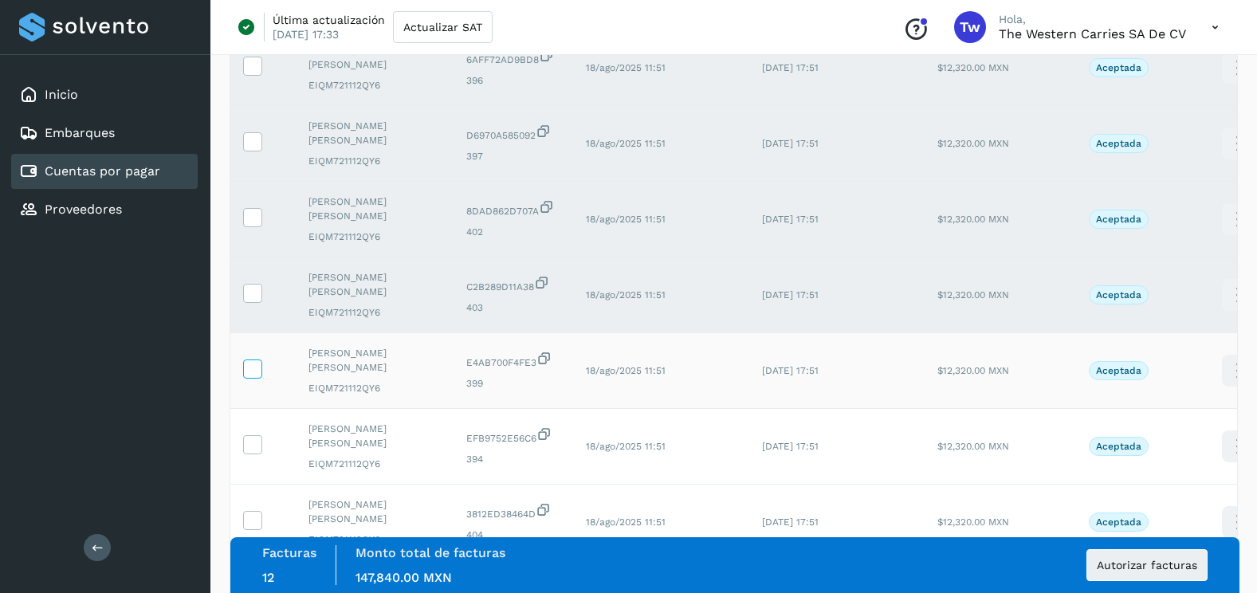
click at [249, 373] on icon at bounding box center [252, 367] width 17 height 17
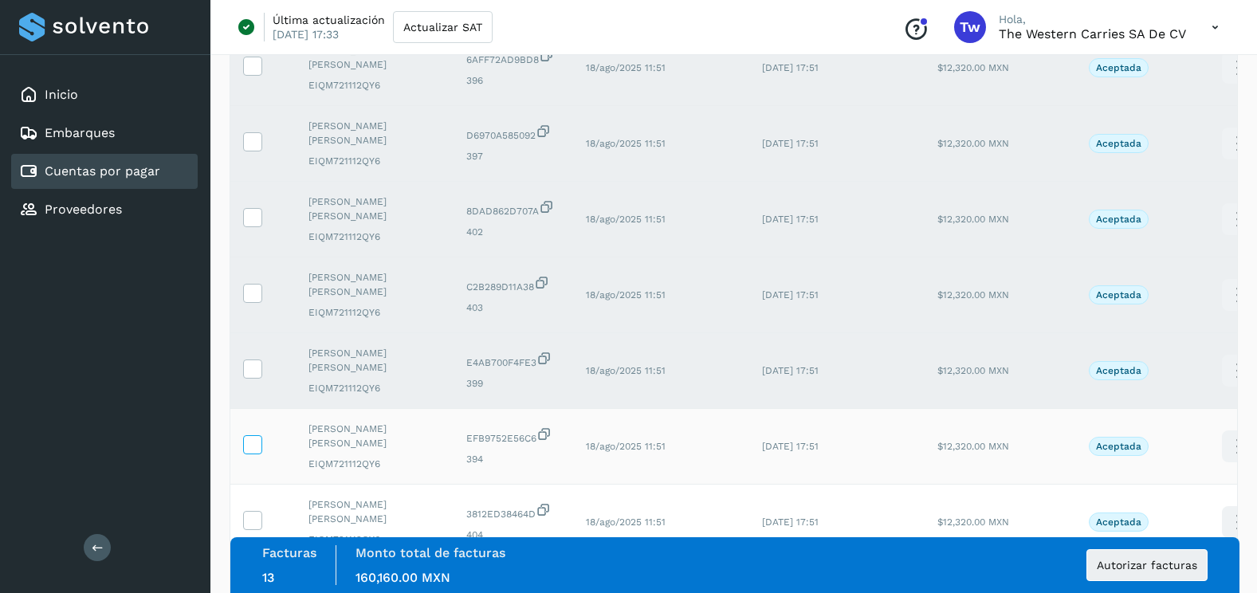
click at [259, 450] on icon at bounding box center [252, 443] width 17 height 17
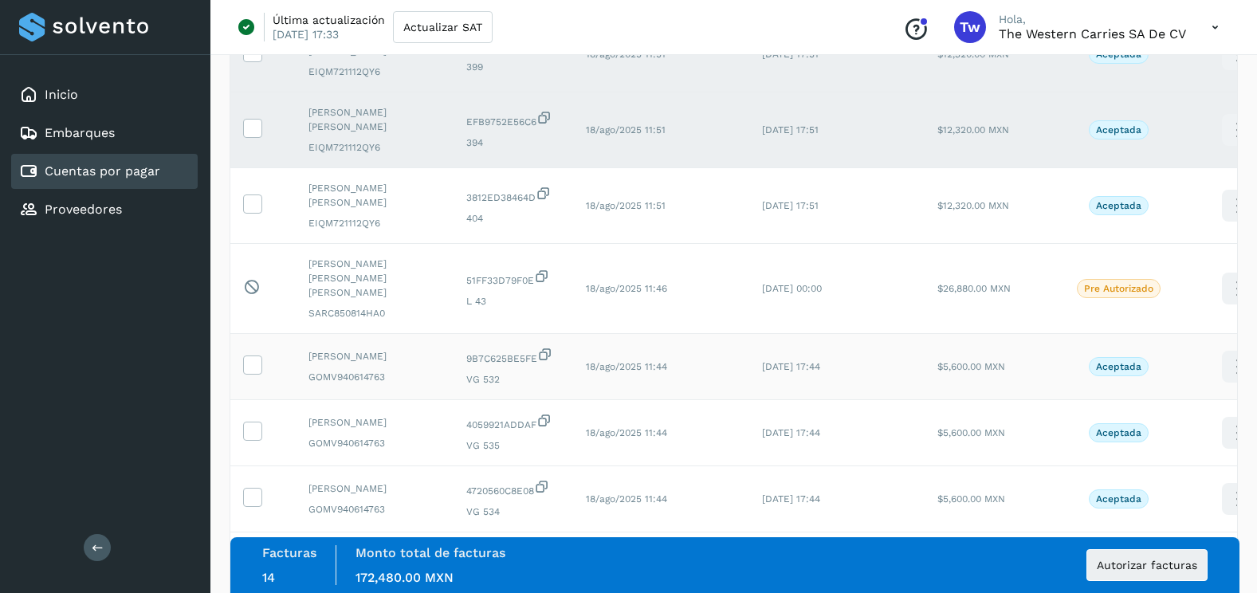
scroll to position [1116, 0]
click at [258, 196] on icon at bounding box center [252, 200] width 17 height 17
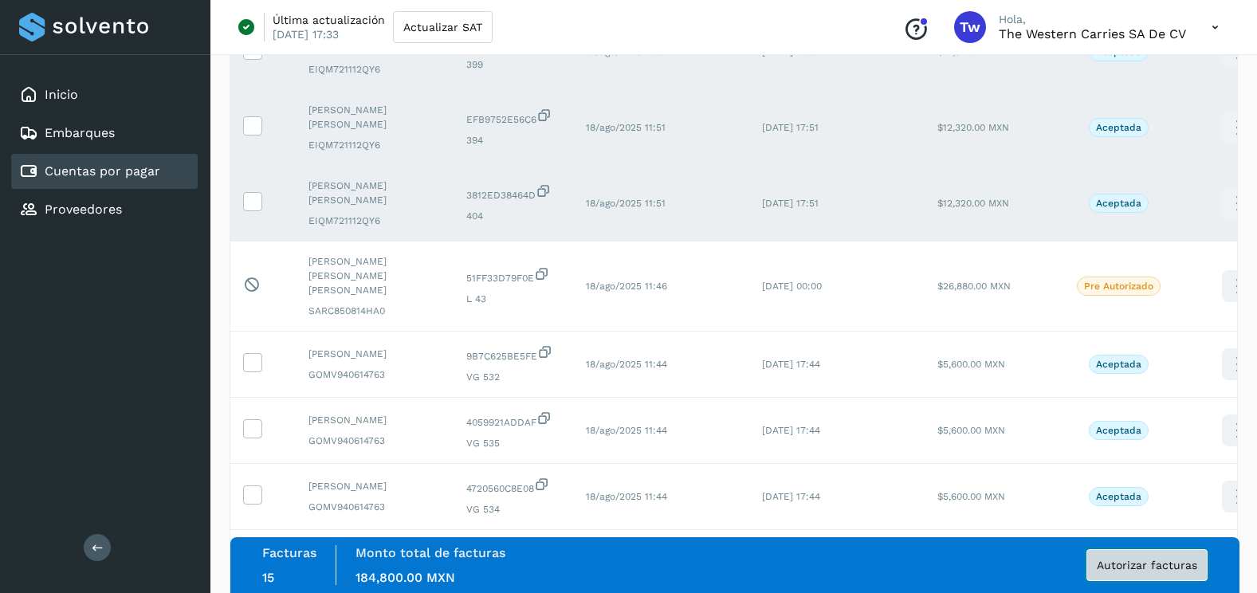
click at [1138, 558] on button "Autorizar facturas" at bounding box center [1146, 565] width 121 height 32
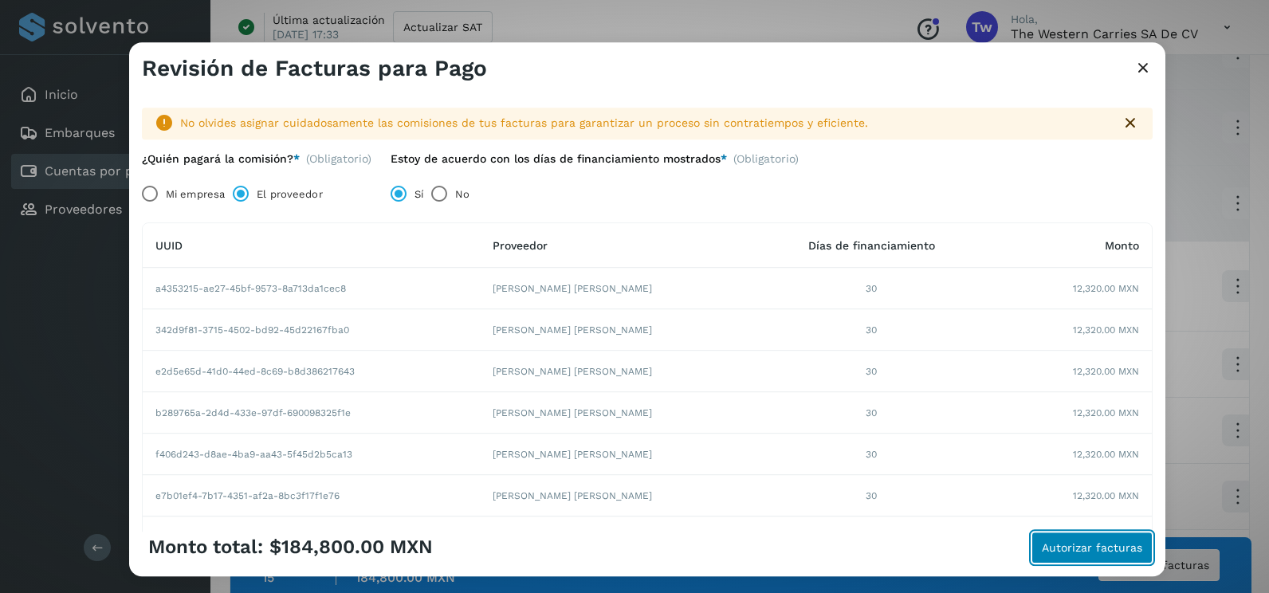
click at [1111, 554] on button "Autorizar facturas" at bounding box center [1091, 548] width 121 height 32
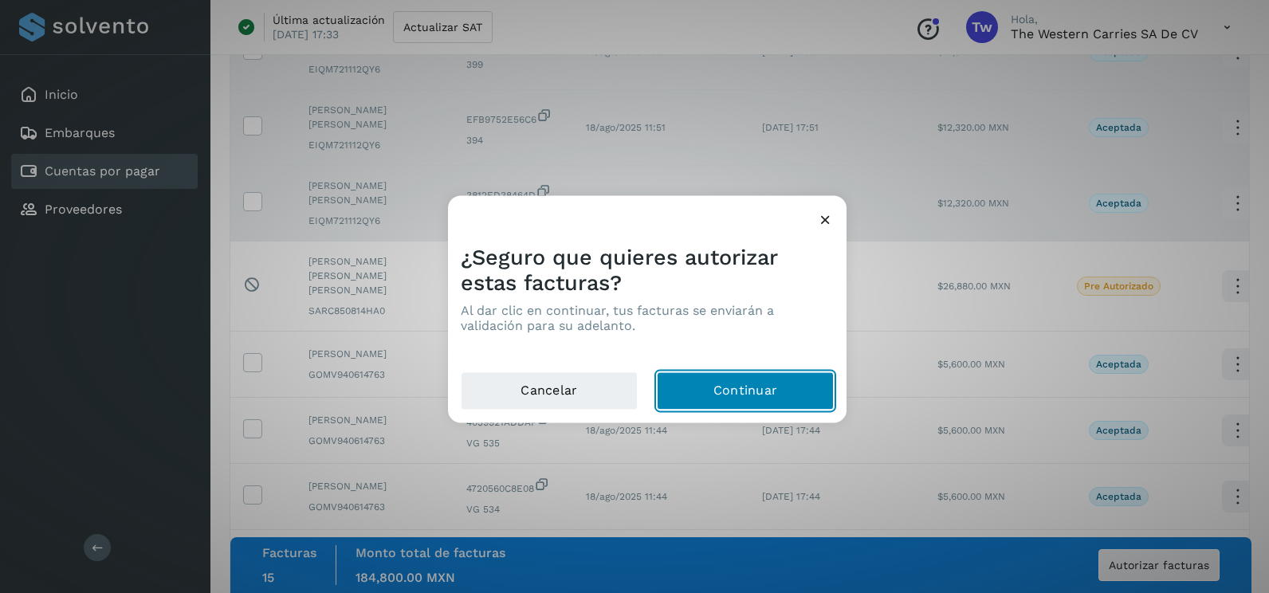
click at [807, 387] on button "Continuar" at bounding box center [745, 391] width 177 height 38
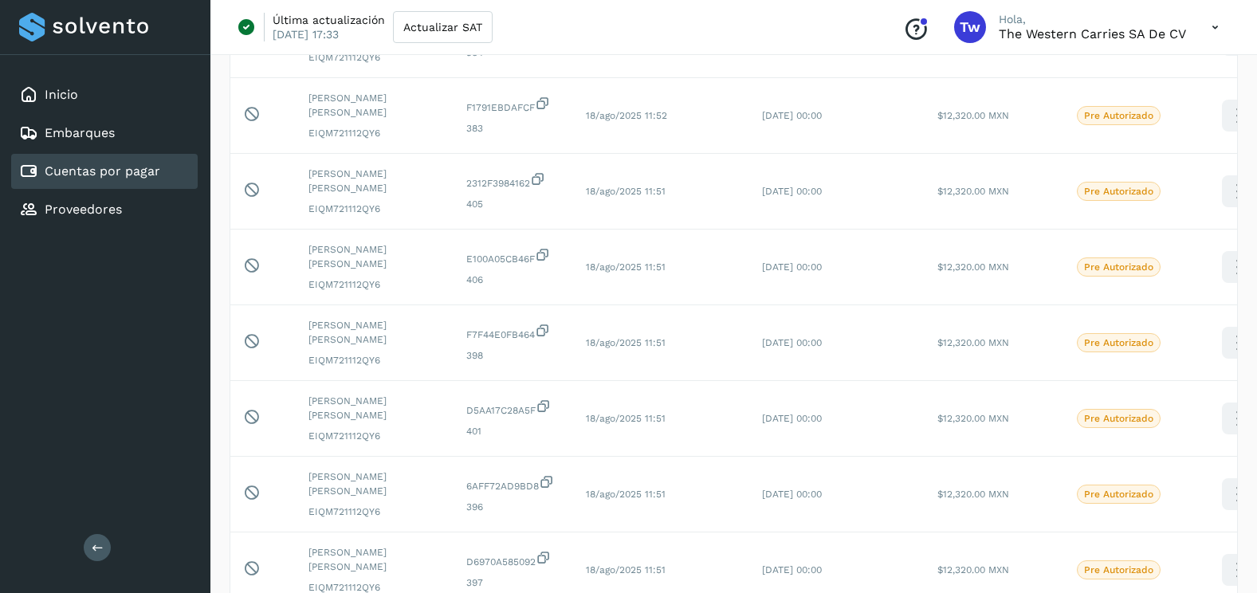
scroll to position [0, 0]
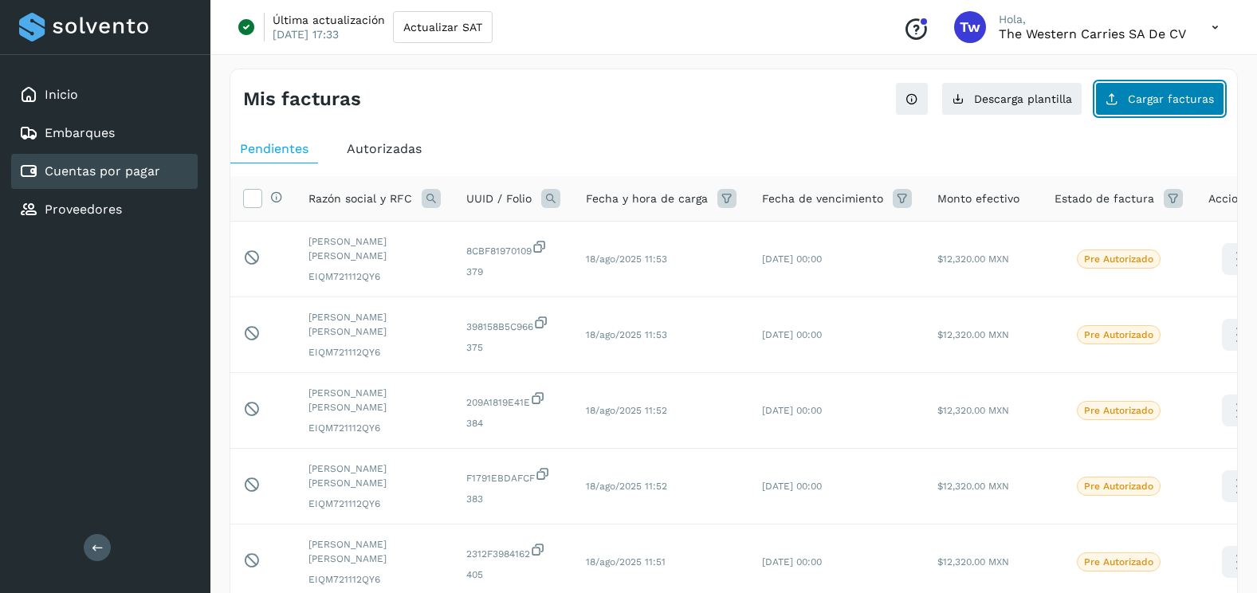
click at [1169, 100] on span "Cargar facturas" at bounding box center [1171, 98] width 86 height 11
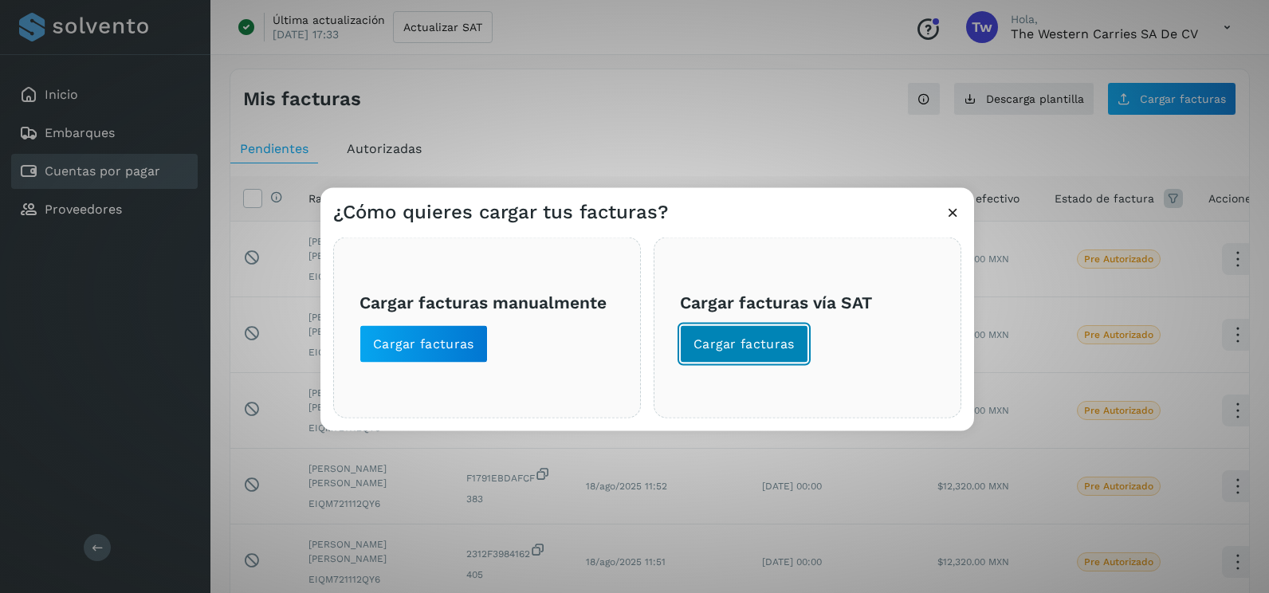
click at [739, 348] on span "Cargar facturas" at bounding box center [743, 345] width 101 height 18
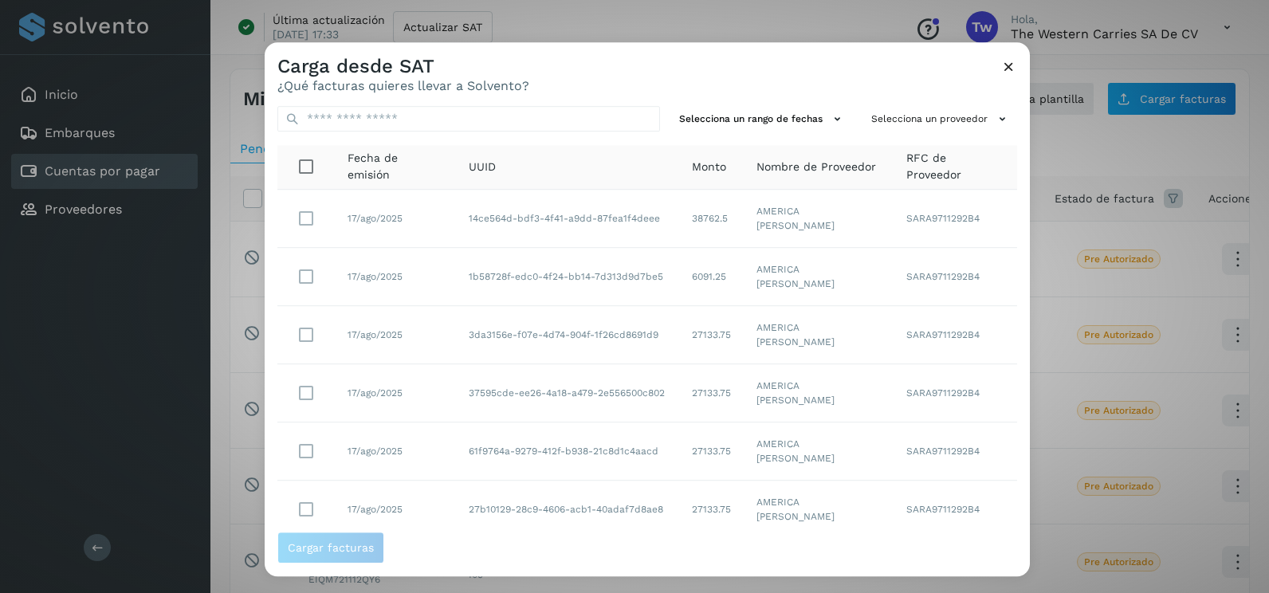
click at [1011, 63] on icon at bounding box center [1008, 66] width 17 height 17
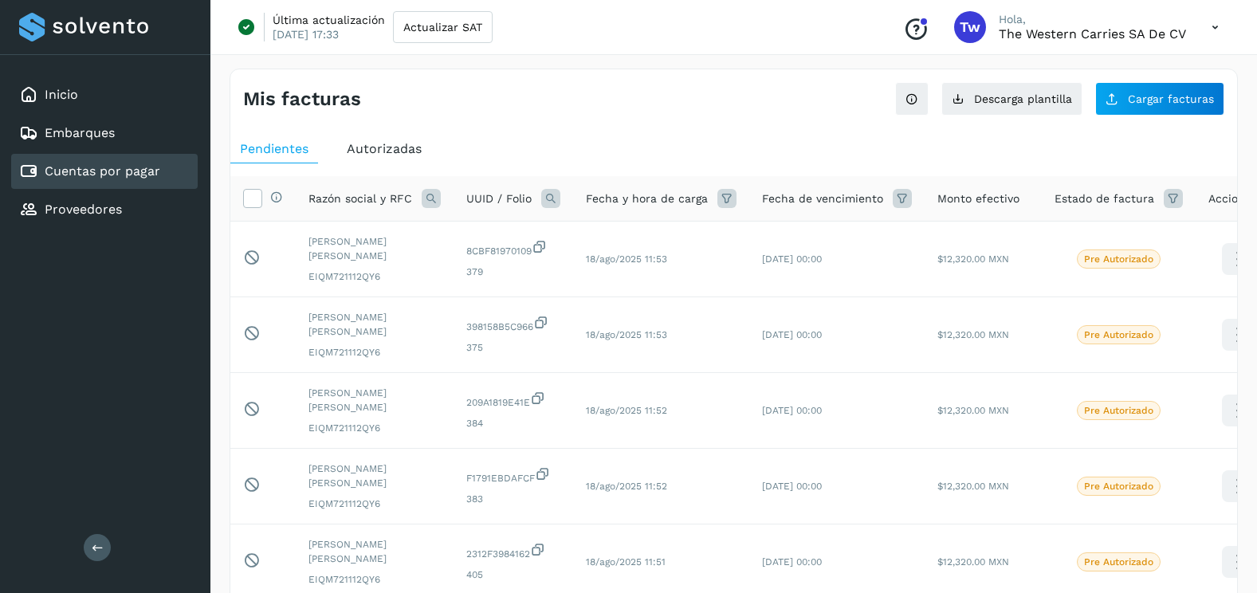
click at [430, 190] on icon at bounding box center [431, 198] width 19 height 19
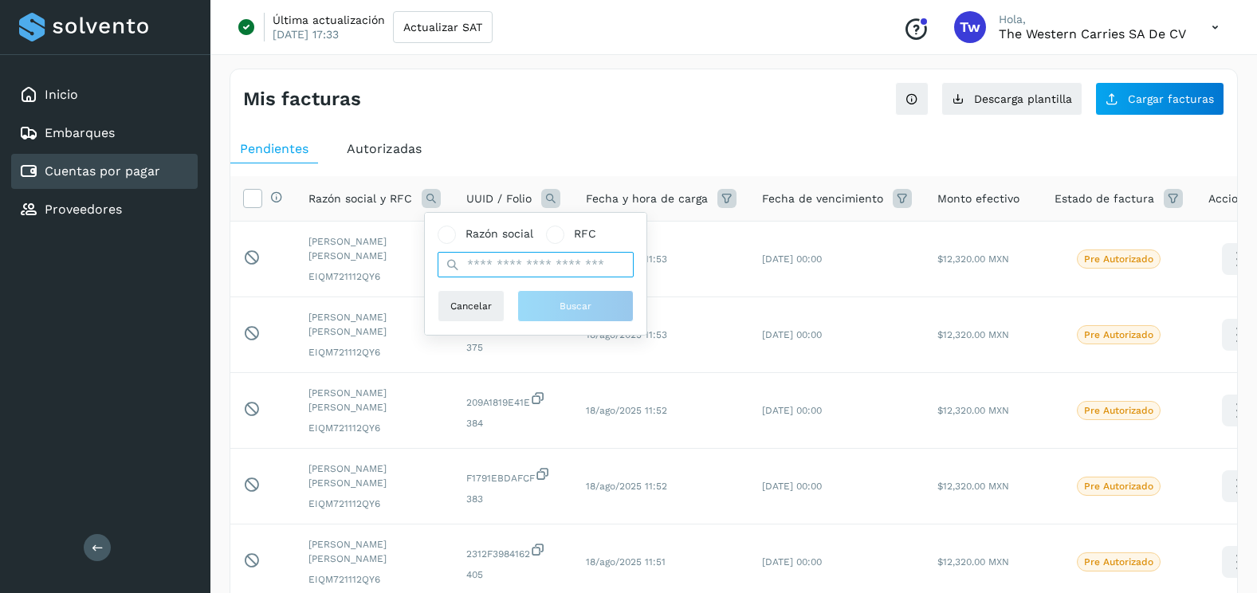
click at [496, 260] on input "text" at bounding box center [536, 265] width 196 height 26
type input "*********"
click at [540, 298] on button "Buscar" at bounding box center [575, 306] width 116 height 32
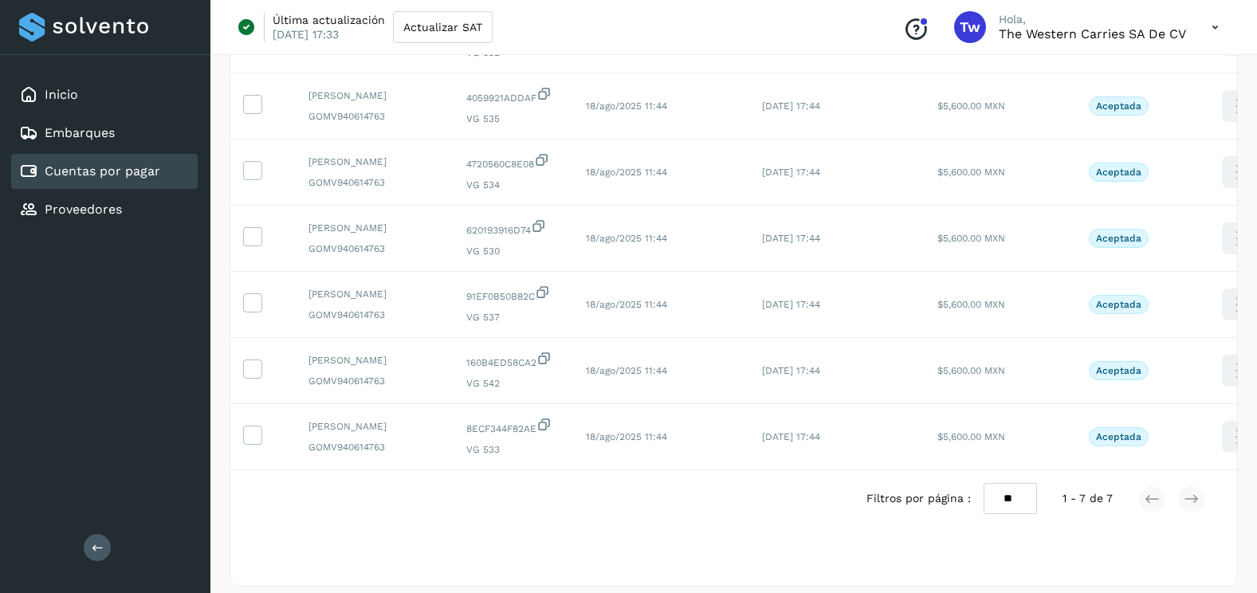
scroll to position [367, 0]
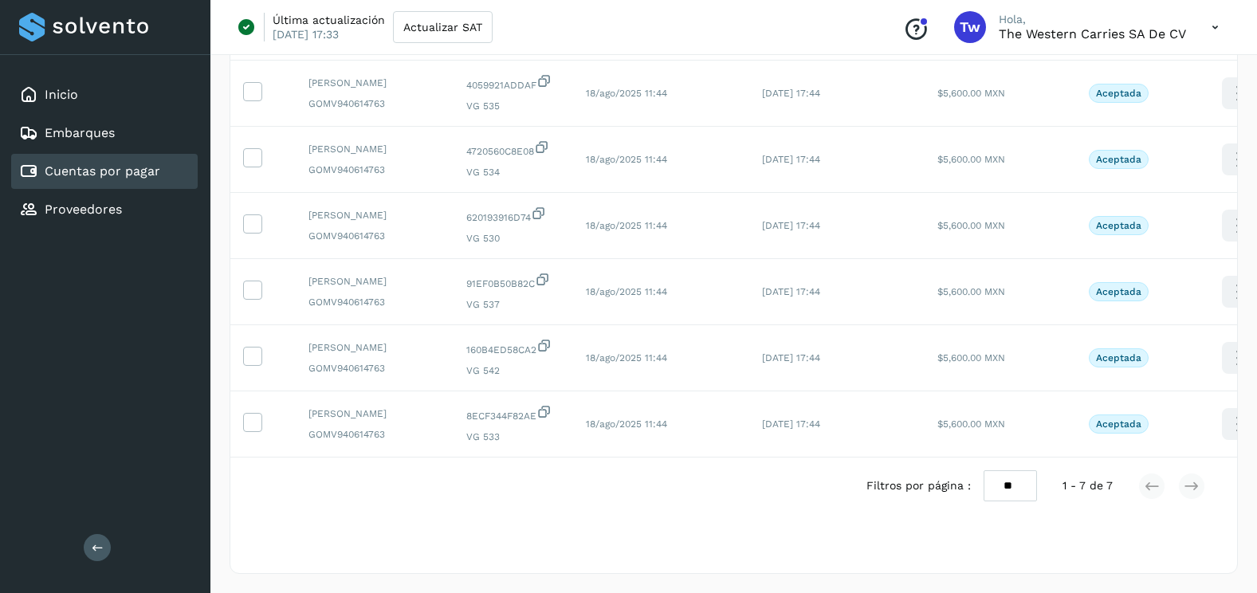
click at [1020, 494] on select "** ** **" at bounding box center [1009, 485] width 53 height 31
select select "**"
click at [983, 470] on select "** ** **" at bounding box center [1009, 485] width 53 height 31
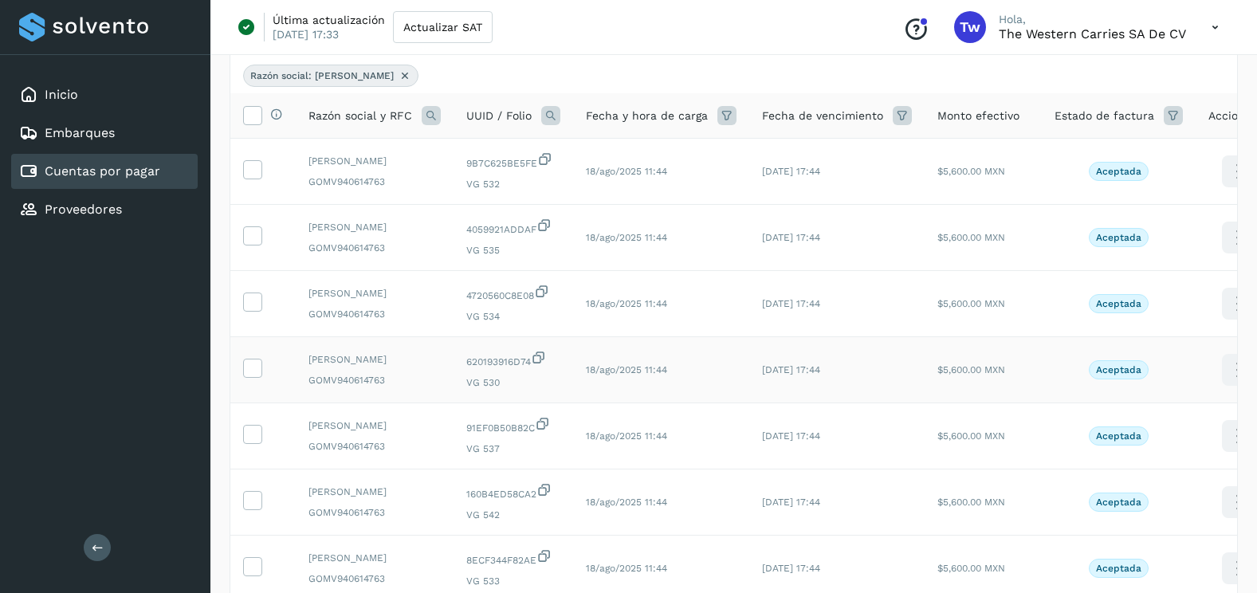
scroll to position [0, 0]
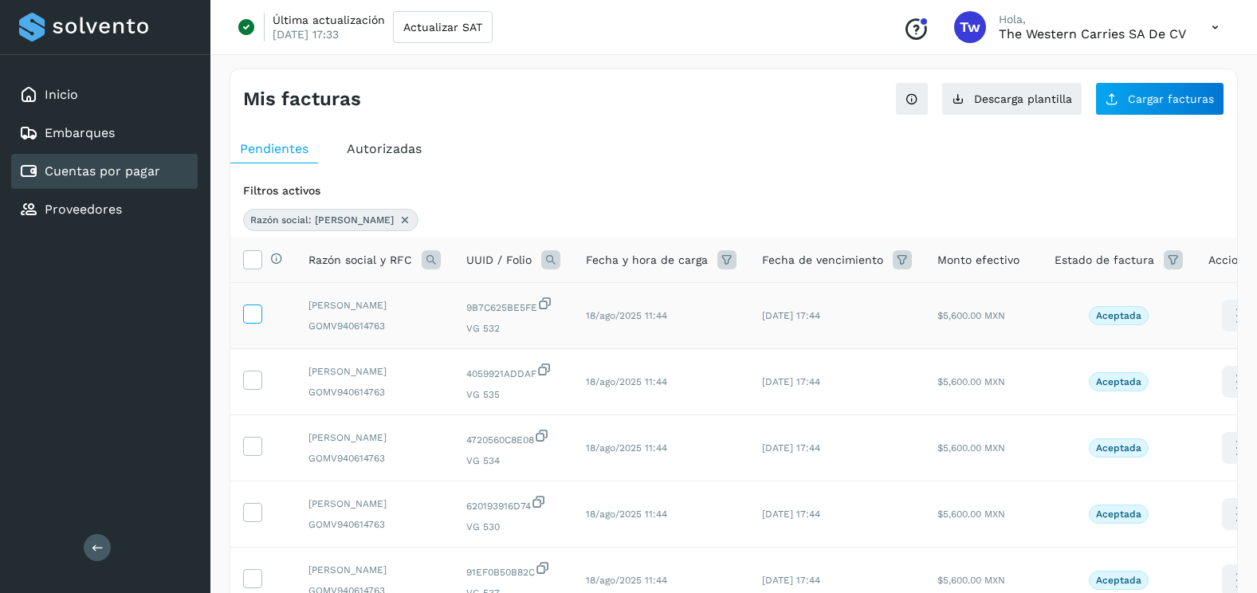
click at [249, 321] on icon at bounding box center [252, 312] width 17 height 17
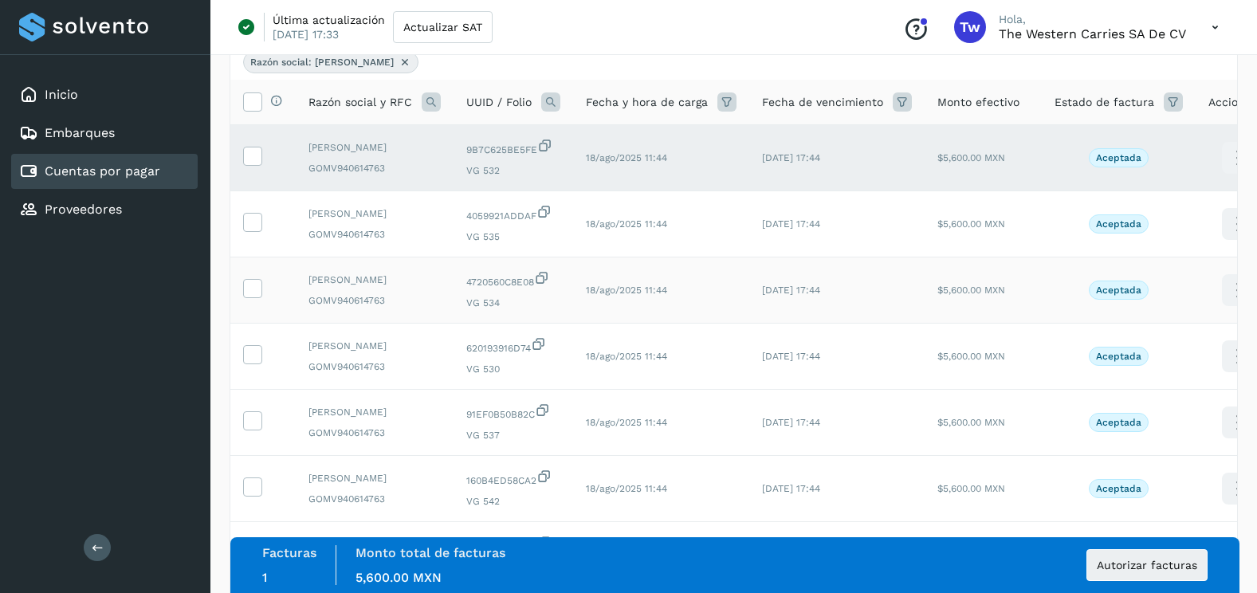
scroll to position [159, 0]
click at [253, 228] on icon at bounding box center [252, 219] width 17 height 17
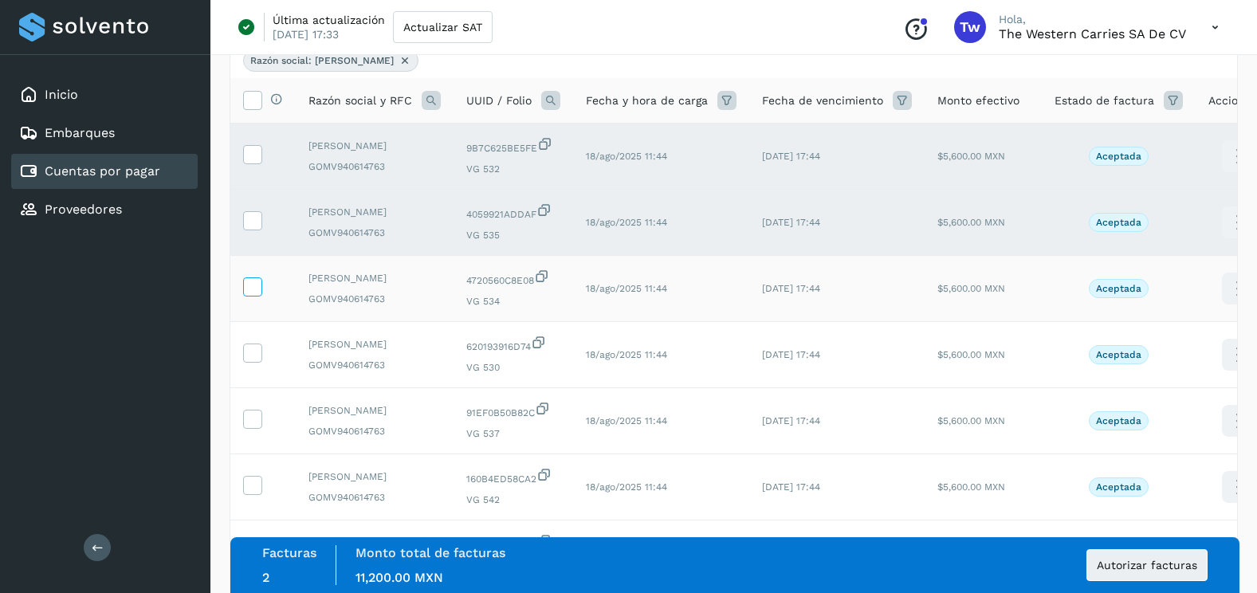
click at [253, 294] on icon at bounding box center [252, 285] width 17 height 17
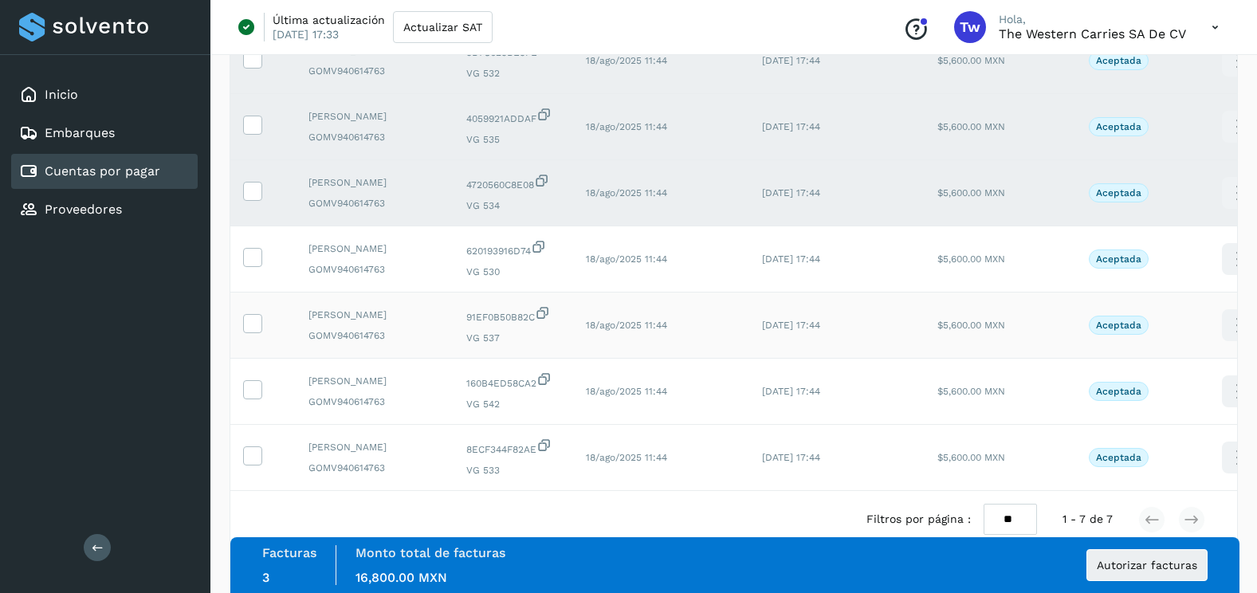
scroll to position [367, 0]
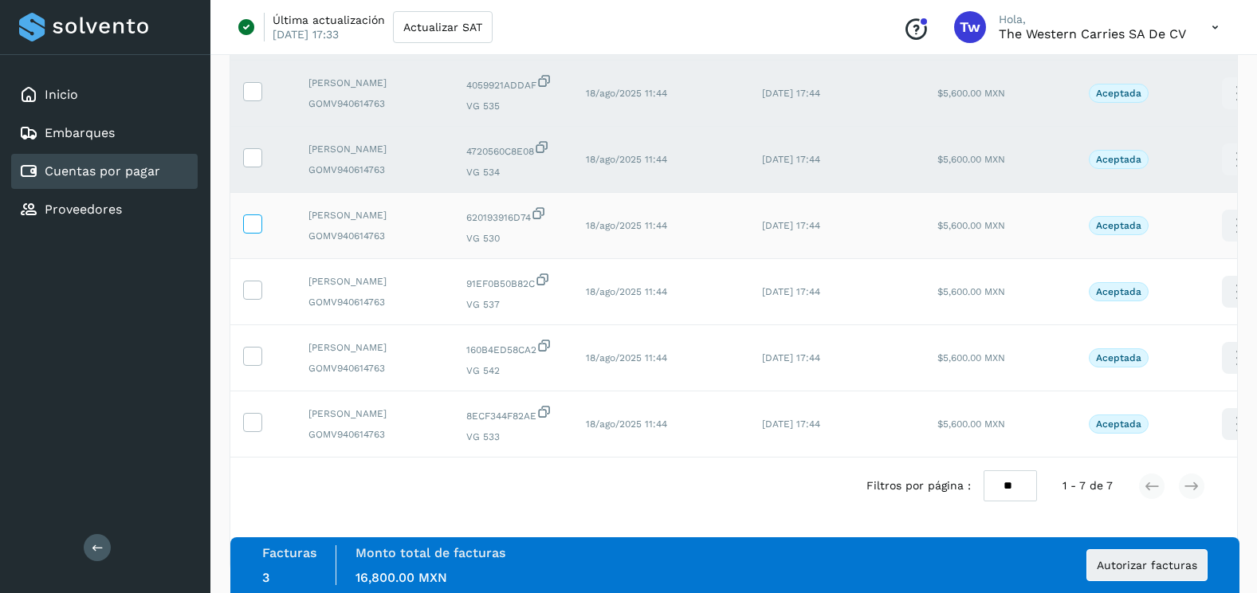
click at [249, 214] on icon at bounding box center [252, 222] width 17 height 17
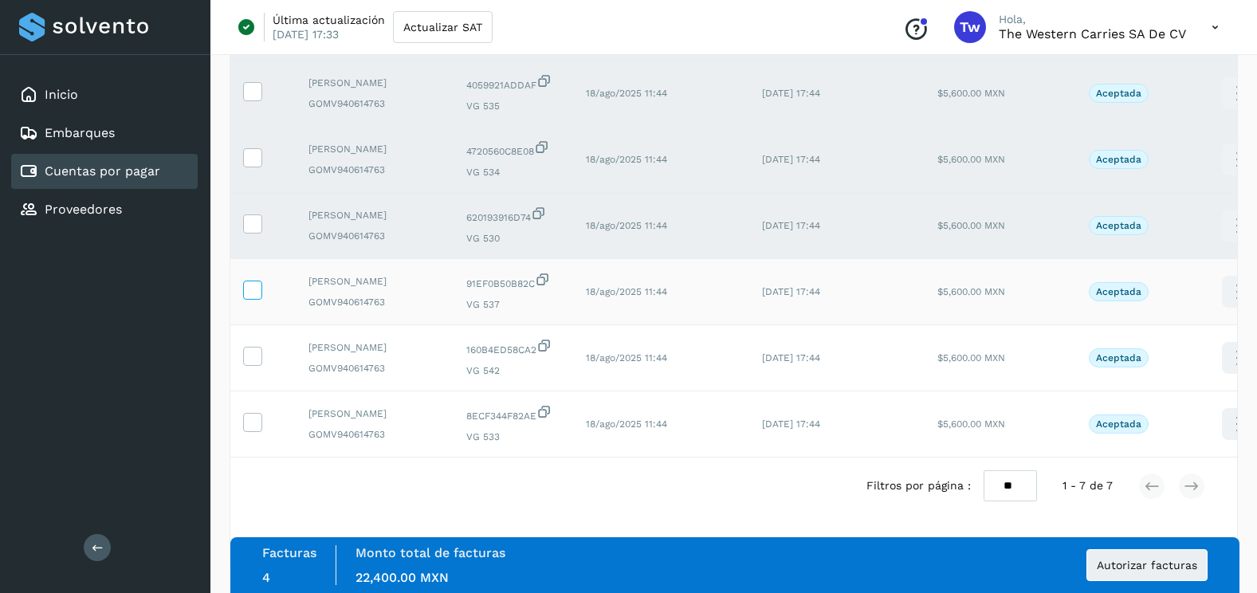
click at [261, 281] on label at bounding box center [252, 290] width 19 height 19
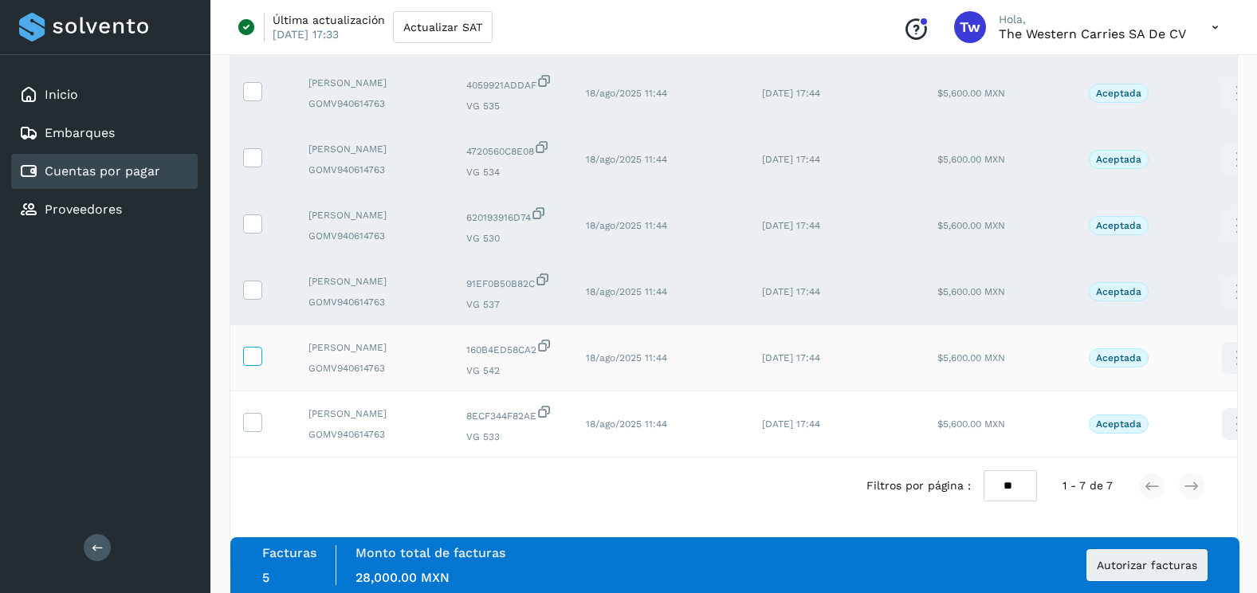
click at [256, 347] on icon at bounding box center [252, 355] width 17 height 17
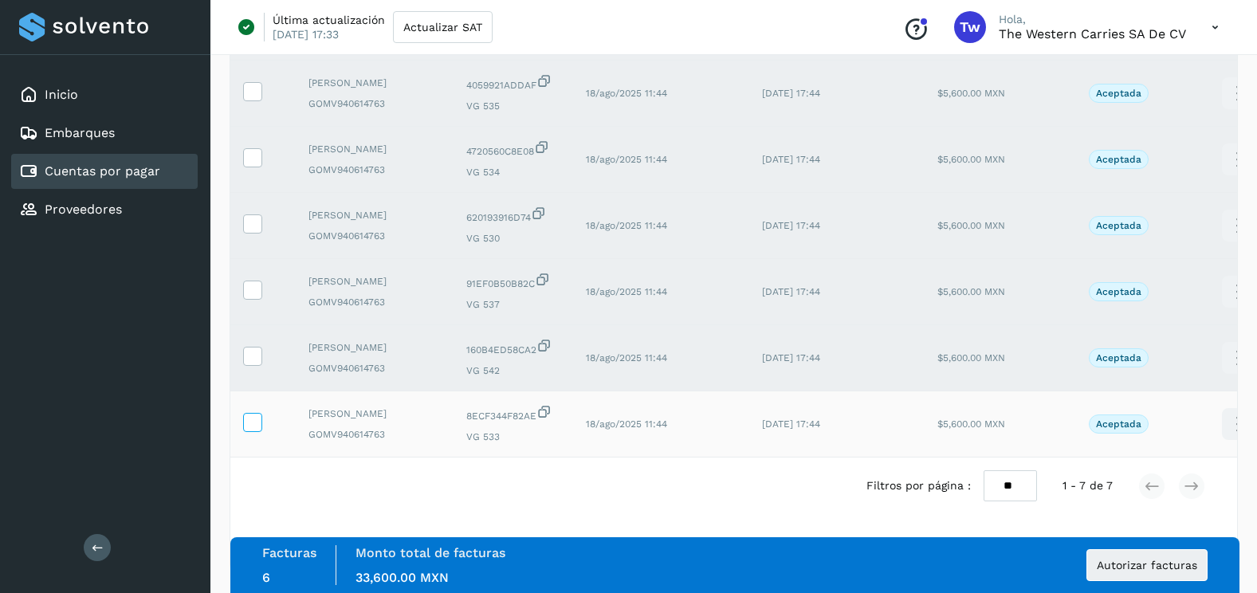
click at [253, 414] on label at bounding box center [252, 422] width 19 height 19
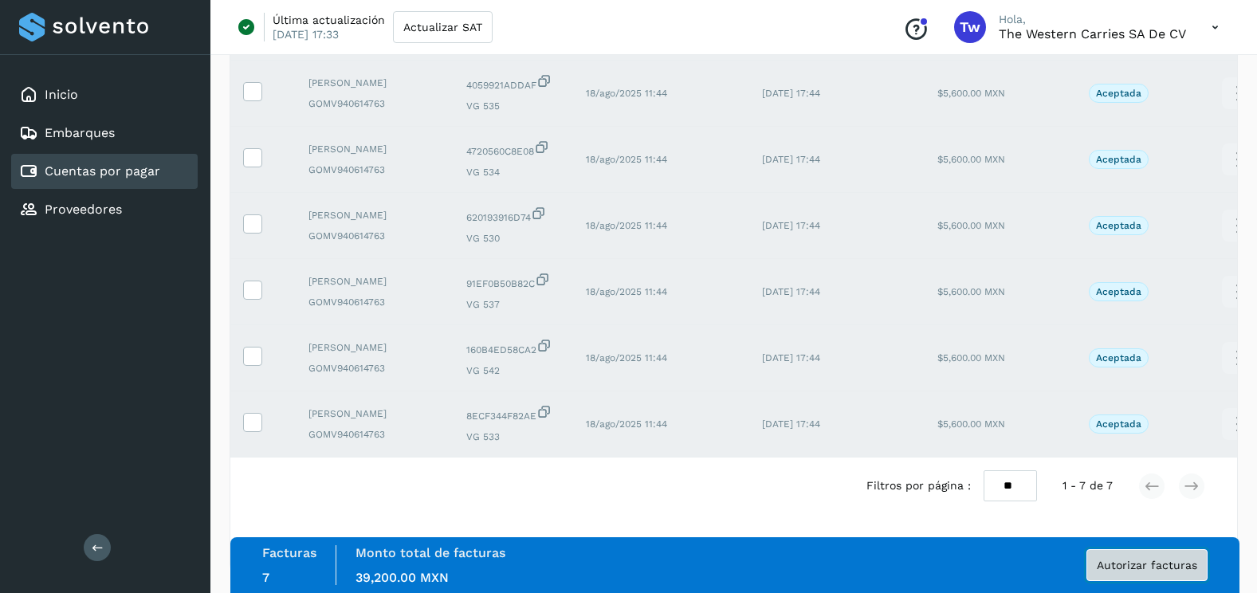
click at [1132, 568] on span "Autorizar facturas" at bounding box center [1147, 564] width 100 height 11
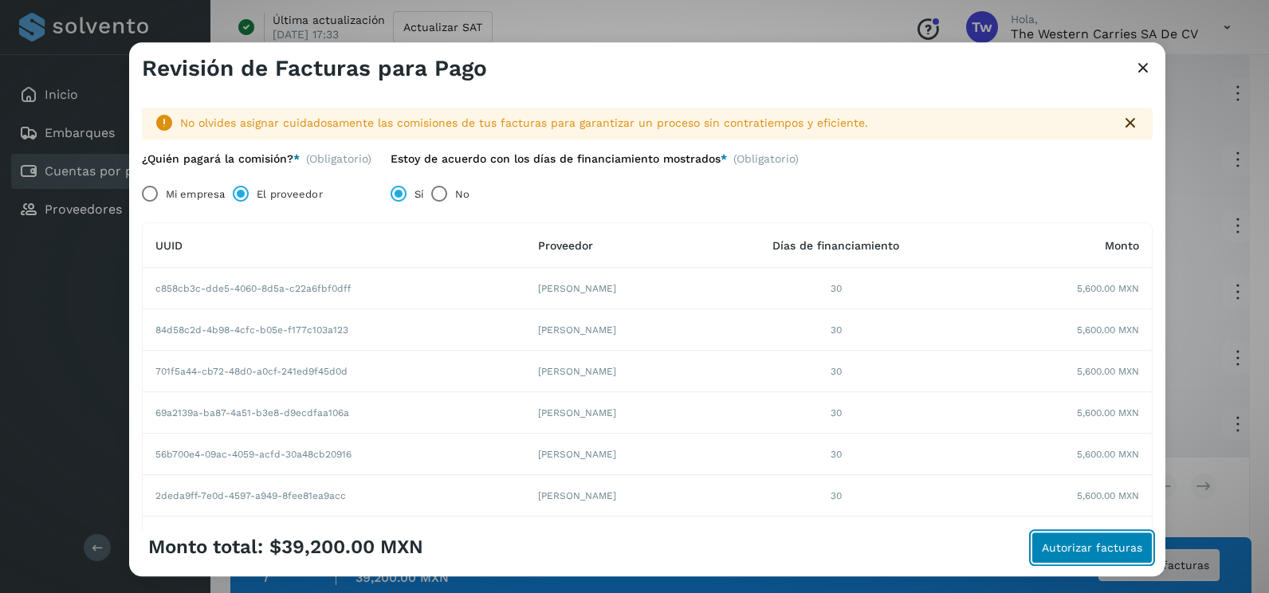
click at [1067, 551] on span "Autorizar facturas" at bounding box center [1092, 547] width 100 height 11
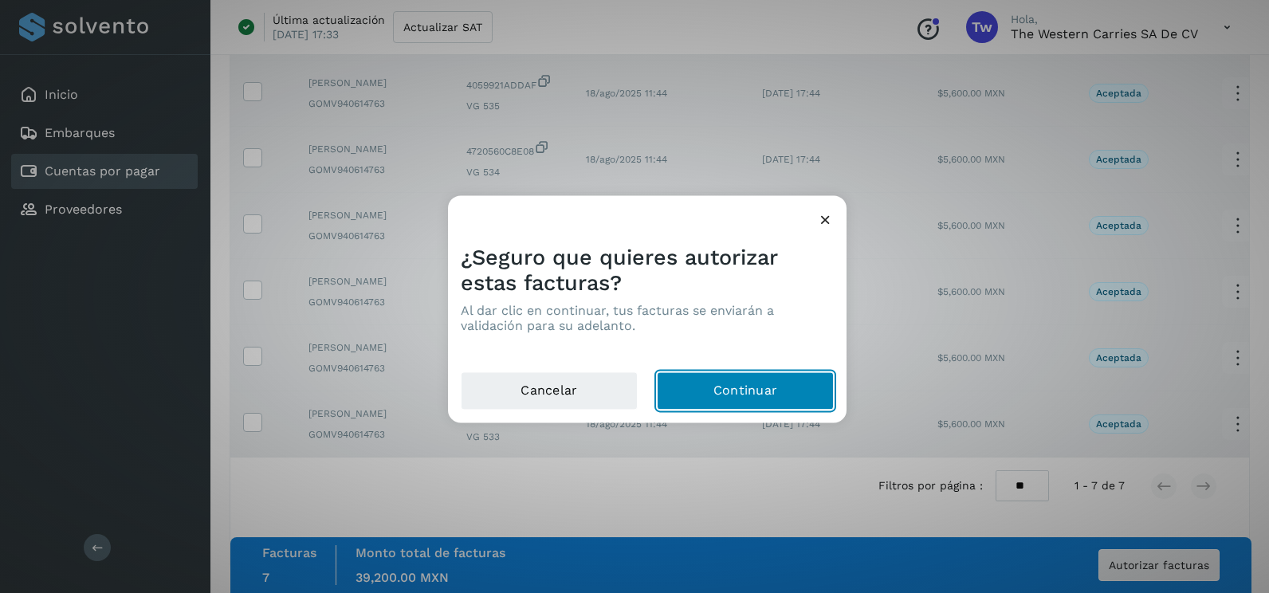
click at [808, 392] on button "Continuar" at bounding box center [745, 391] width 177 height 38
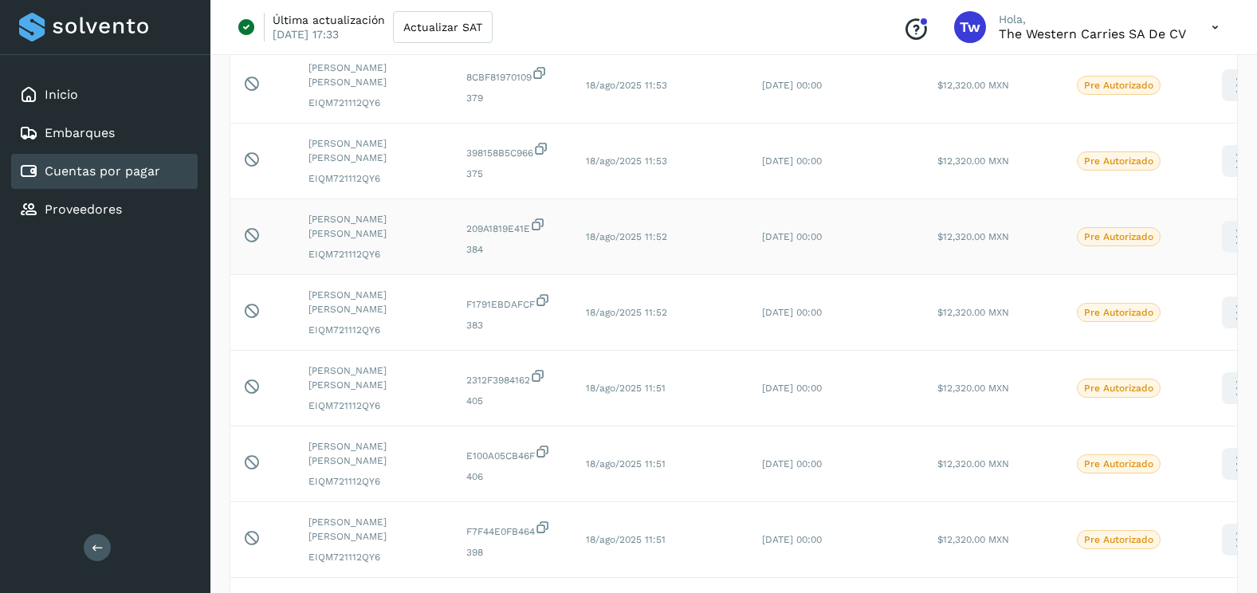
scroll to position [0, 0]
